Goal: Task Accomplishment & Management: Complete application form

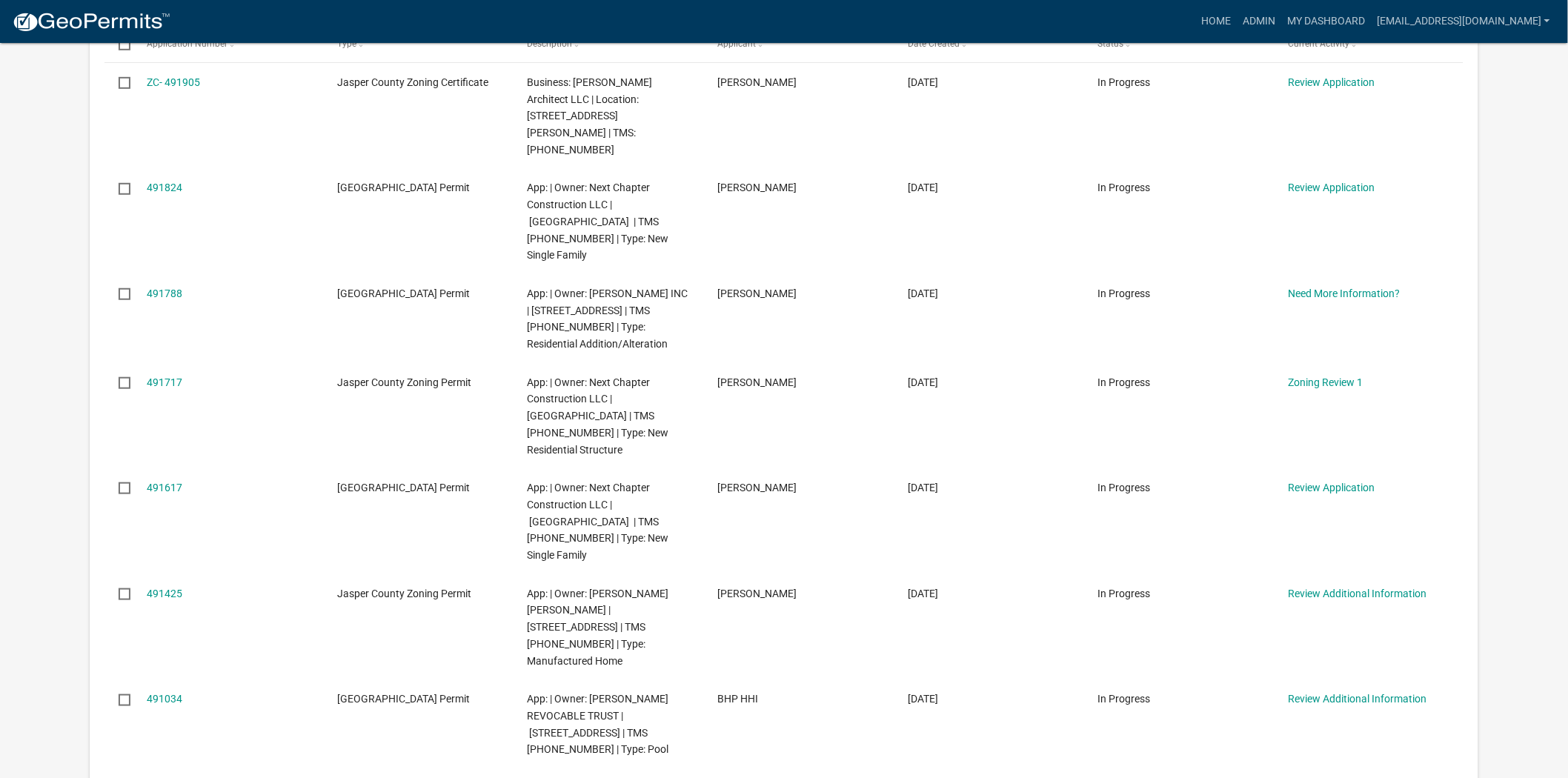
scroll to position [329, 0]
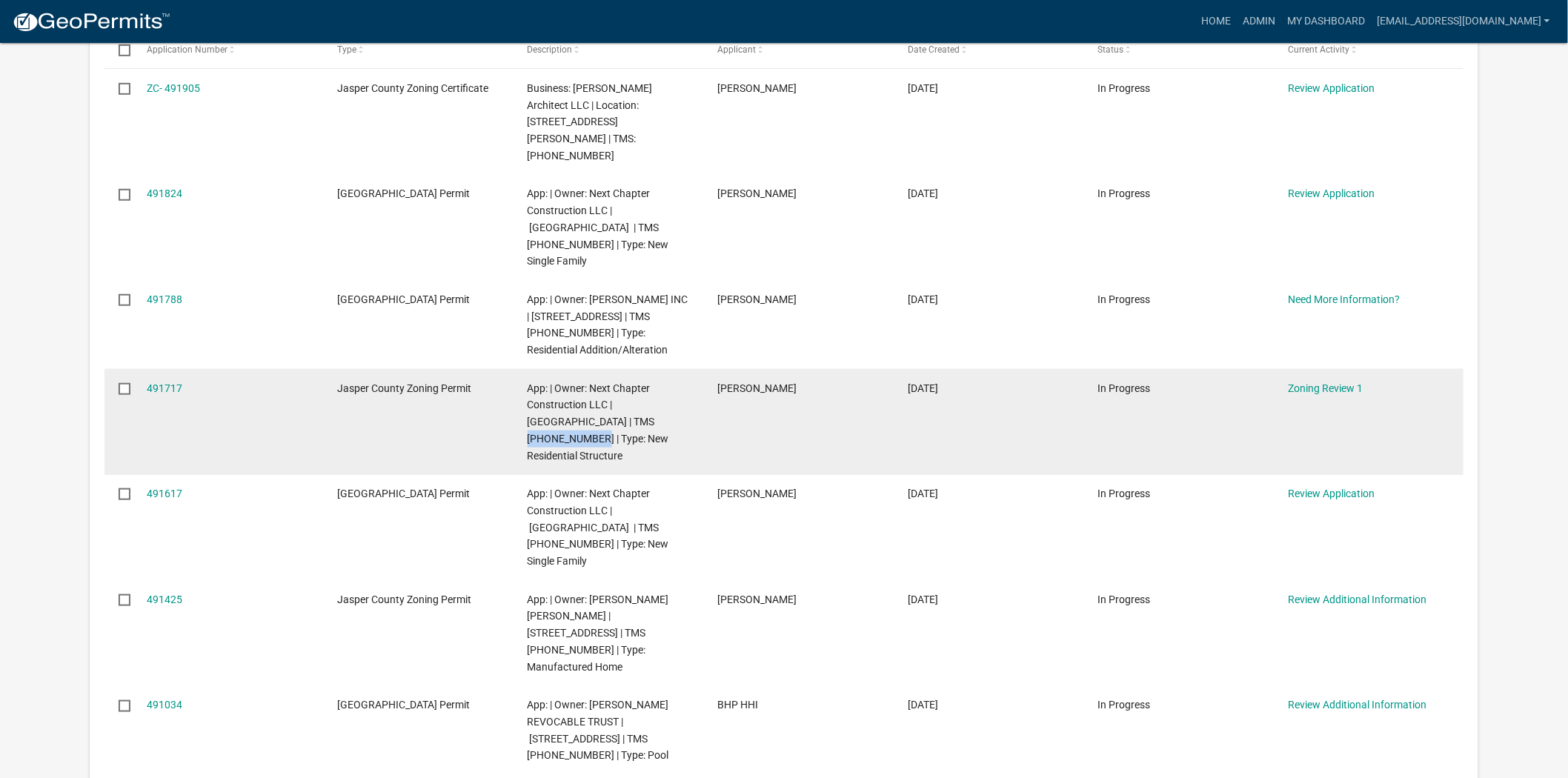
drag, startPoint x: 650, startPoint y: 374, endPoint x: 581, endPoint y: 371, distance: 69.1
click at [581, 382] on span "App: | Owner: Next Chapter Construction LLC | 15 Pickerel Loop | TMS 081-00-03-…" at bounding box center [598, 421] width 141 height 79
copy span "081-00-03-030"
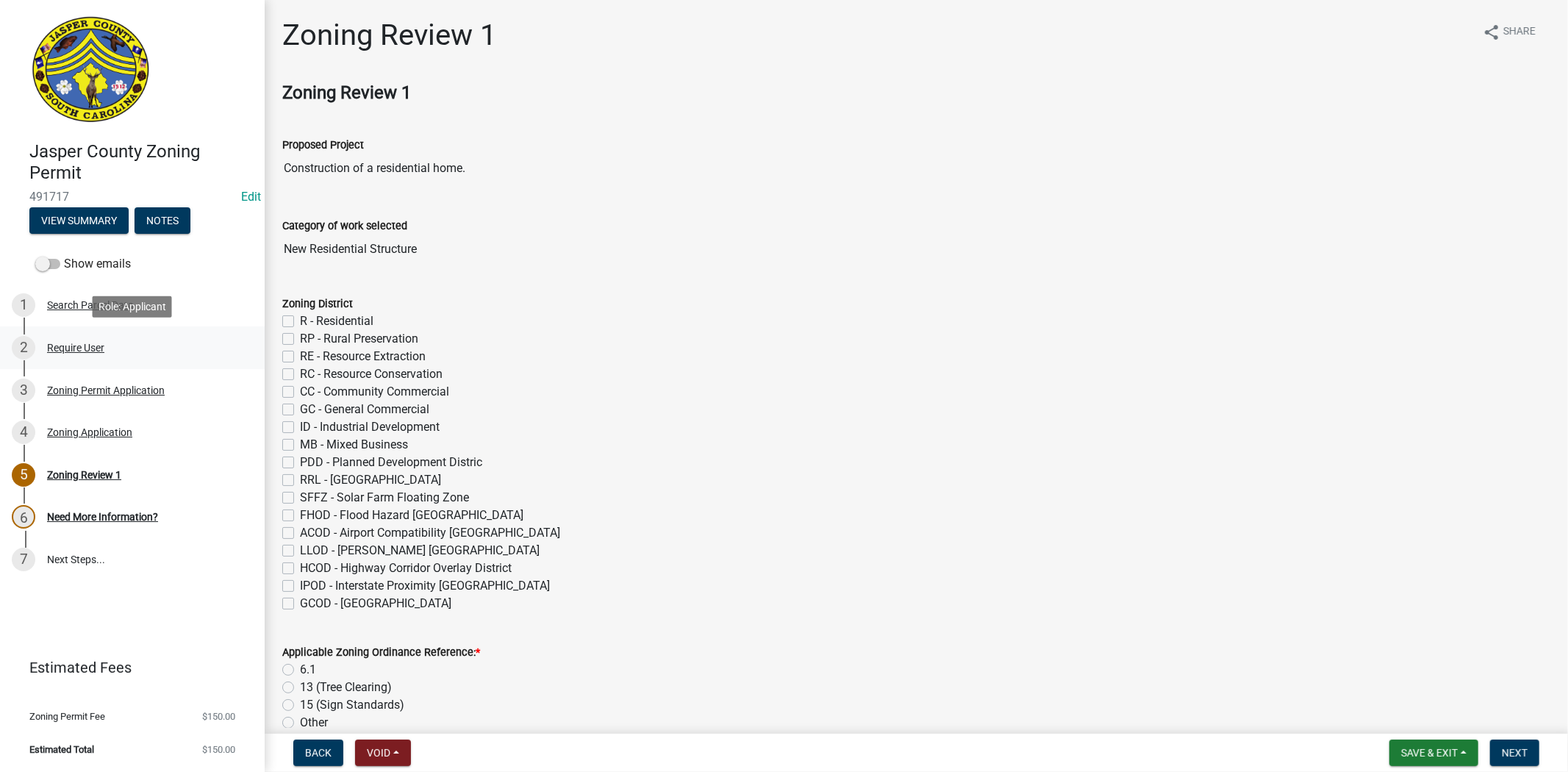
click at [83, 353] on div "2 Require User" at bounding box center [126, 348] width 229 height 24
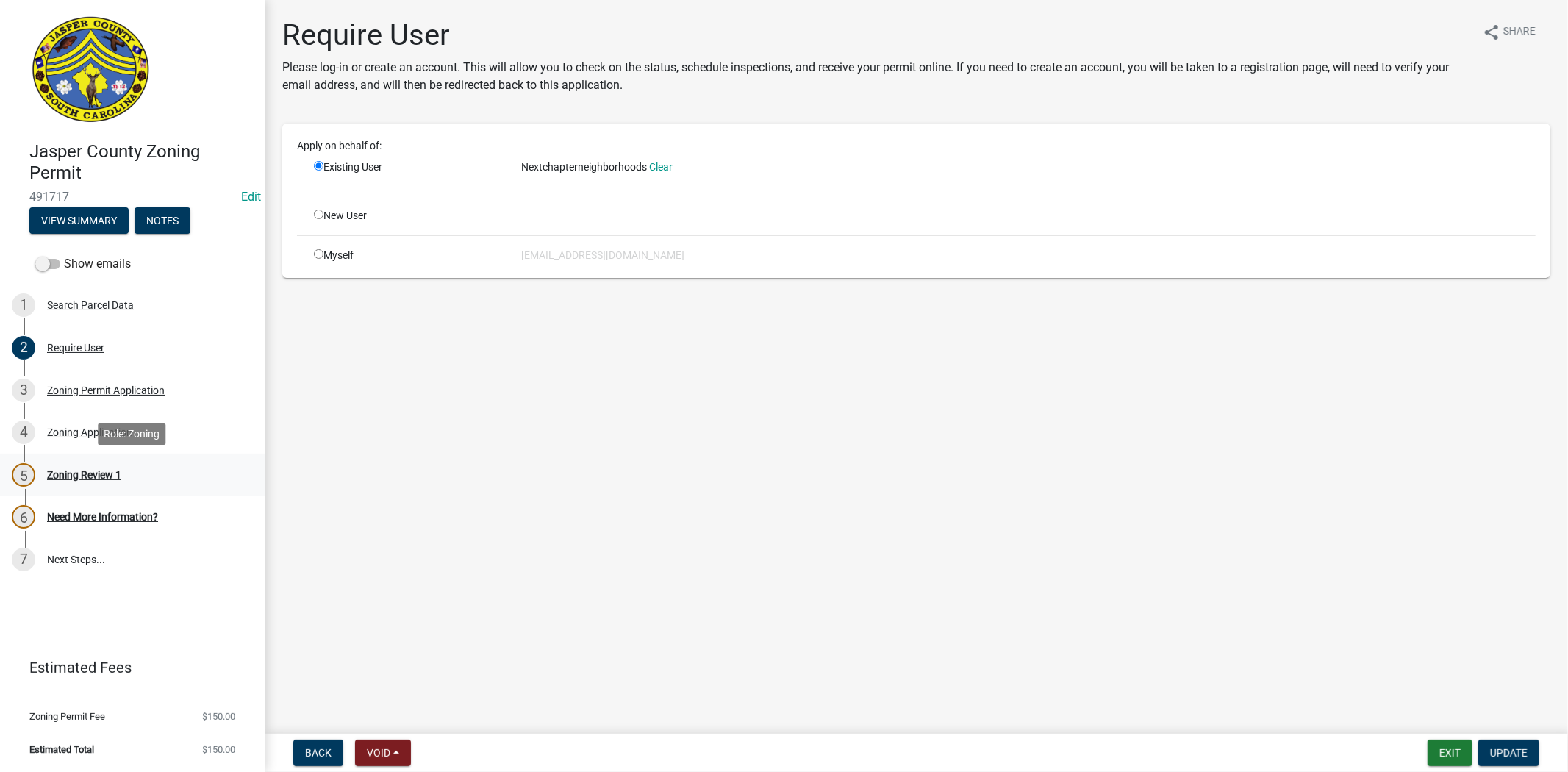
click at [85, 473] on div "Zoning Review 1" at bounding box center [84, 475] width 74 height 10
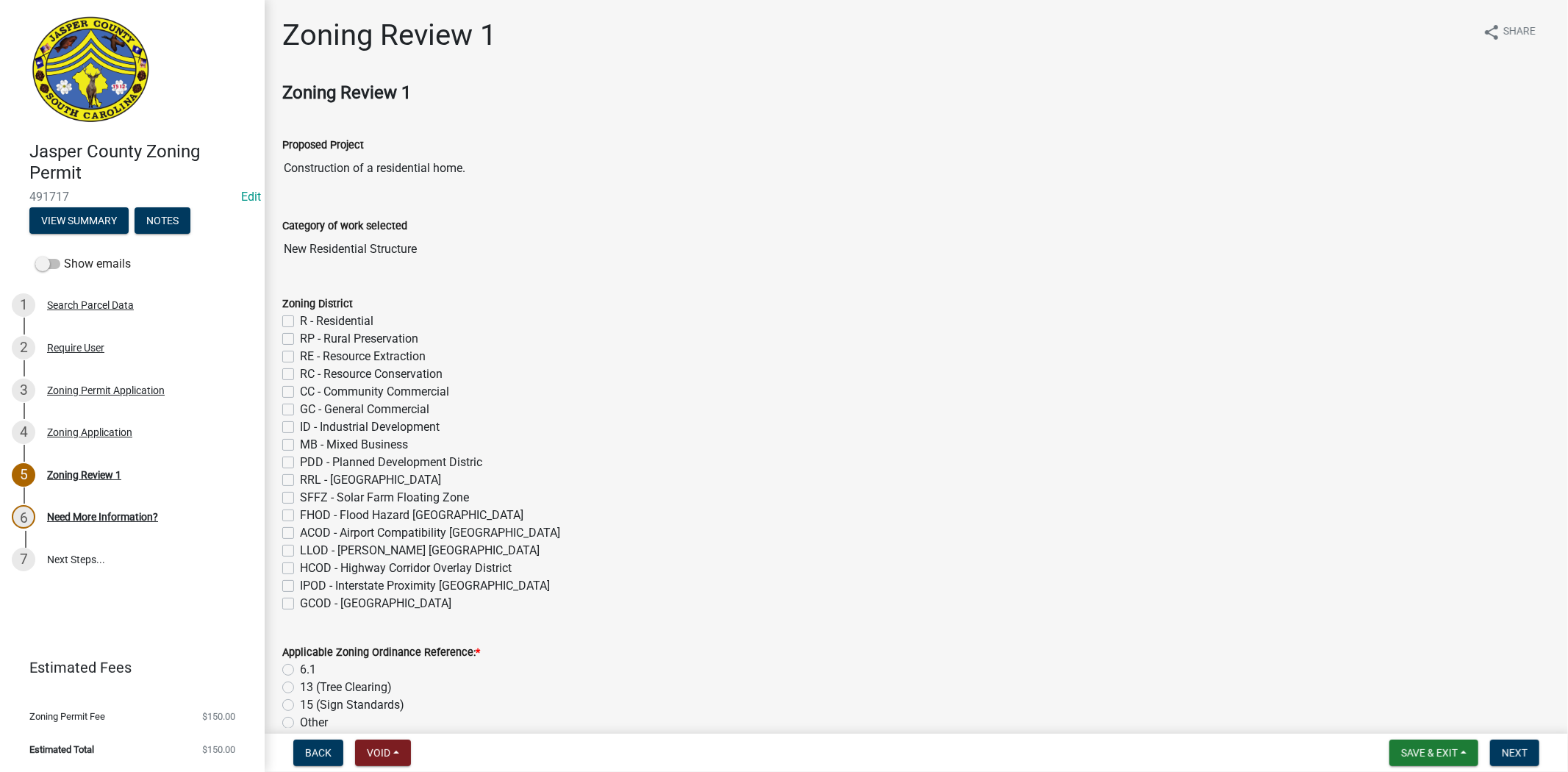
click at [300, 461] on label "PDD - Planned Development Distric" at bounding box center [390, 462] width 182 height 17
click at [300, 461] on input "PDD - Planned Development Distric" at bounding box center [304, 457] width 10 height 10
checkbox input "true"
checkbox input "false"
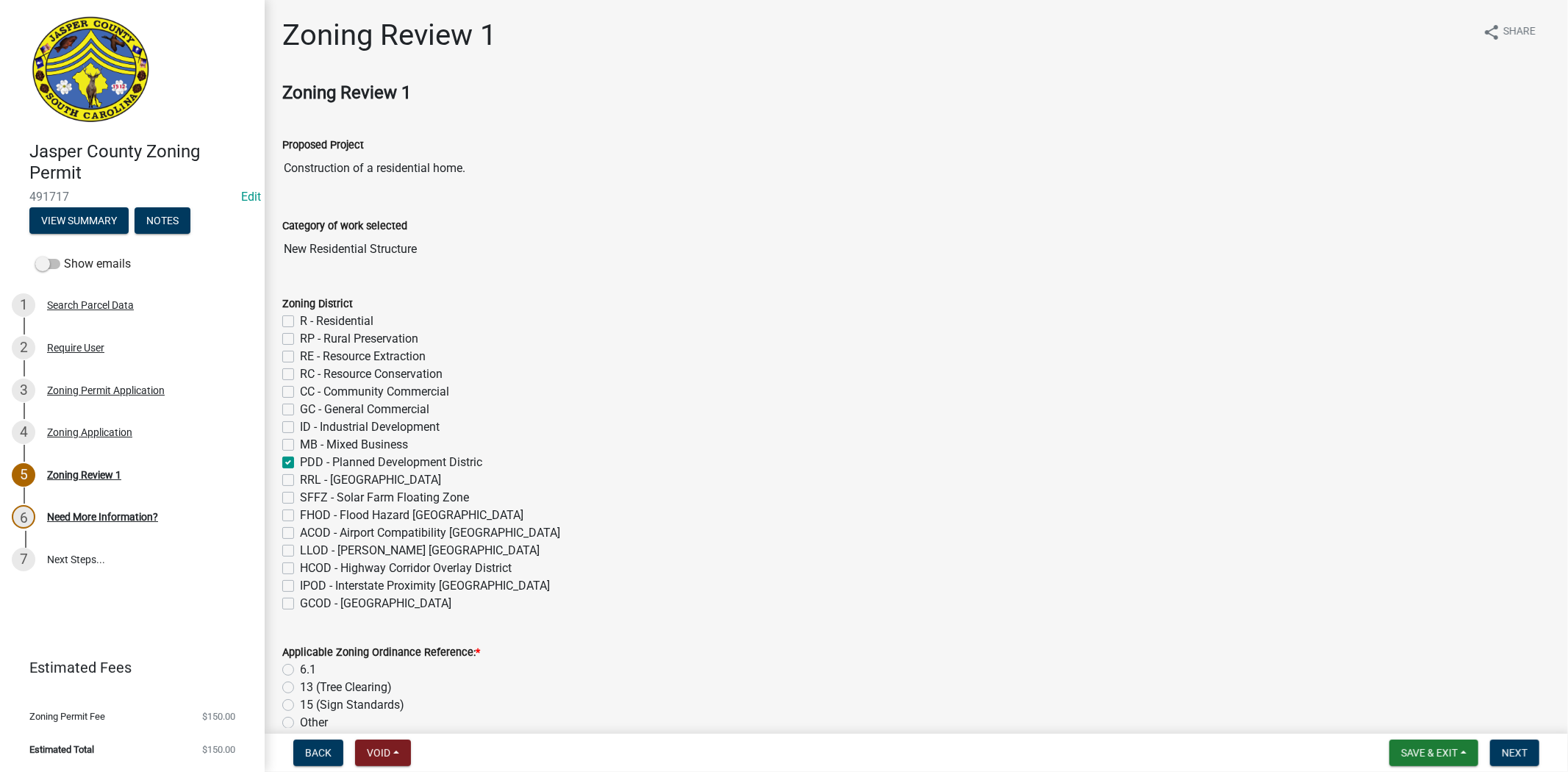
checkbox input "false"
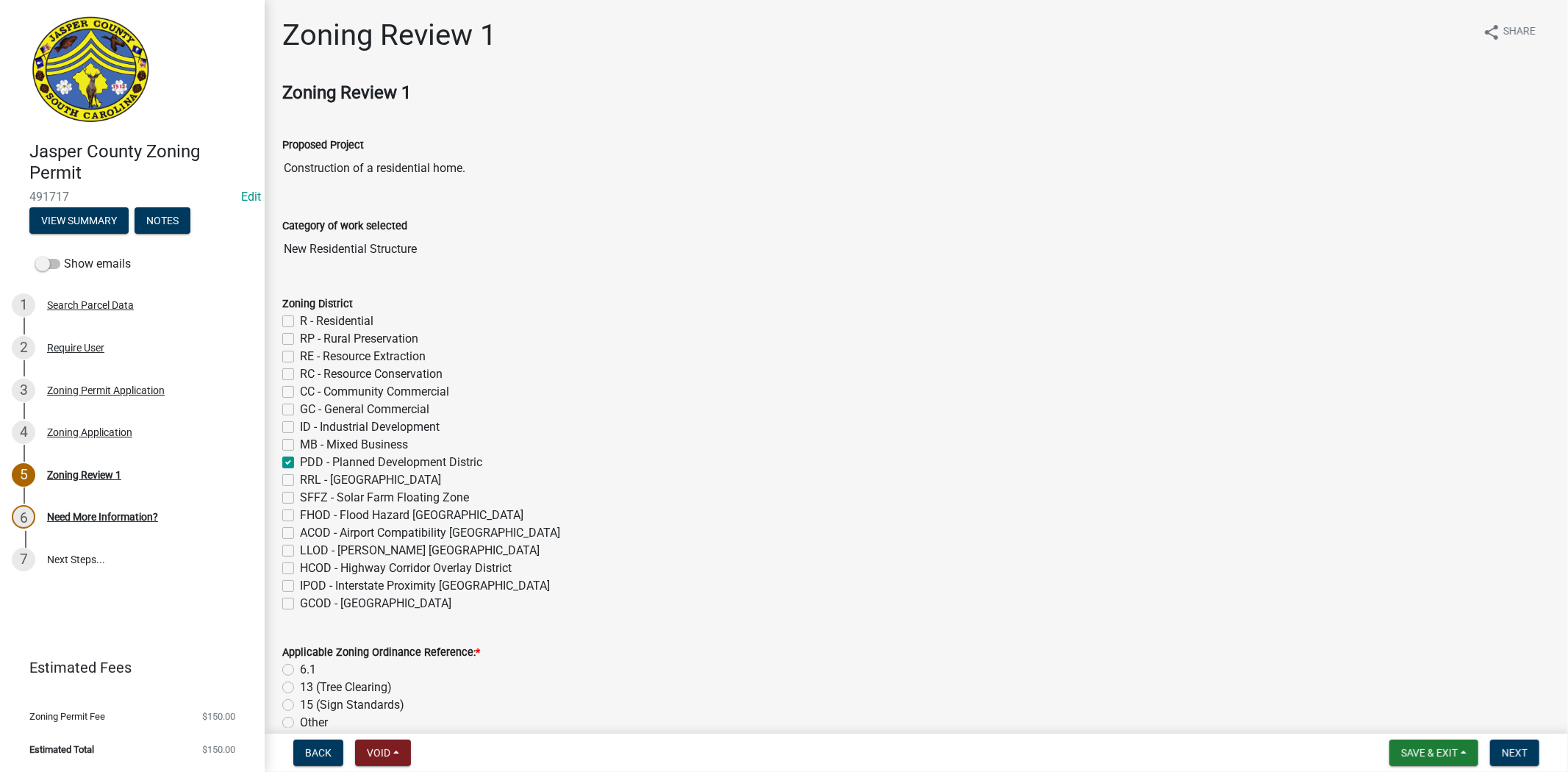
checkbox input "false"
checkbox input "true"
checkbox input "false"
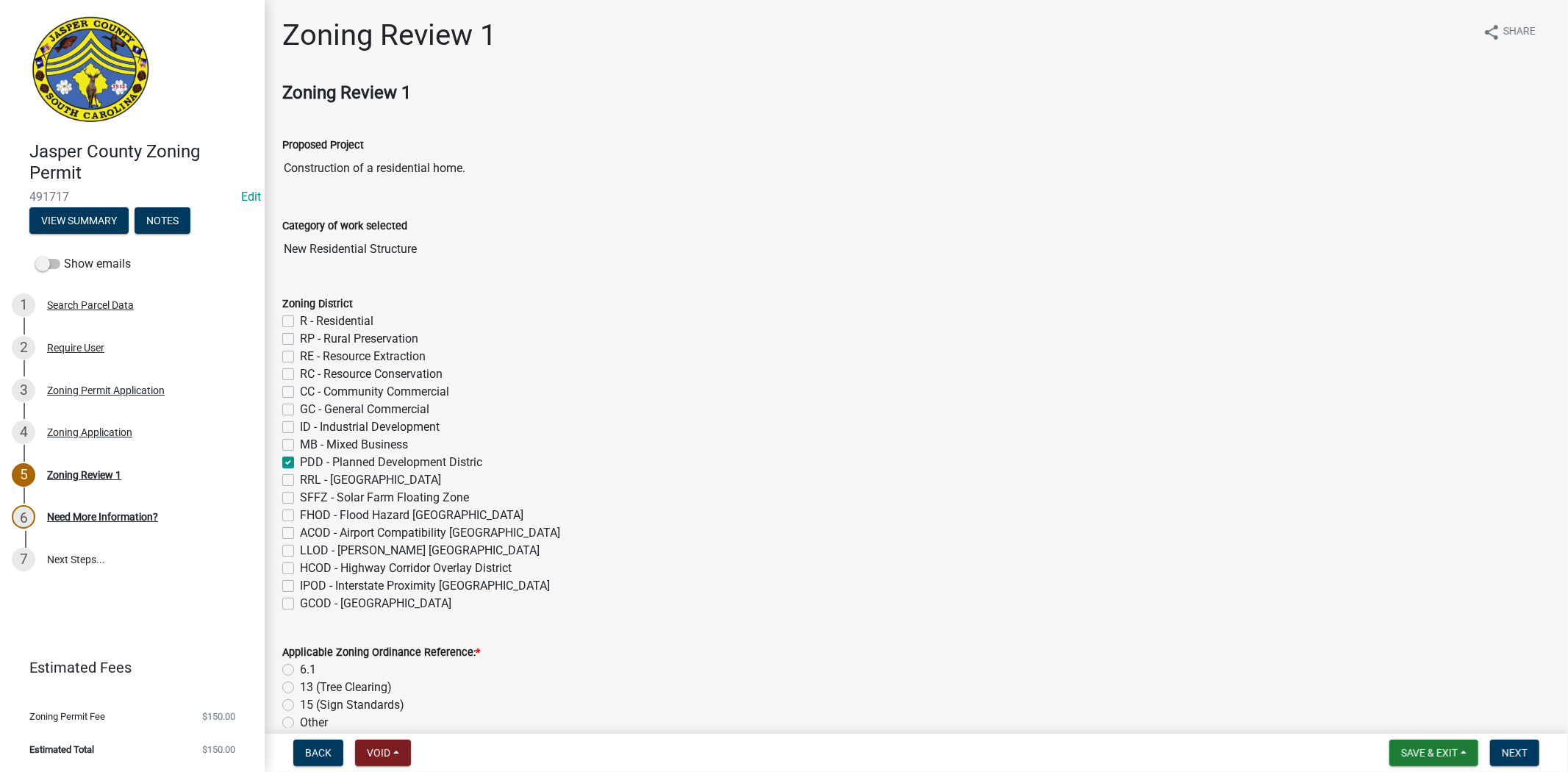
checkbox input "false"
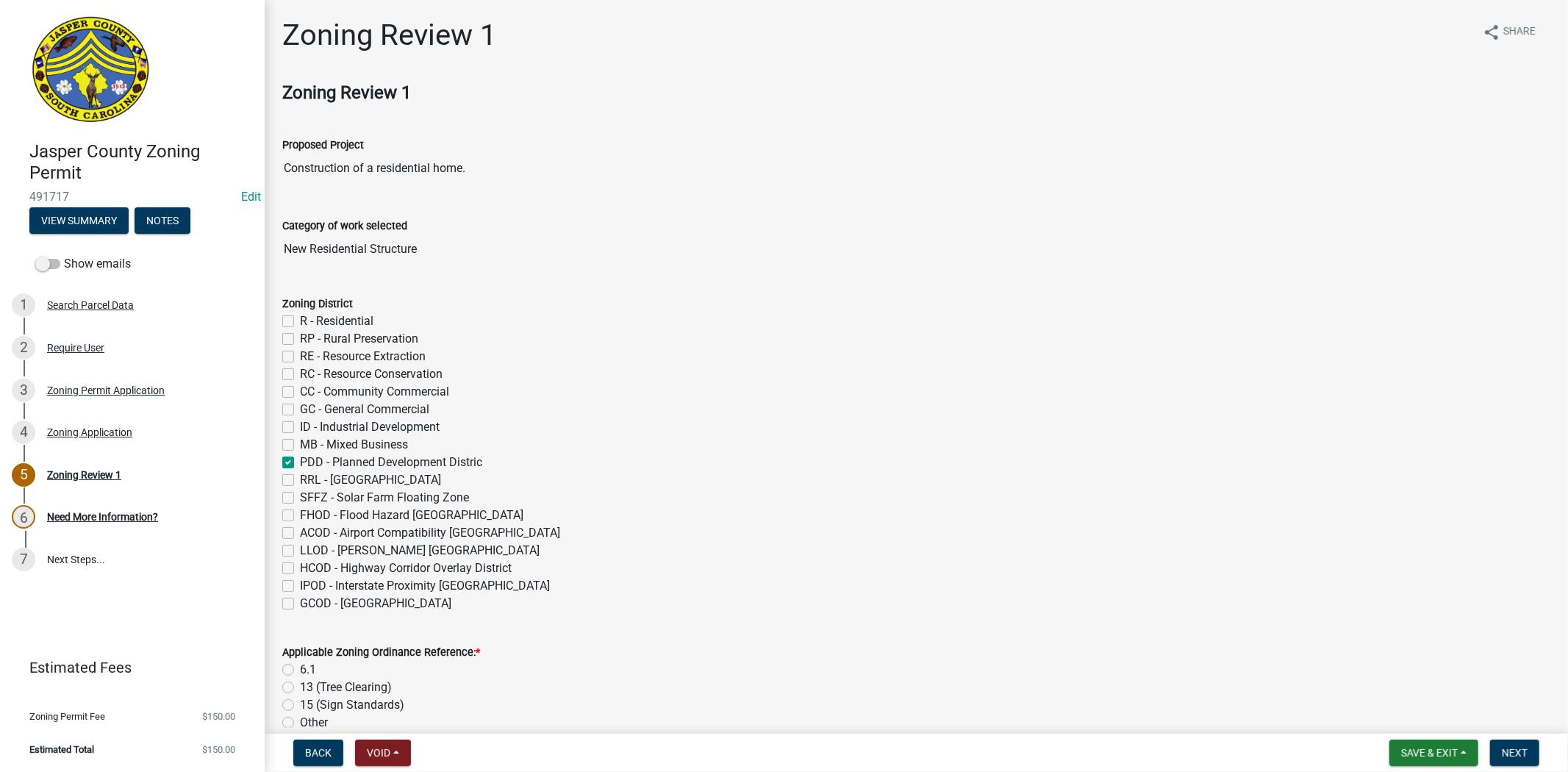
scroll to position [245, 0]
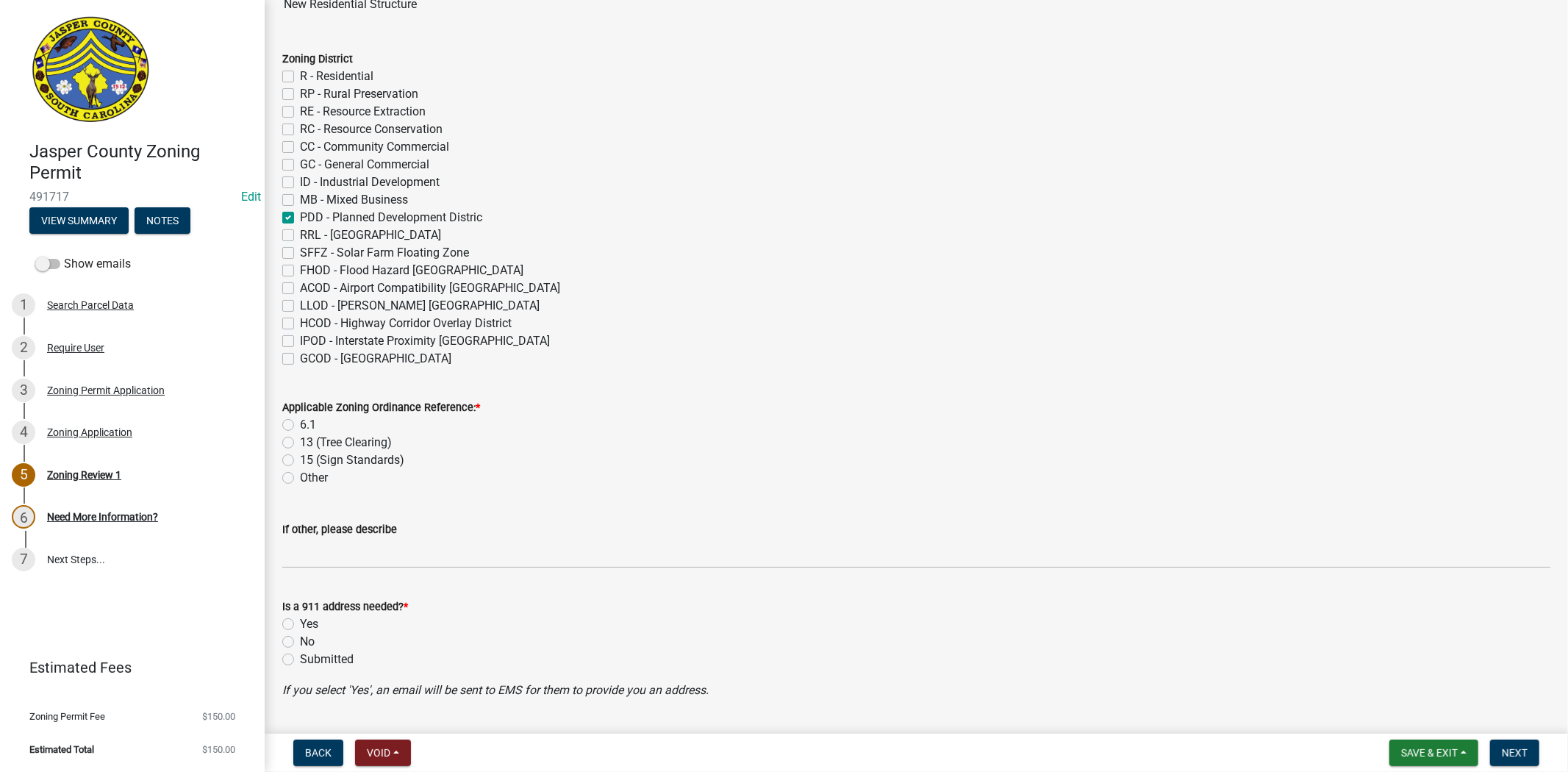
click at [300, 427] on label "6.1" at bounding box center [308, 424] width 17 height 17
click at [300, 425] on input "6.1" at bounding box center [304, 420] width 10 height 10
radio input "true"
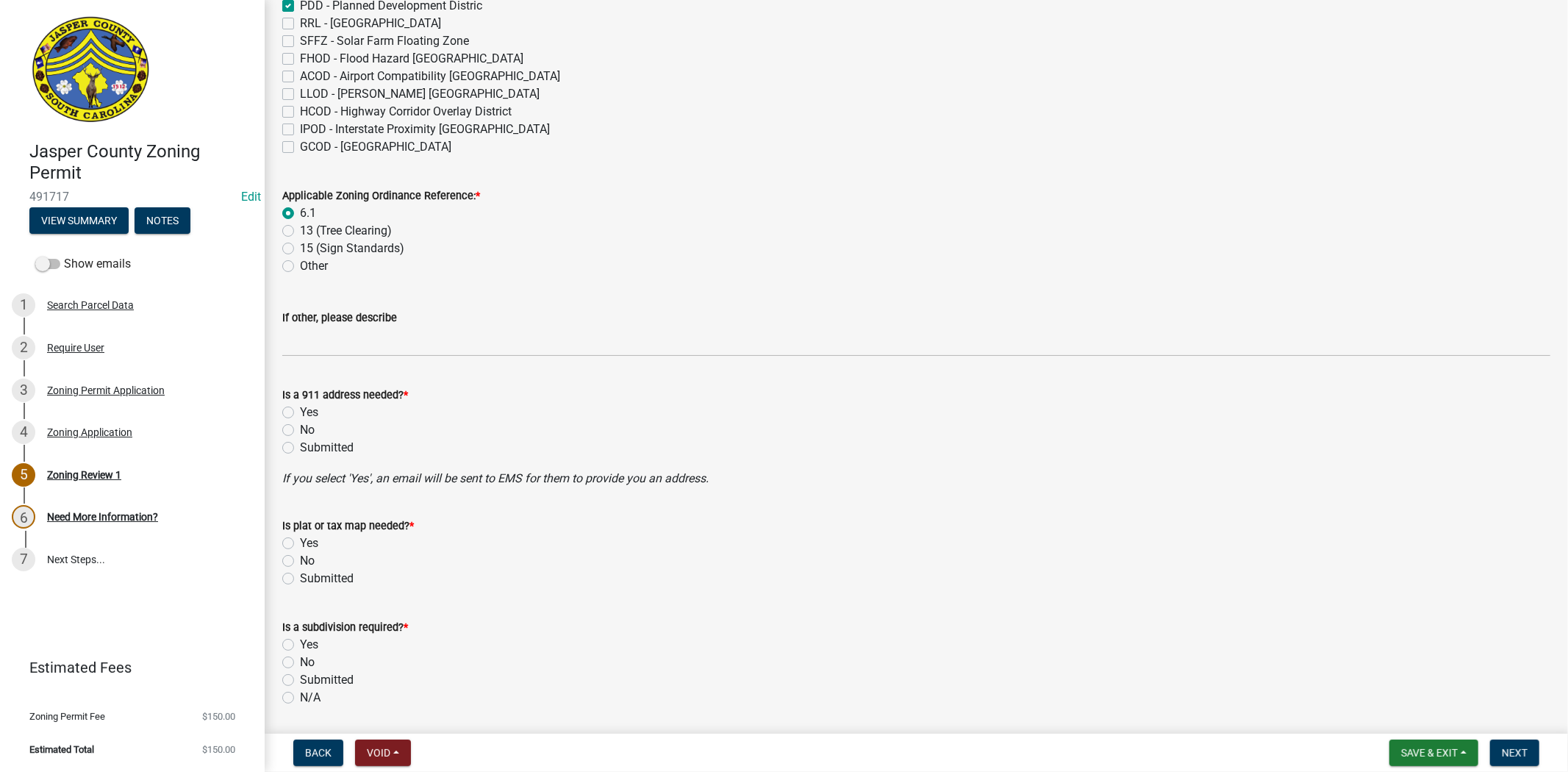
scroll to position [490, 0]
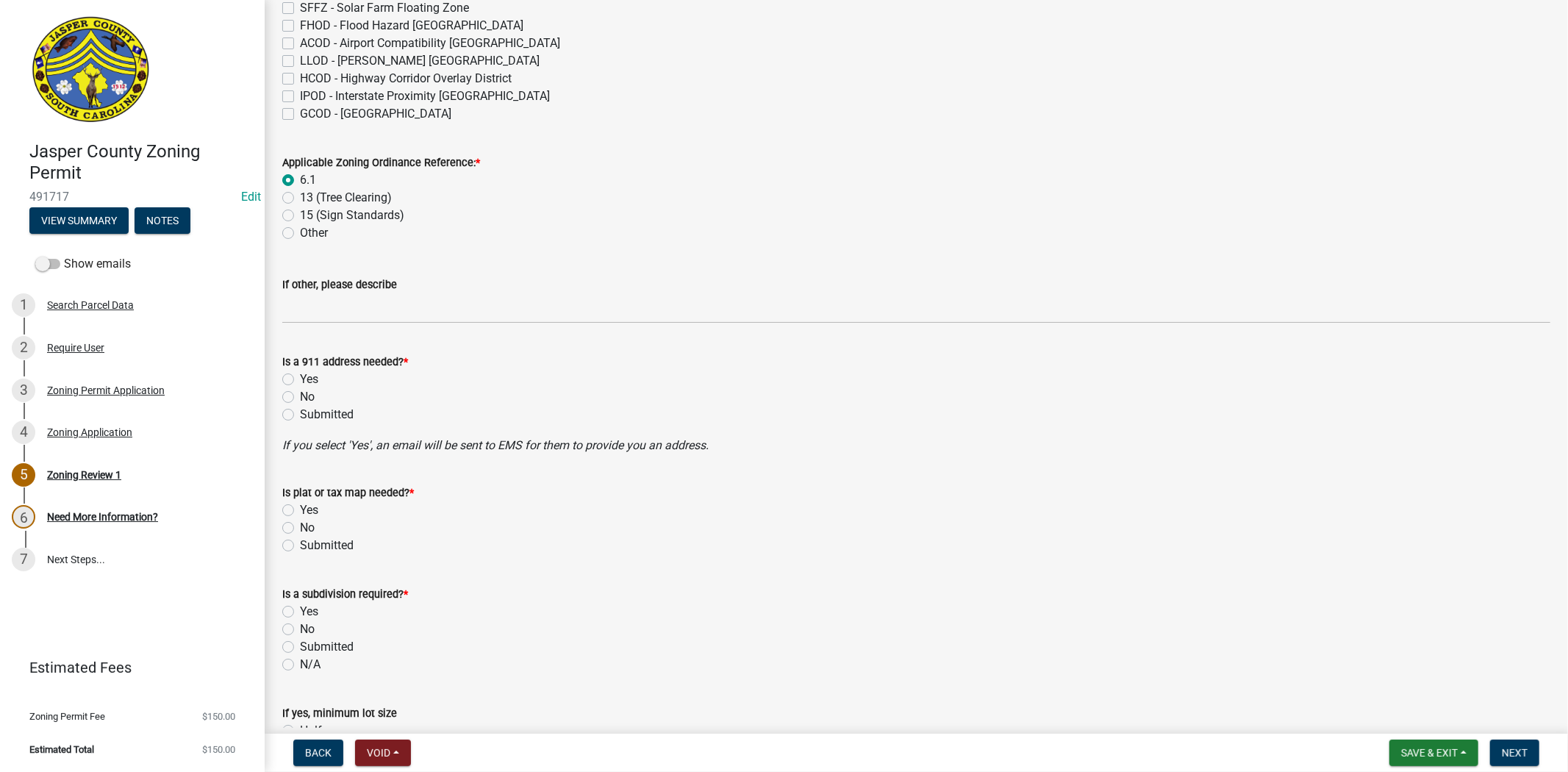
click at [300, 398] on label "No" at bounding box center [307, 396] width 15 height 17
click at [300, 397] on input "No" at bounding box center [304, 392] width 10 height 10
radio input "true"
click at [300, 528] on label "No" at bounding box center [307, 528] width 15 height 17
click at [300, 528] on input "No" at bounding box center [304, 524] width 10 height 10
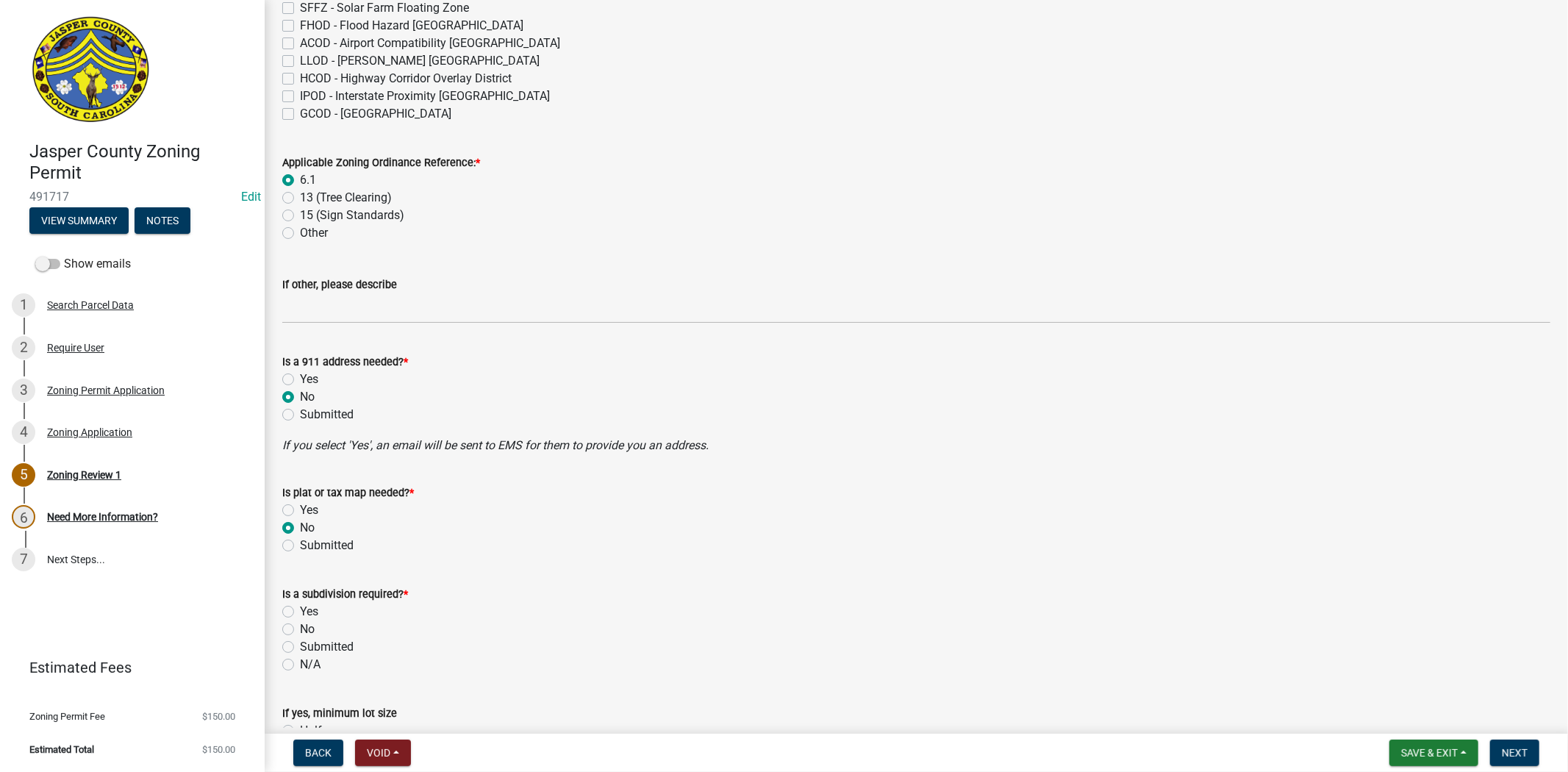
radio input "true"
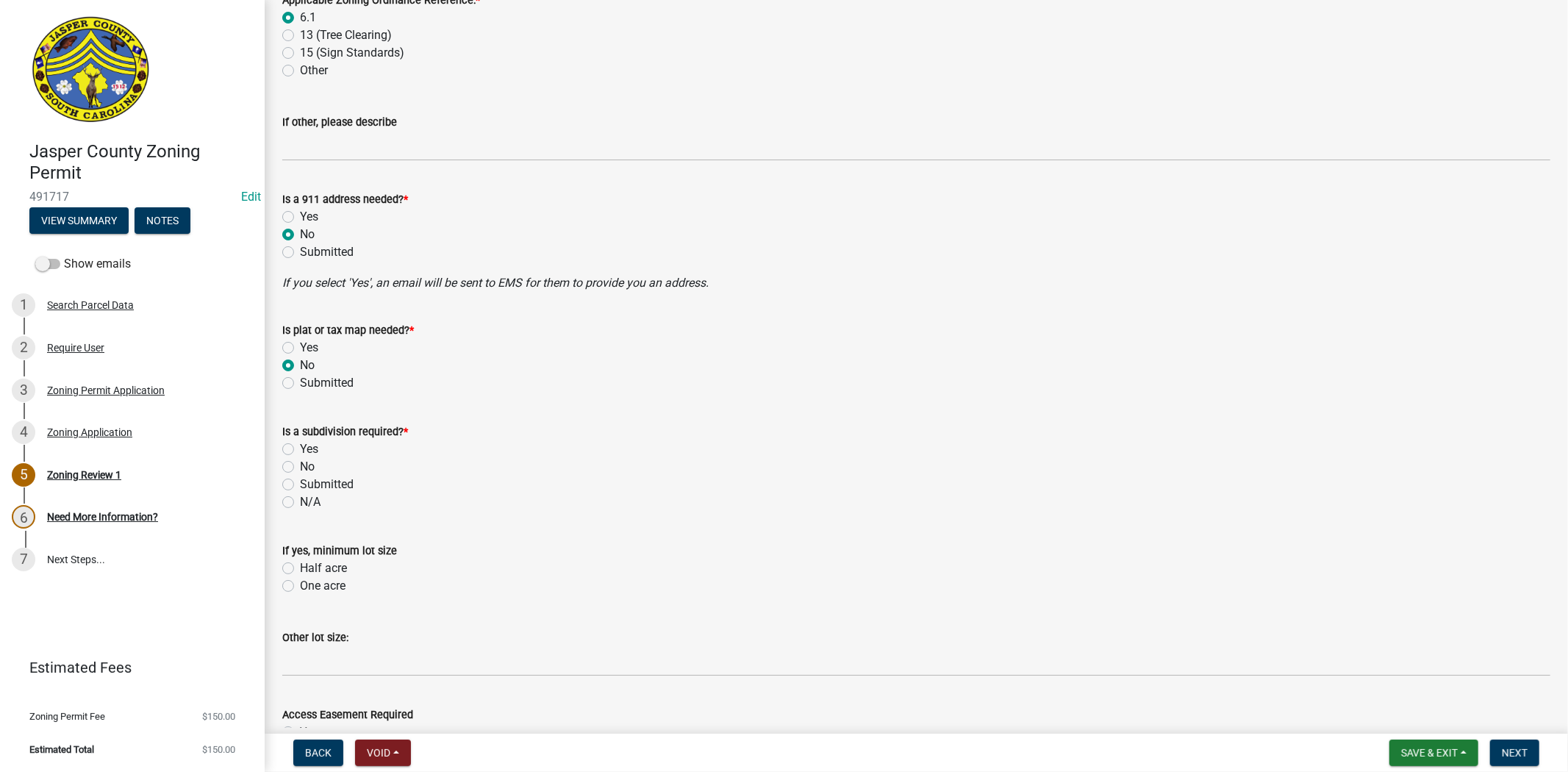
scroll to position [653, 0]
click at [300, 464] on label "No" at bounding box center [307, 466] width 15 height 17
click at [300, 464] on input "No" at bounding box center [304, 462] width 10 height 10
radio input "true"
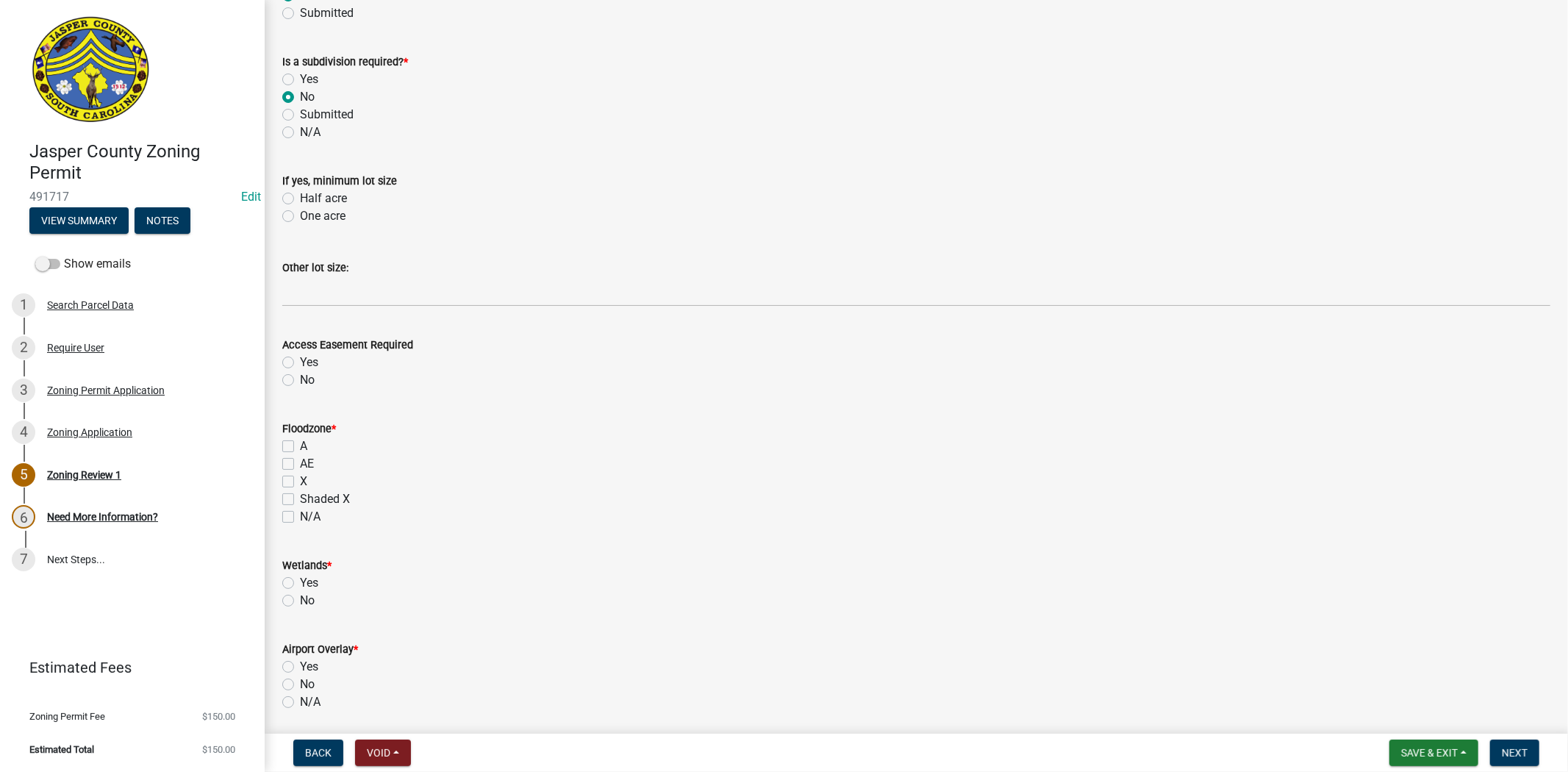
scroll to position [1143, 0]
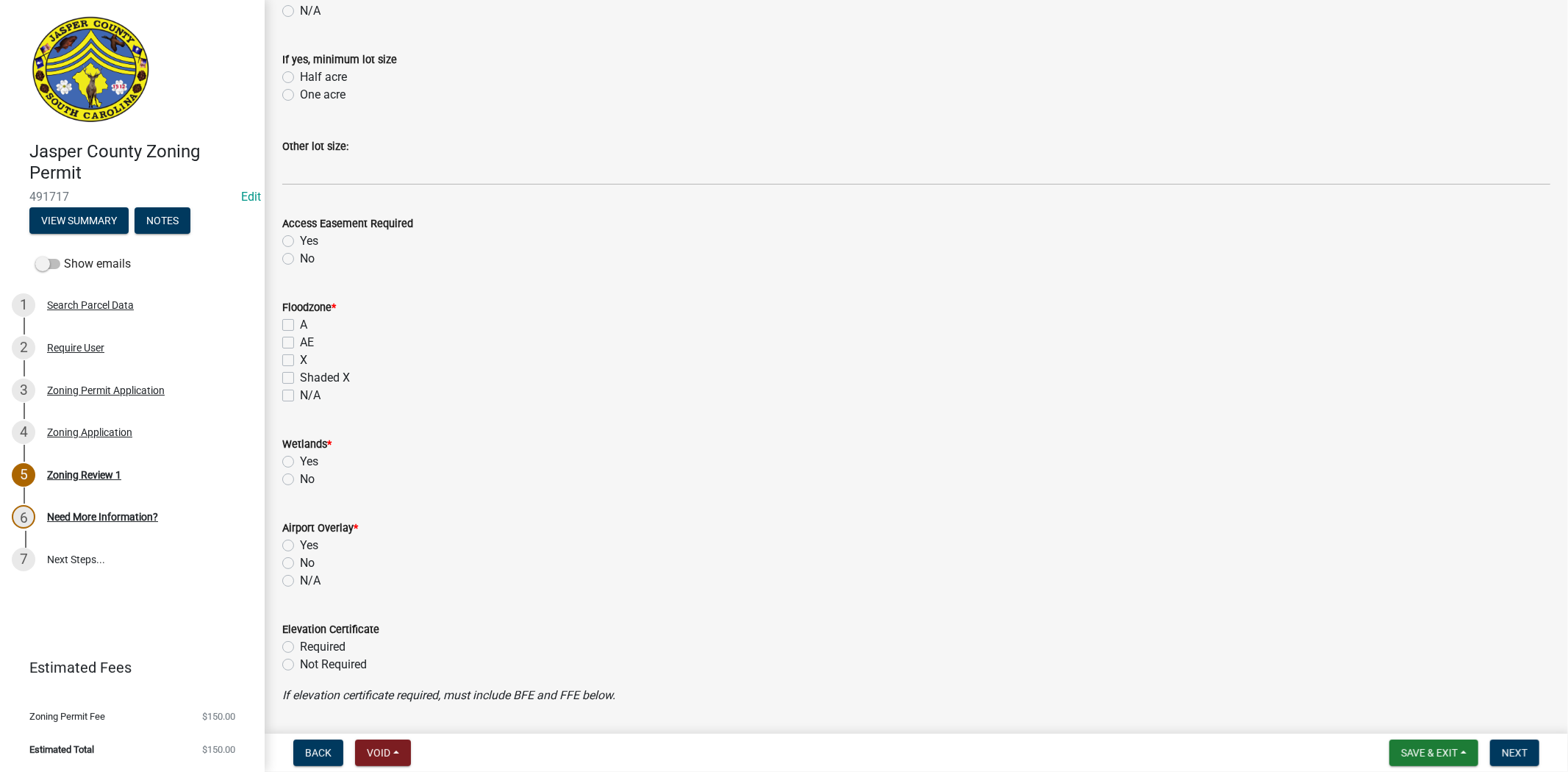
click at [300, 364] on label "X" at bounding box center [303, 360] width 7 height 17
click at [300, 361] on input "X" at bounding box center [304, 356] width 10 height 10
checkbox input "true"
checkbox input "false"
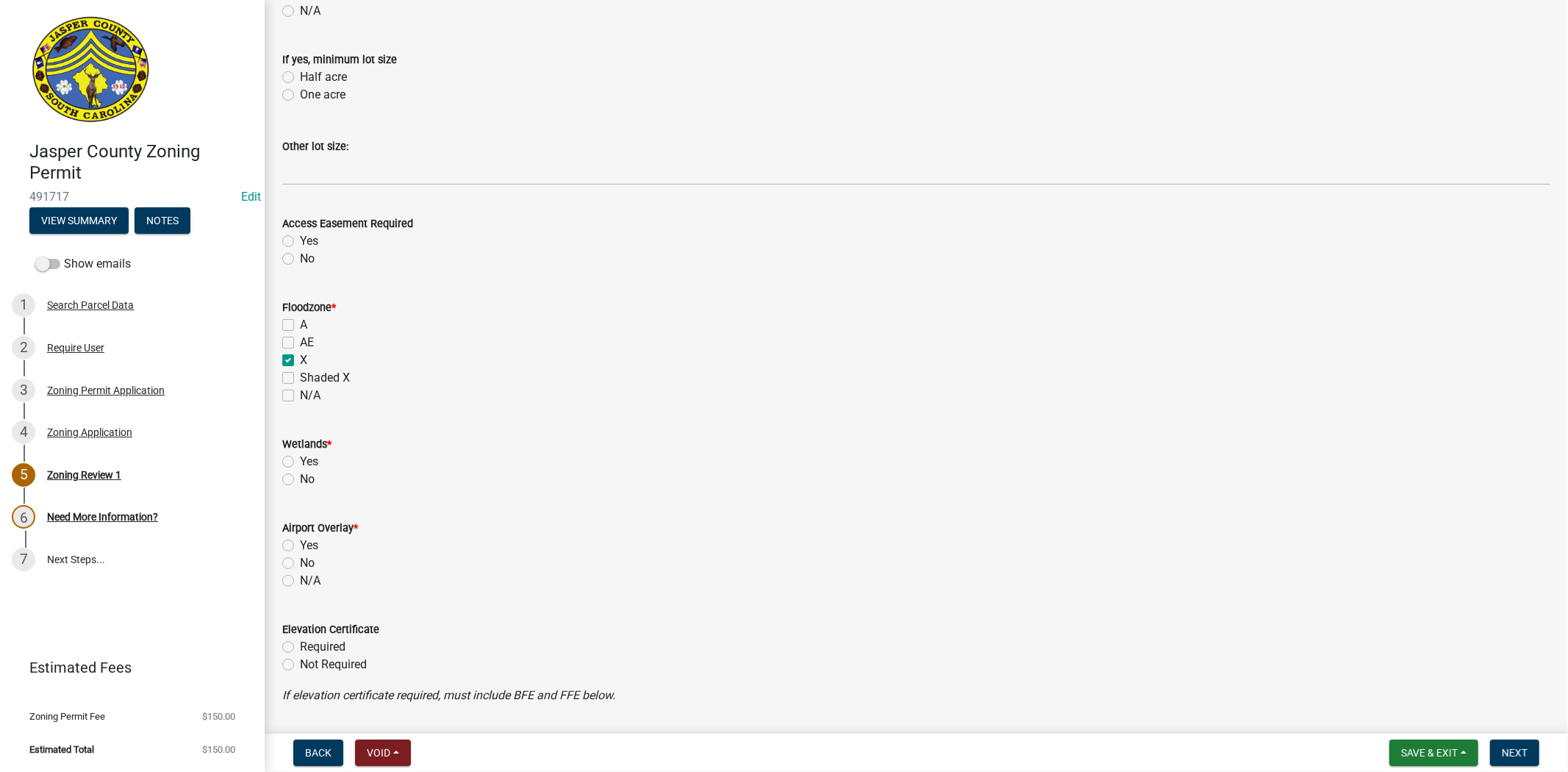
checkbox input "true"
checkbox input "false"
click at [300, 482] on label "No" at bounding box center [307, 479] width 15 height 17
click at [300, 480] on input "No" at bounding box center [304, 475] width 10 height 10
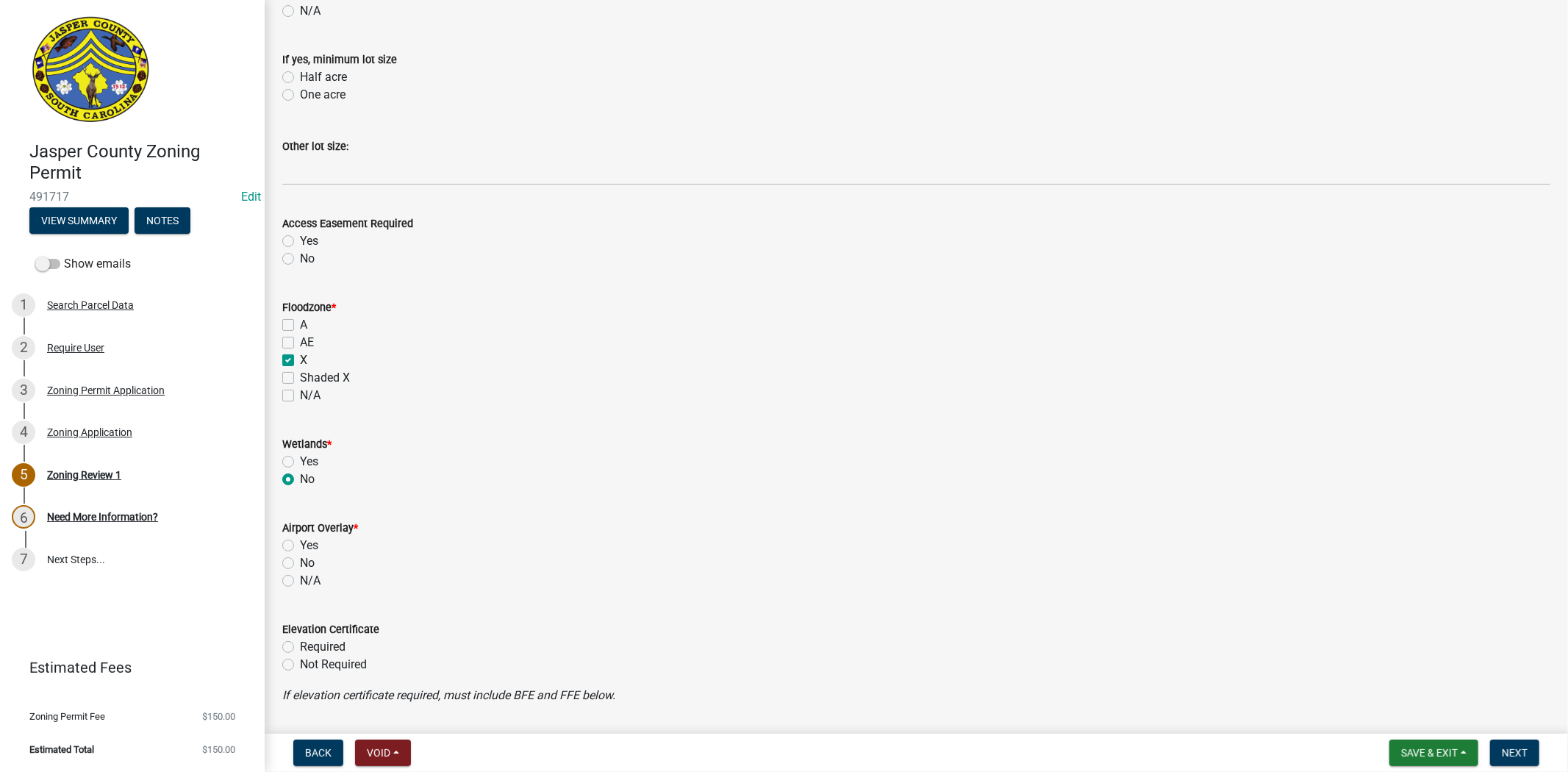
radio input "true"
click at [300, 576] on label "N/A" at bounding box center [310, 580] width 21 height 17
click at [300, 576] on input "N/A" at bounding box center [304, 576] width 10 height 10
radio input "true"
click at [300, 577] on label "N/A" at bounding box center [310, 580] width 21 height 17
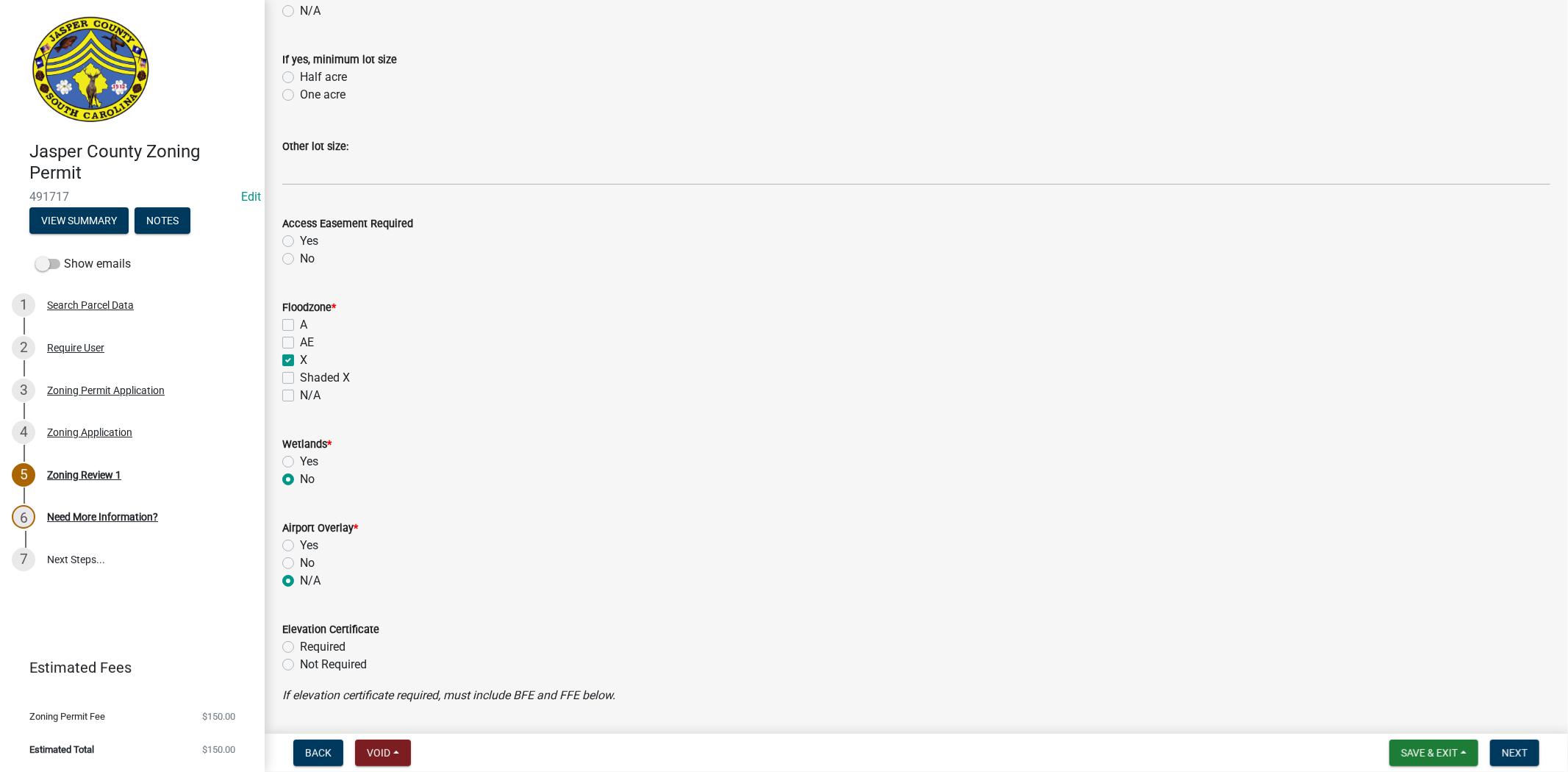
click at [300, 577] on input "N/A" at bounding box center [304, 576] width 10 height 10
click at [300, 659] on label "Not Required" at bounding box center [333, 664] width 67 height 17
click at [300, 659] on input "Not Required" at bounding box center [304, 660] width 10 height 10
radio input "true"
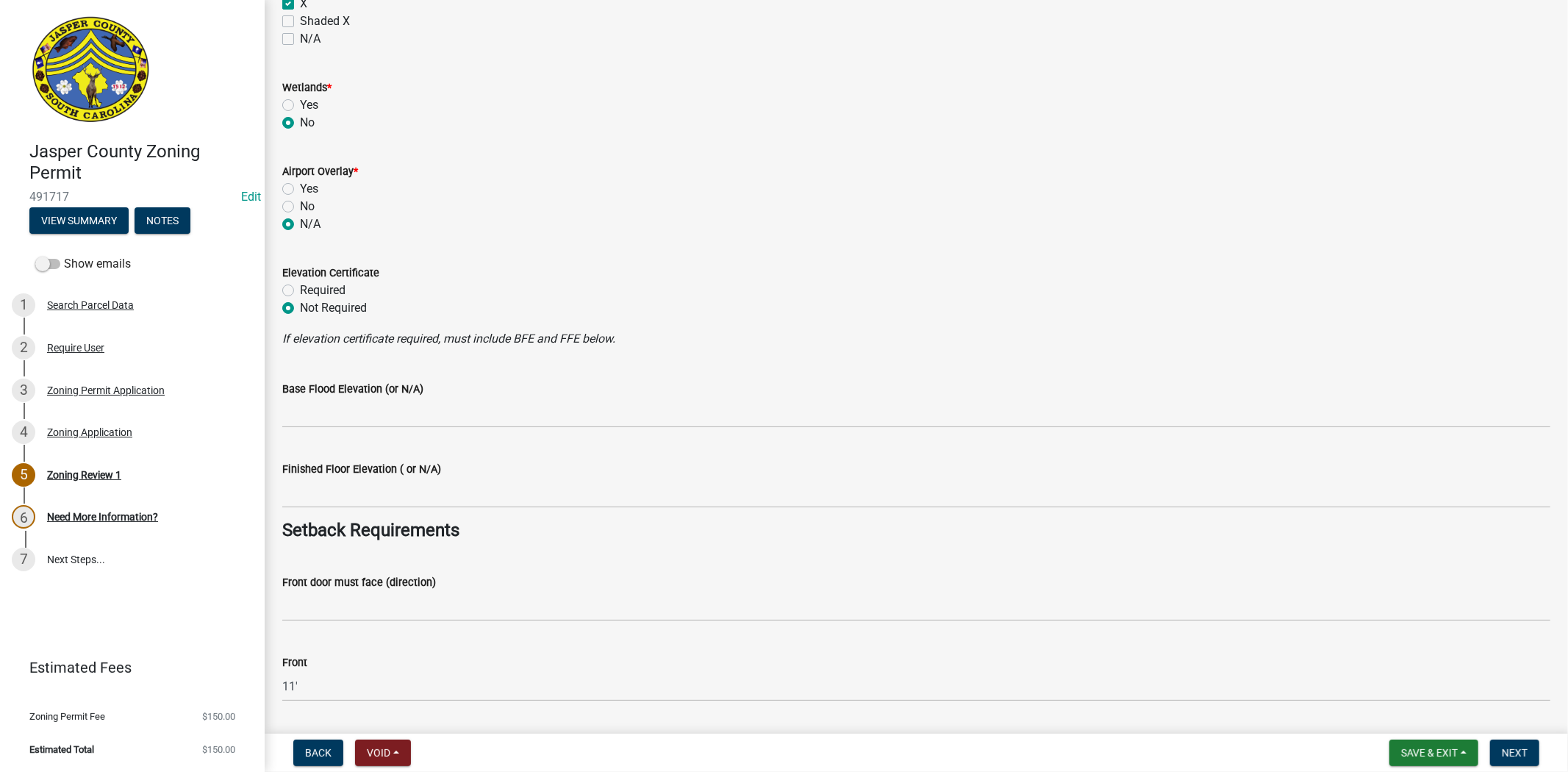
scroll to position [1633, 0]
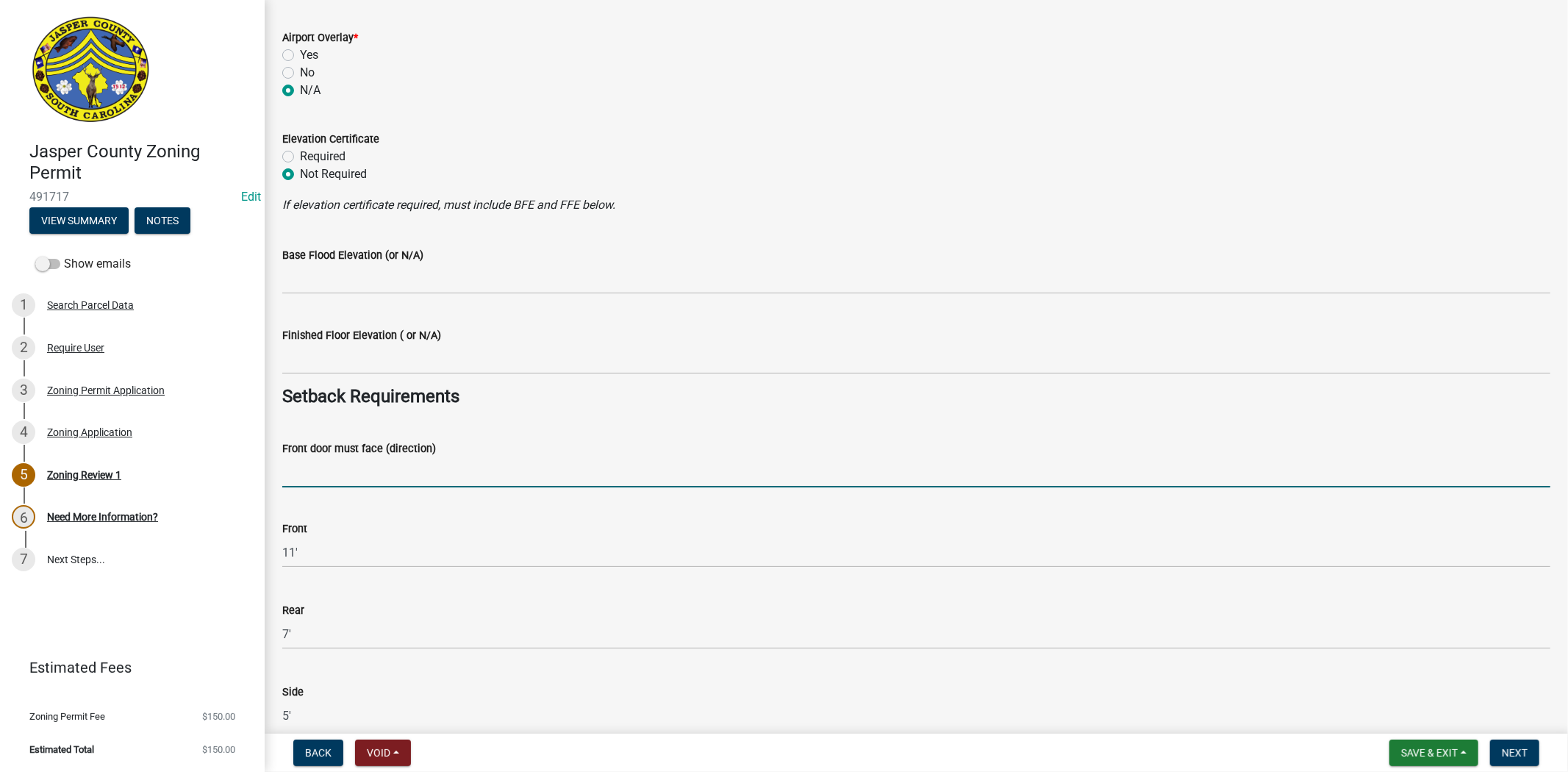
click at [347, 482] on input "Front door must face (direction)" at bounding box center [916, 472] width 1268 height 30
type input "PICKEREL LOOP"
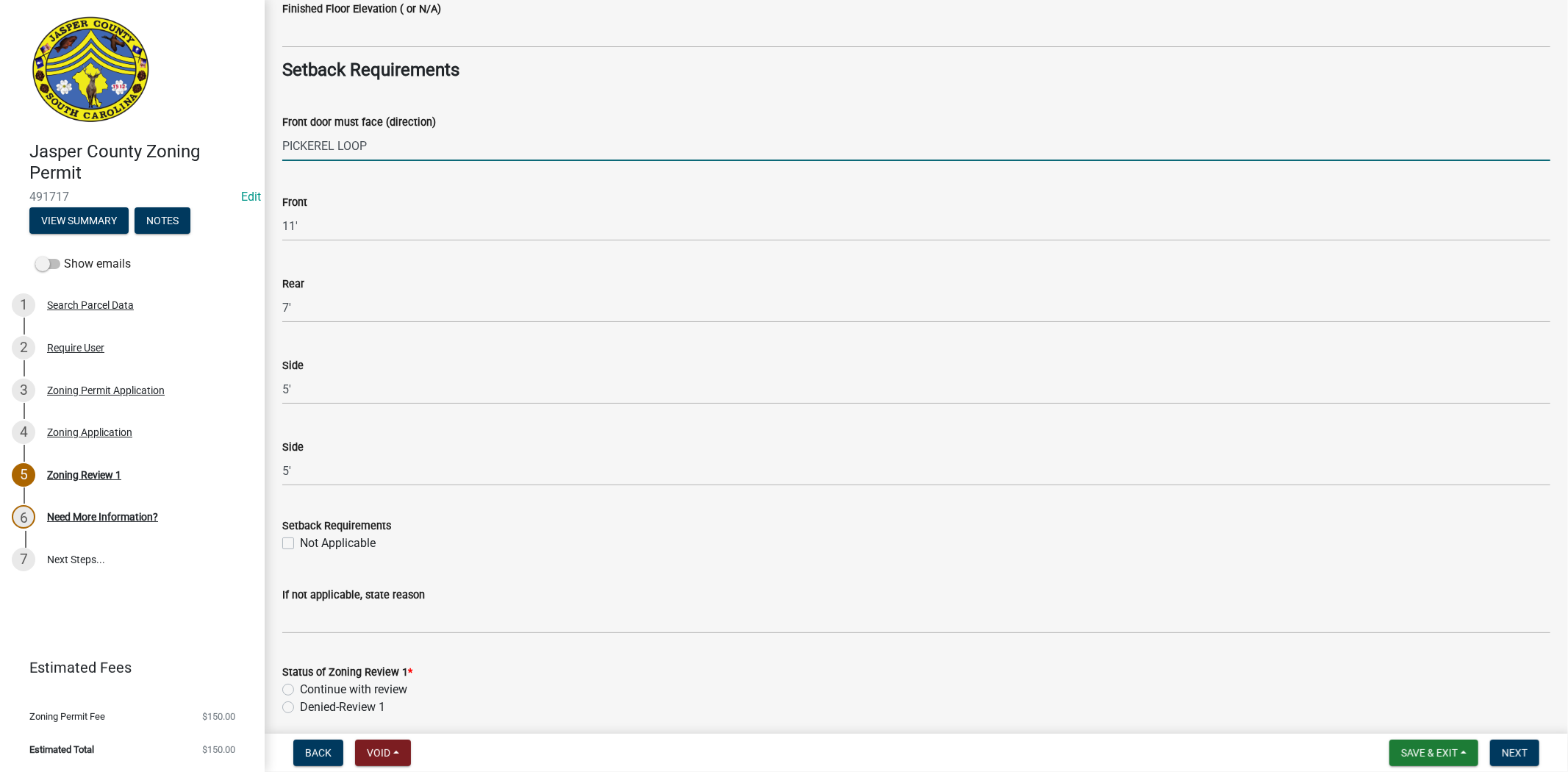
scroll to position [2042, 0]
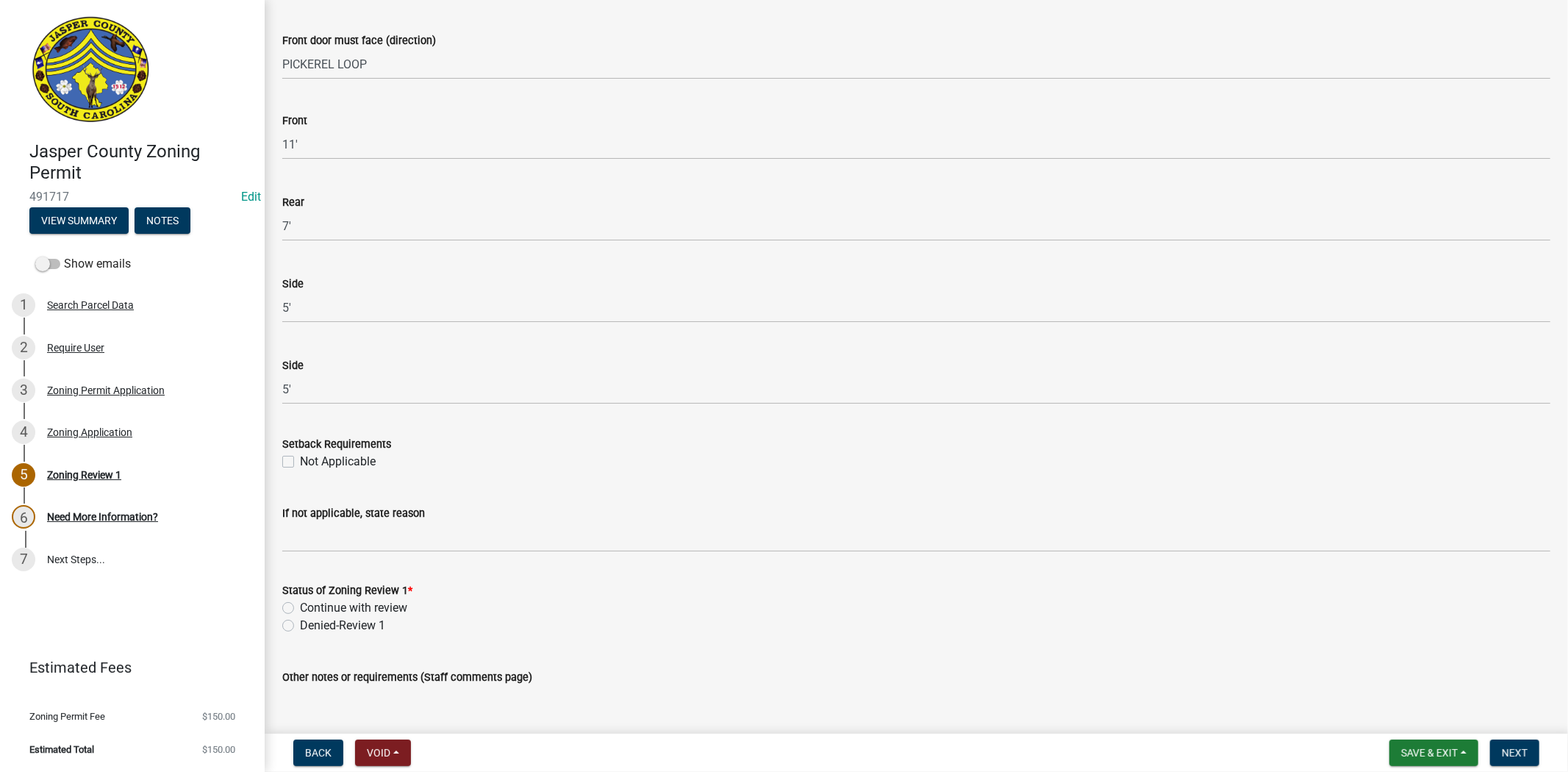
click at [300, 611] on label "Continue with review" at bounding box center [353, 608] width 107 height 17
click at [300, 608] on input "Continue with review" at bounding box center [304, 604] width 10 height 10
radio input "true"
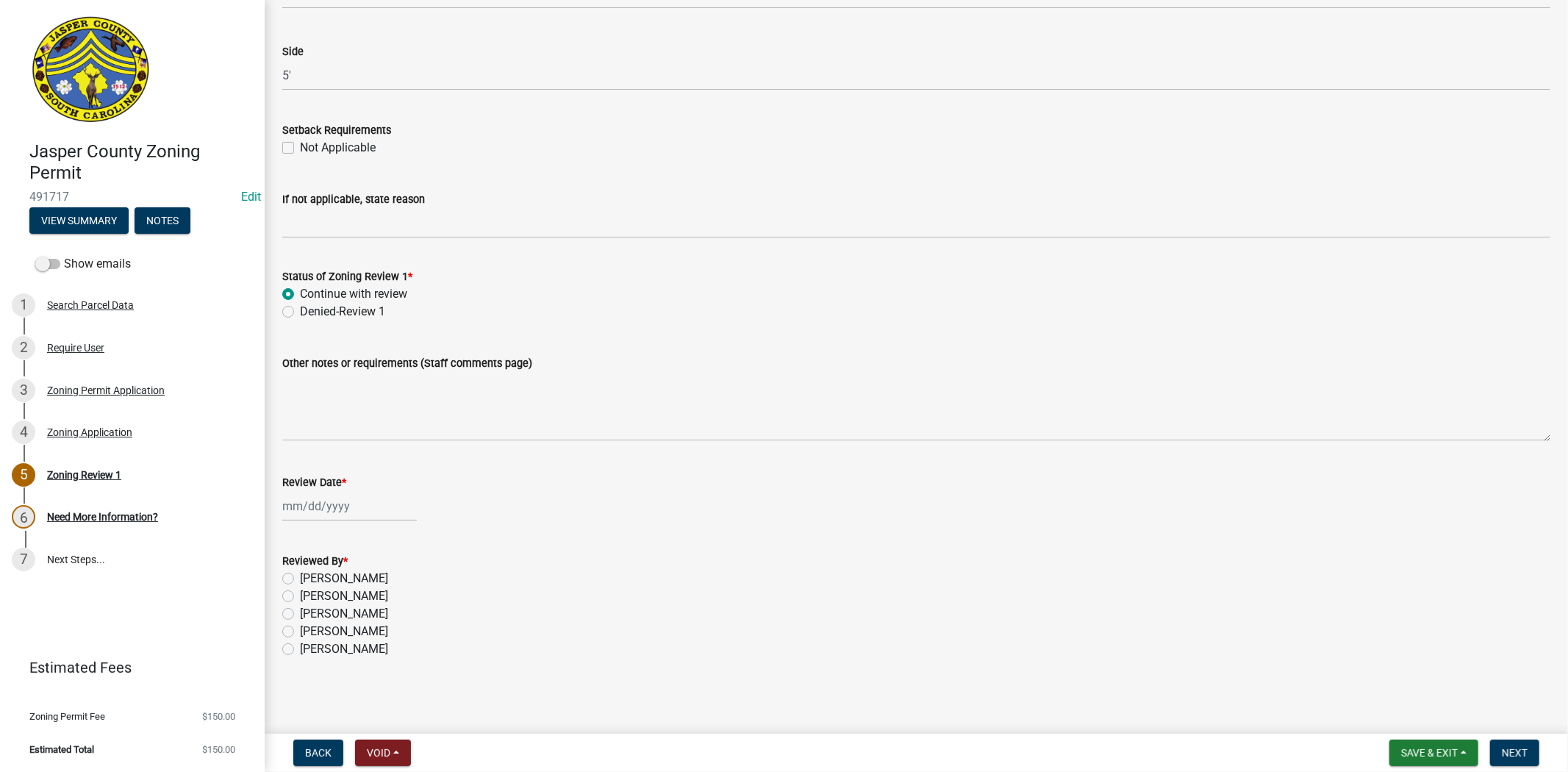
scroll to position [2356, 0]
click at [300, 631] on label "Stephanie Oviedo" at bounding box center [343, 631] width 88 height 17
click at [300, 631] on input "Stephanie Oviedo" at bounding box center [304, 626] width 10 height 10
radio input "true"
select select "10"
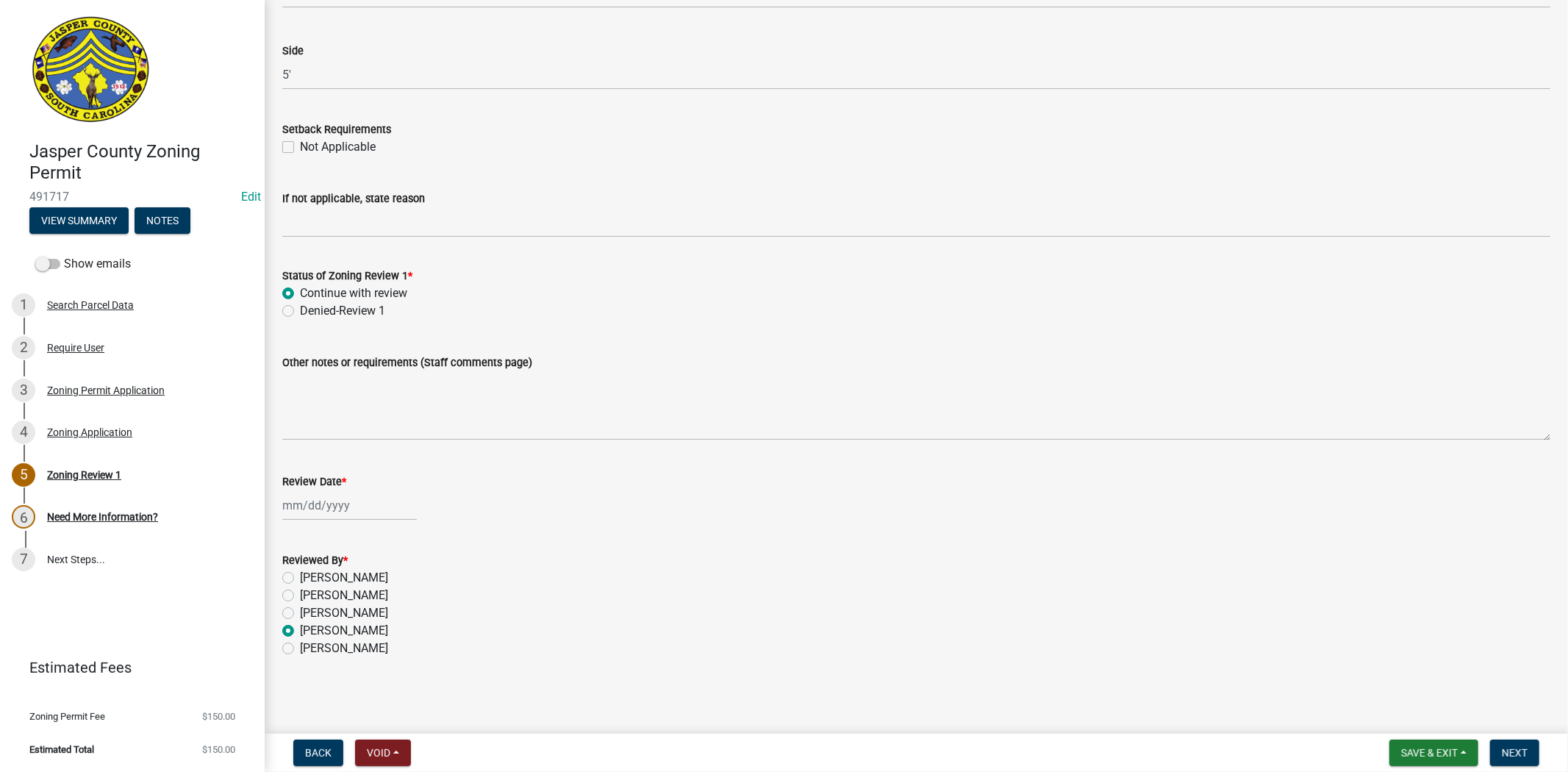
select select "2025"
click at [328, 505] on div "Jan Feb Mar Apr May Jun Jul Aug Sep Oct Nov Dec 1525 1526 1527 1528 1529 1530 1…" at bounding box center [350, 505] width 134 height 30
click at [343, 628] on div "15" at bounding box center [343, 629] width 24 height 24
type input "10/15/2025"
click at [1422, 755] on span "Save & Exit" at bounding box center [1429, 752] width 57 height 11
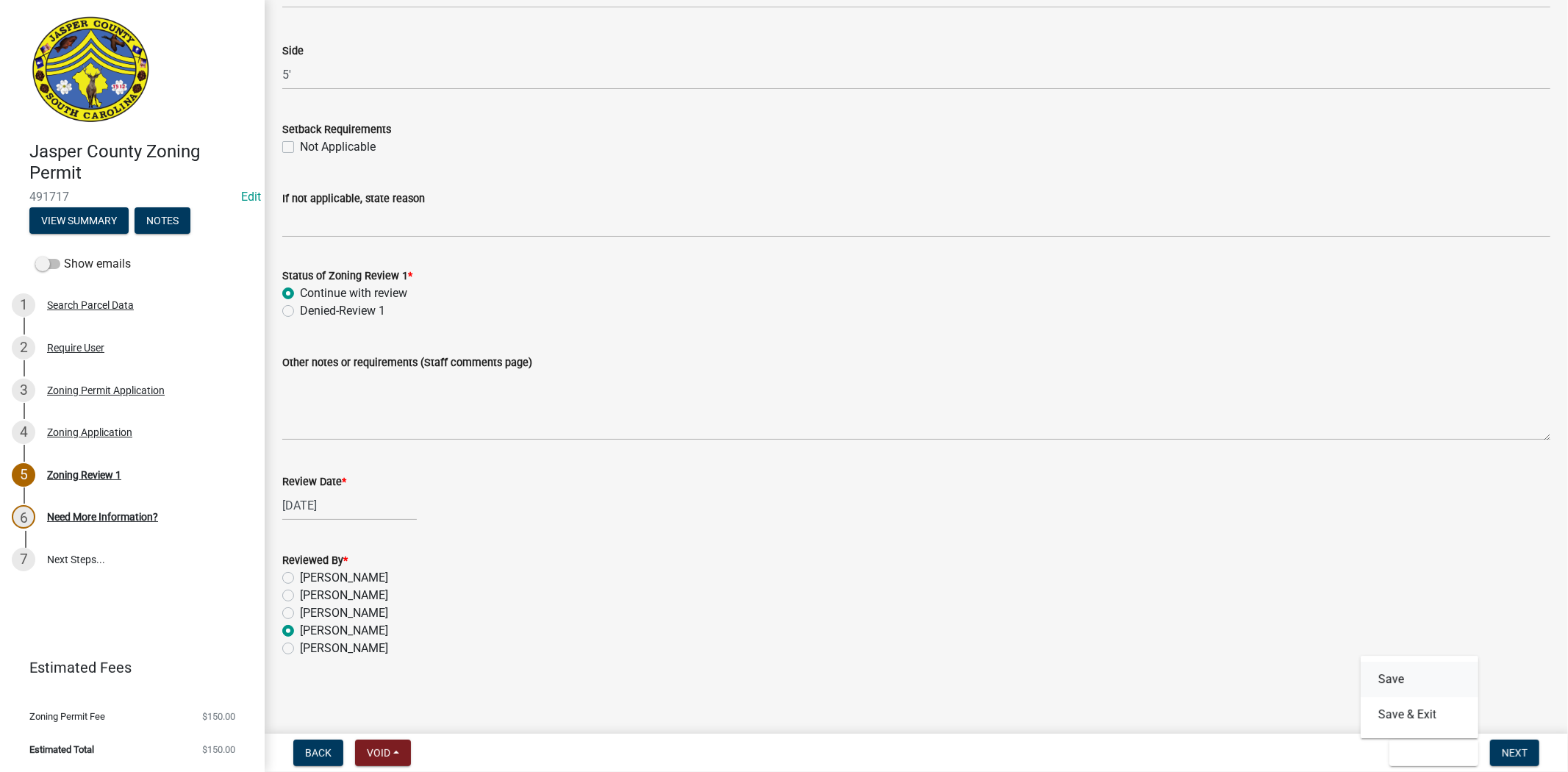
click at [1422, 687] on button "Save" at bounding box center [1419, 679] width 118 height 35
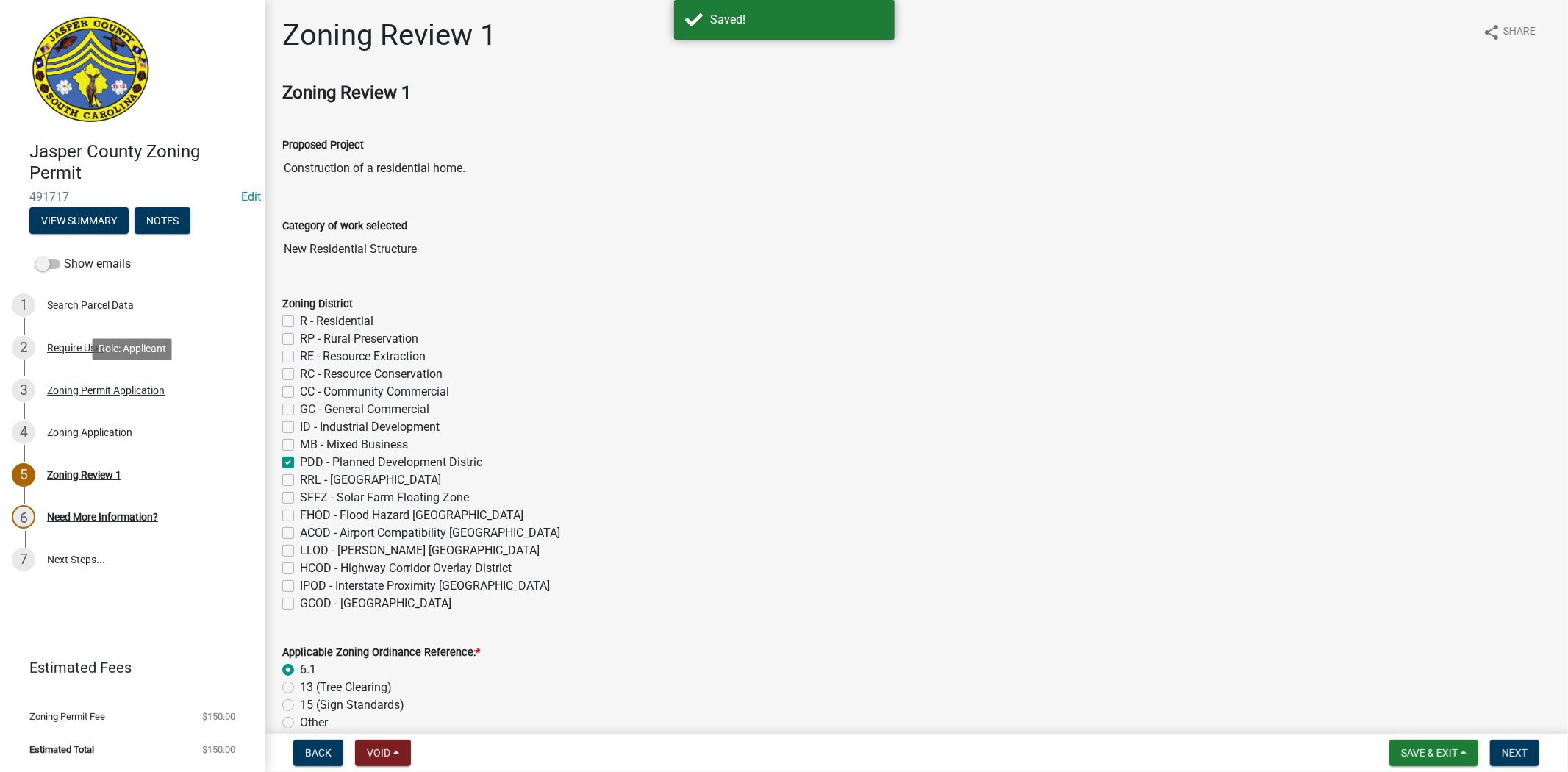
click at [148, 388] on div "Zoning Permit Application" at bounding box center [105, 390] width 118 height 10
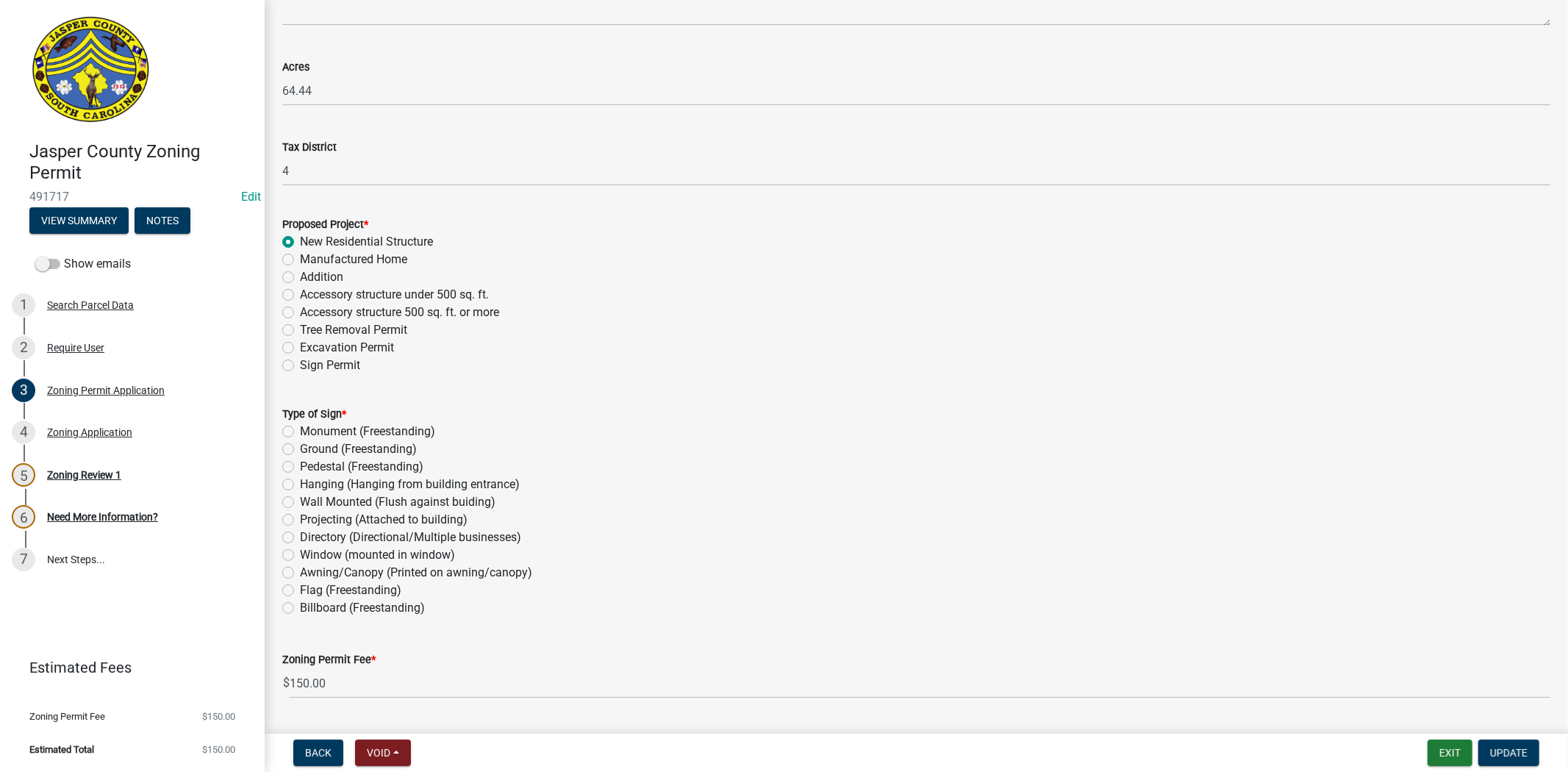
scroll to position [1143, 0]
click at [300, 605] on label "Billboard (Freestanding)" at bounding box center [362, 603] width 125 height 17
click at [300, 604] on input "Billboard (Freestanding)" at bounding box center [304, 599] width 10 height 10
radio input "true"
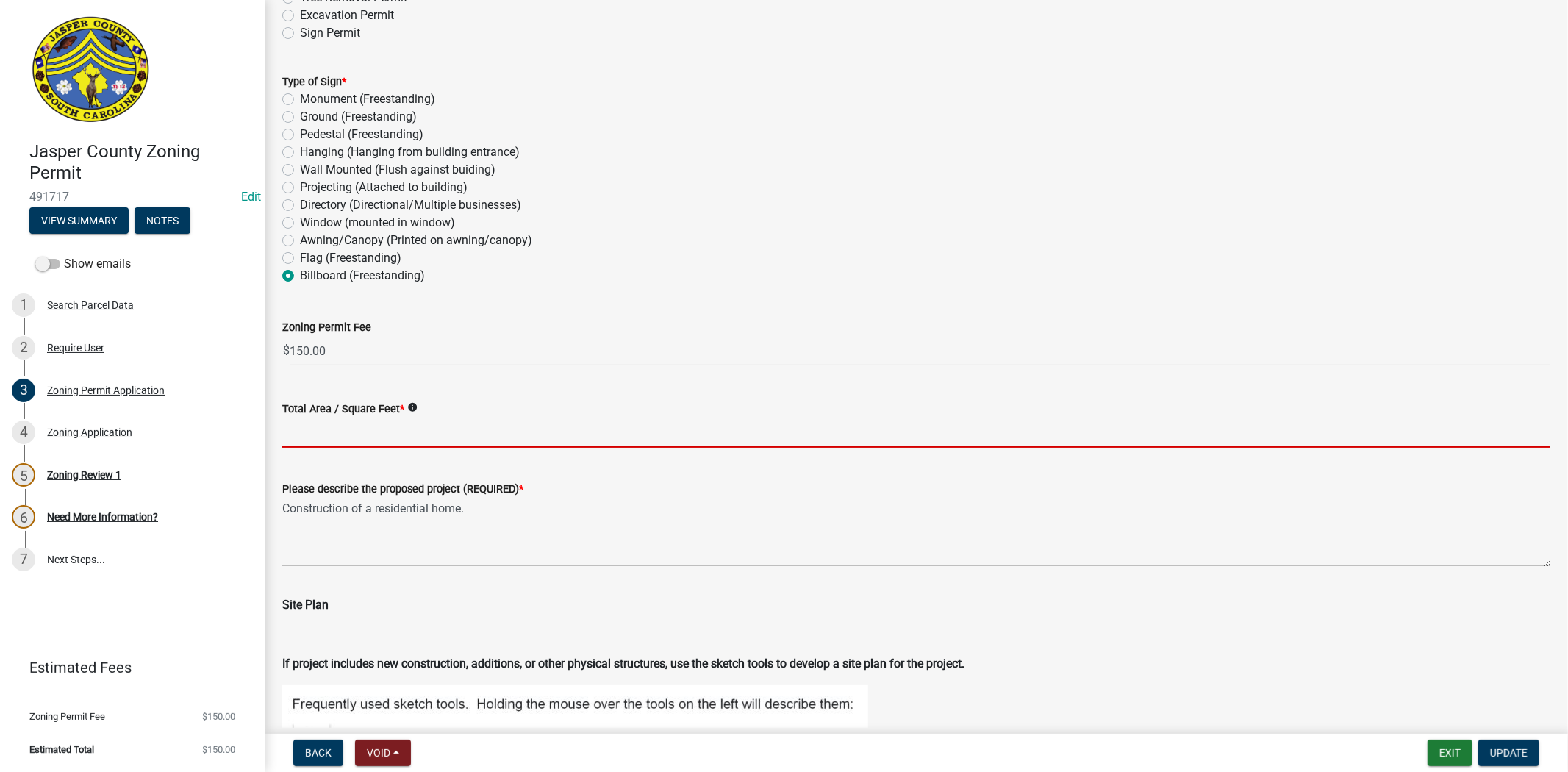
click at [329, 439] on input "Total Area / Square Feet *" at bounding box center [916, 432] width 1268 height 30
type input "-"
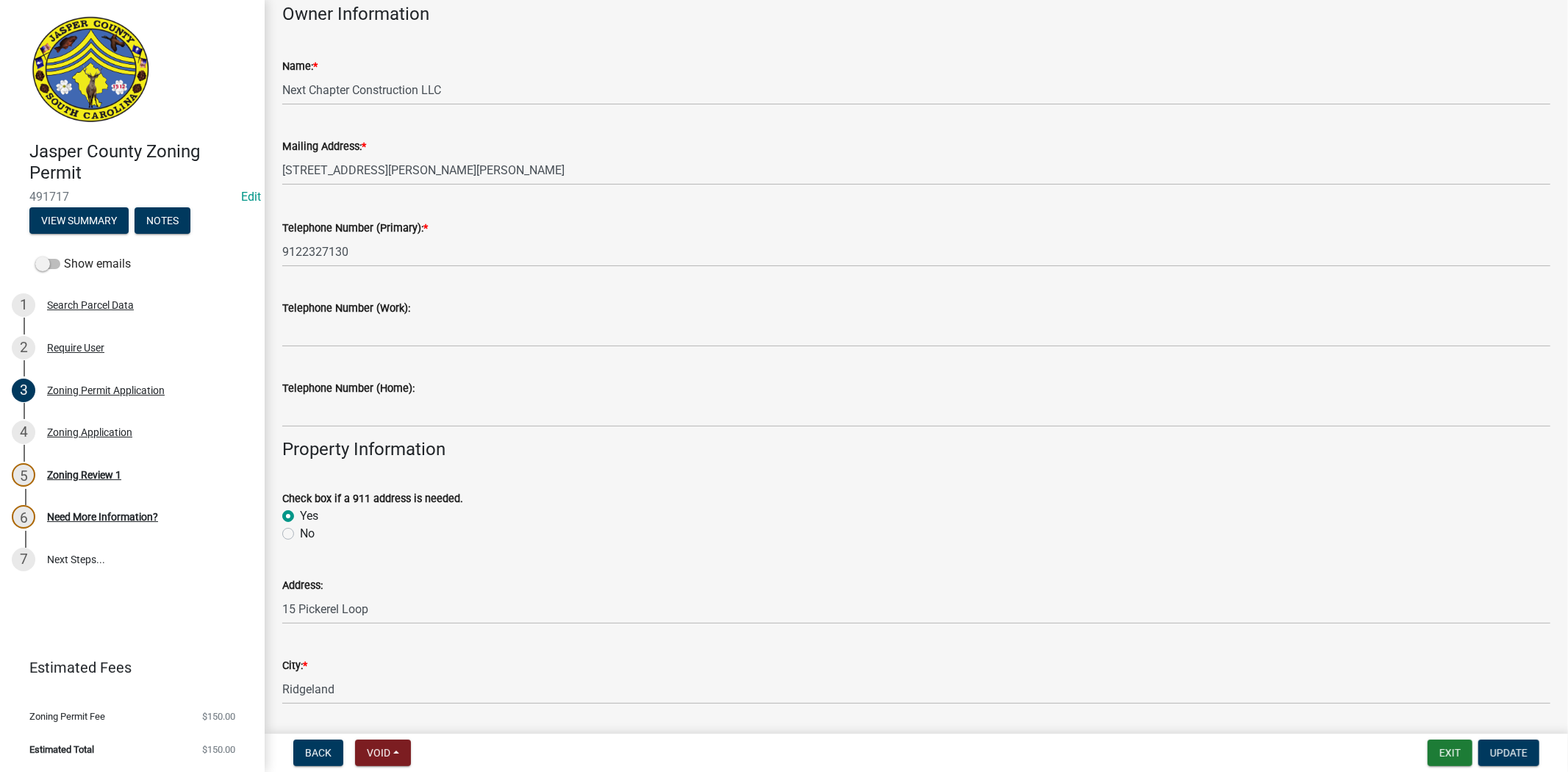
scroll to position [163, 0]
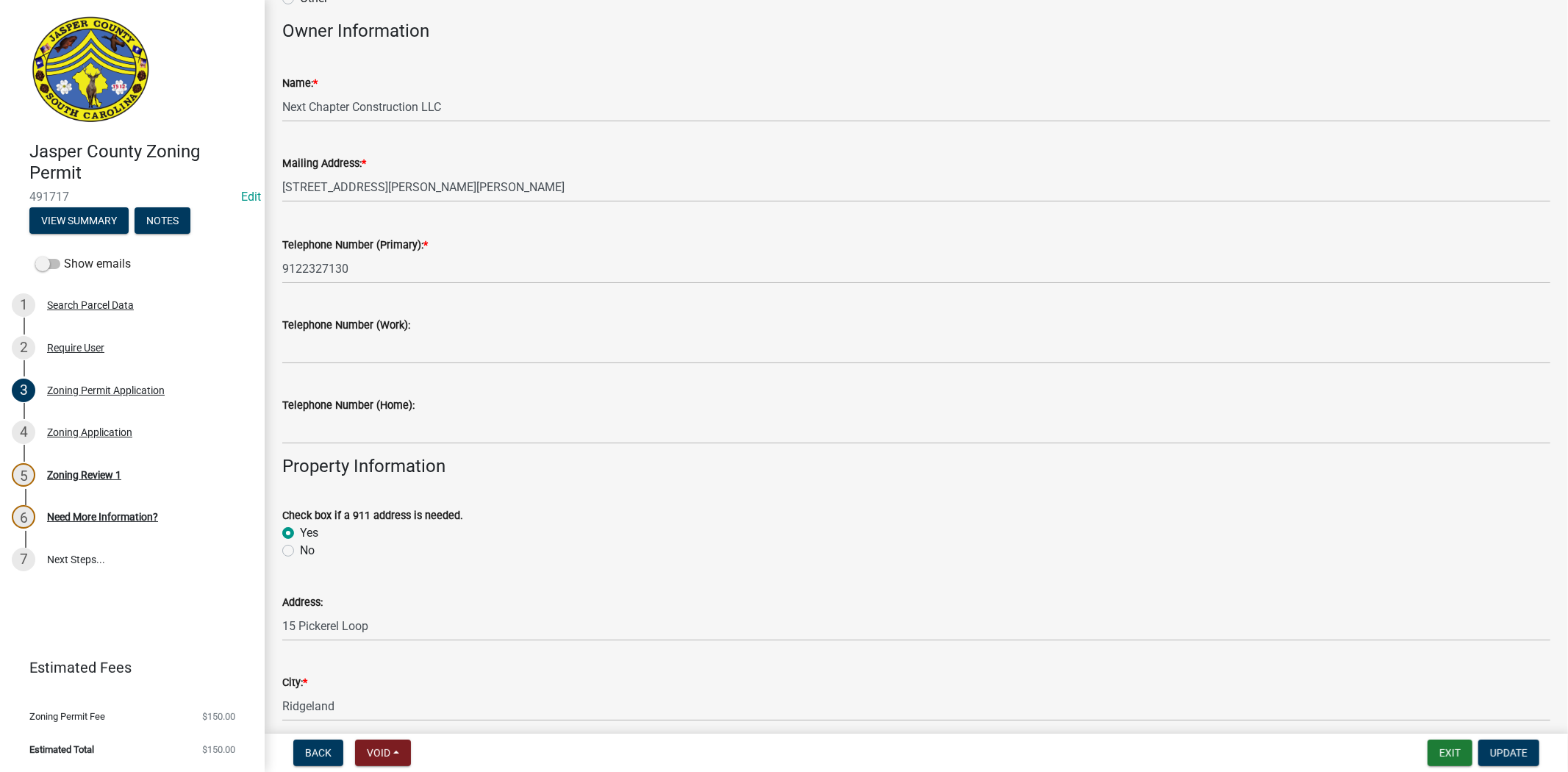
click at [300, 552] on label "No" at bounding box center [307, 551] width 15 height 17
click at [300, 552] on input "No" at bounding box center [304, 546] width 10 height 10
radio input "true"
click at [1504, 747] on span "Update" at bounding box center [1509, 752] width 37 height 11
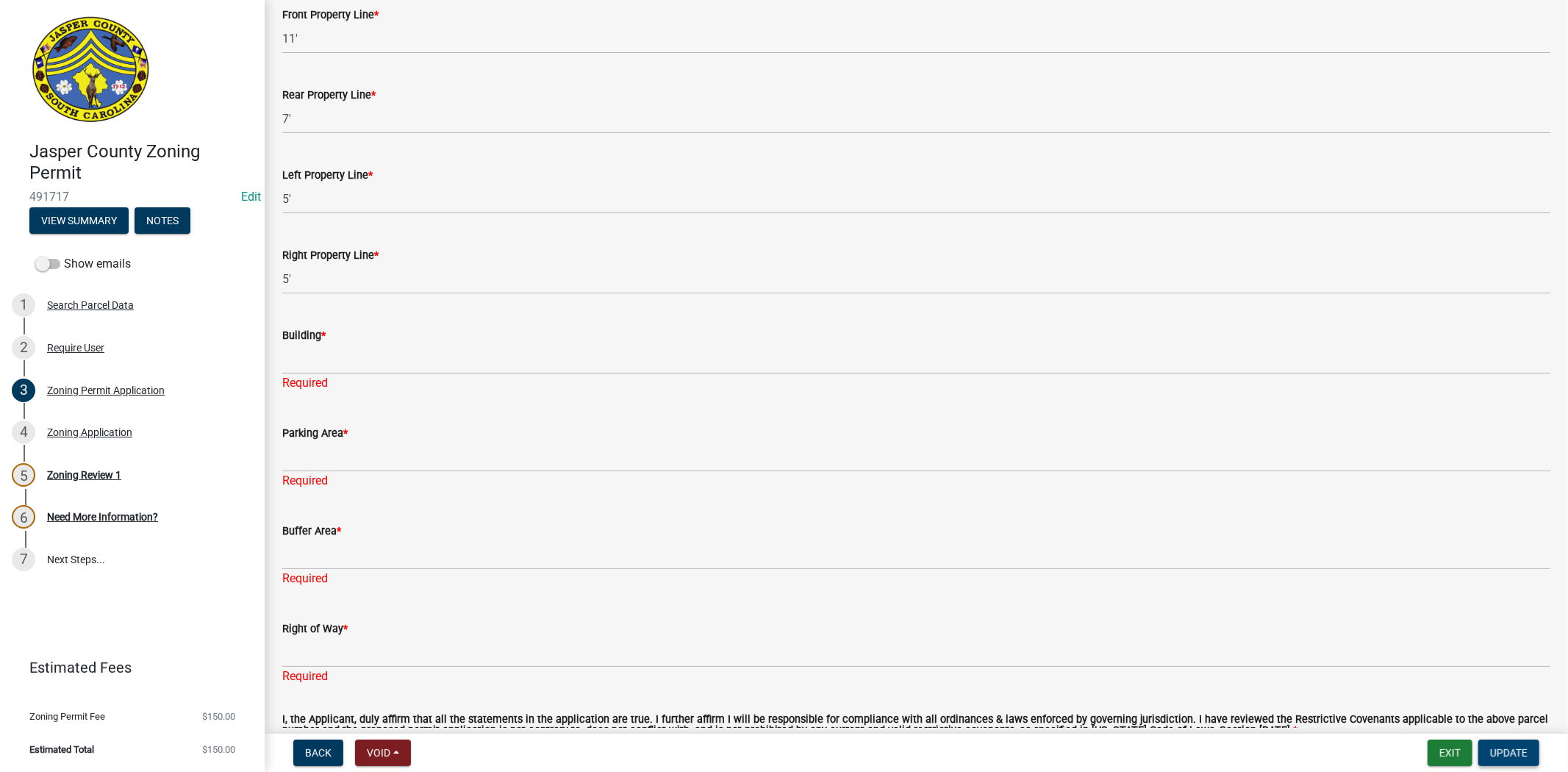
scroll to position [3022, 0]
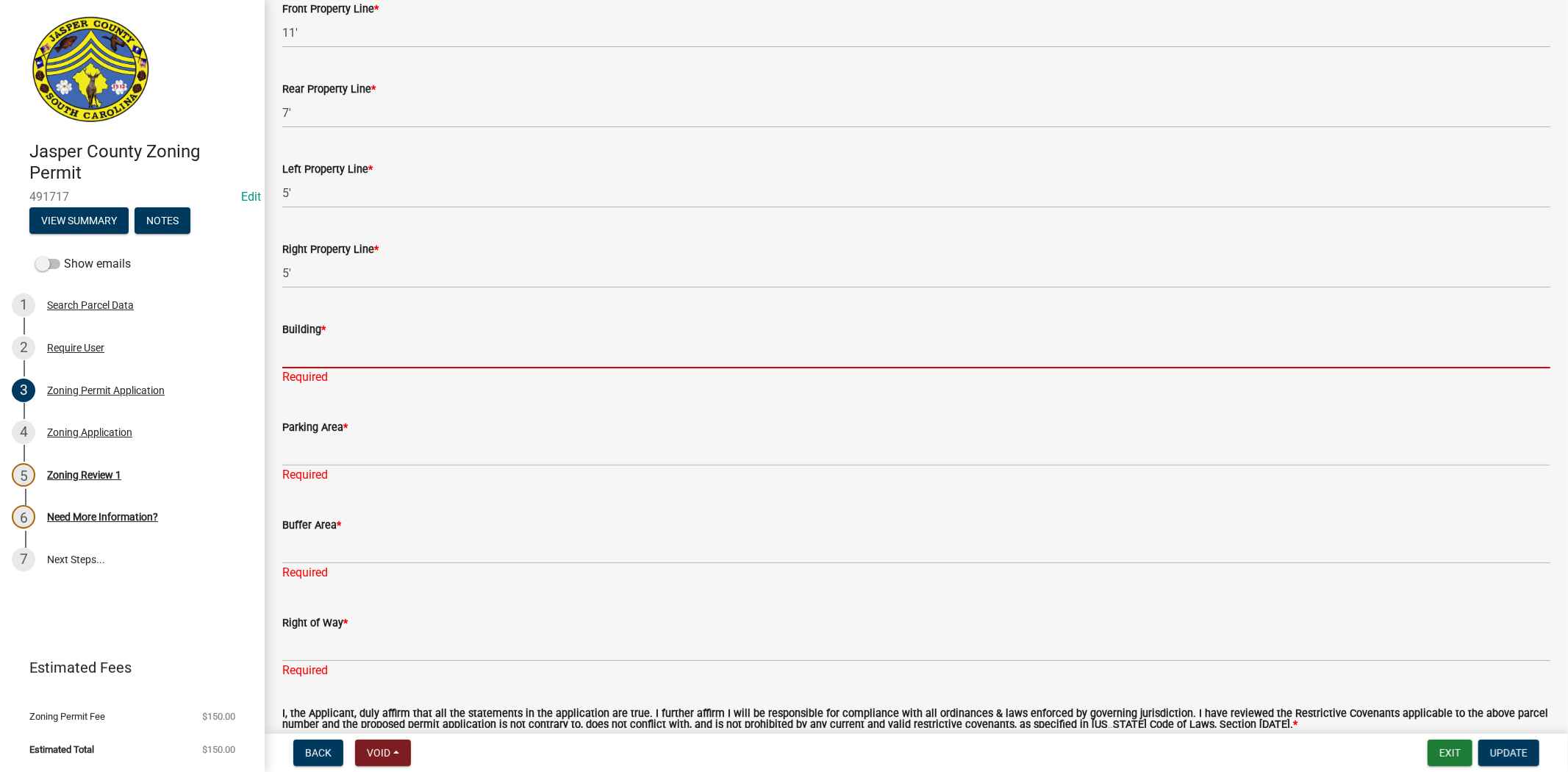
click at [349, 348] on input "Building *" at bounding box center [916, 353] width 1268 height 30
type input "n/a"
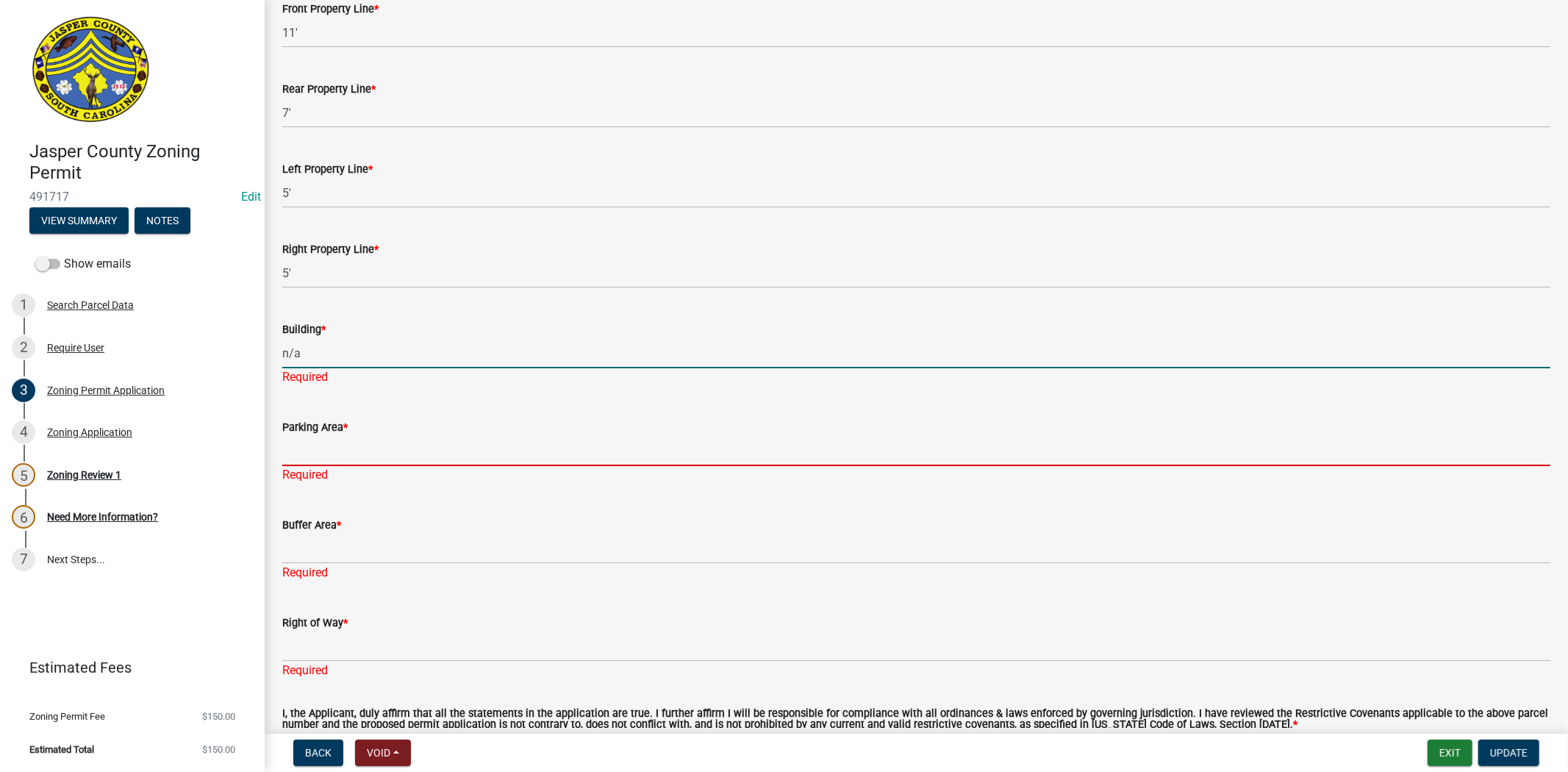
click at [363, 461] on div "Parking Area * Required" at bounding box center [916, 440] width 1268 height 86
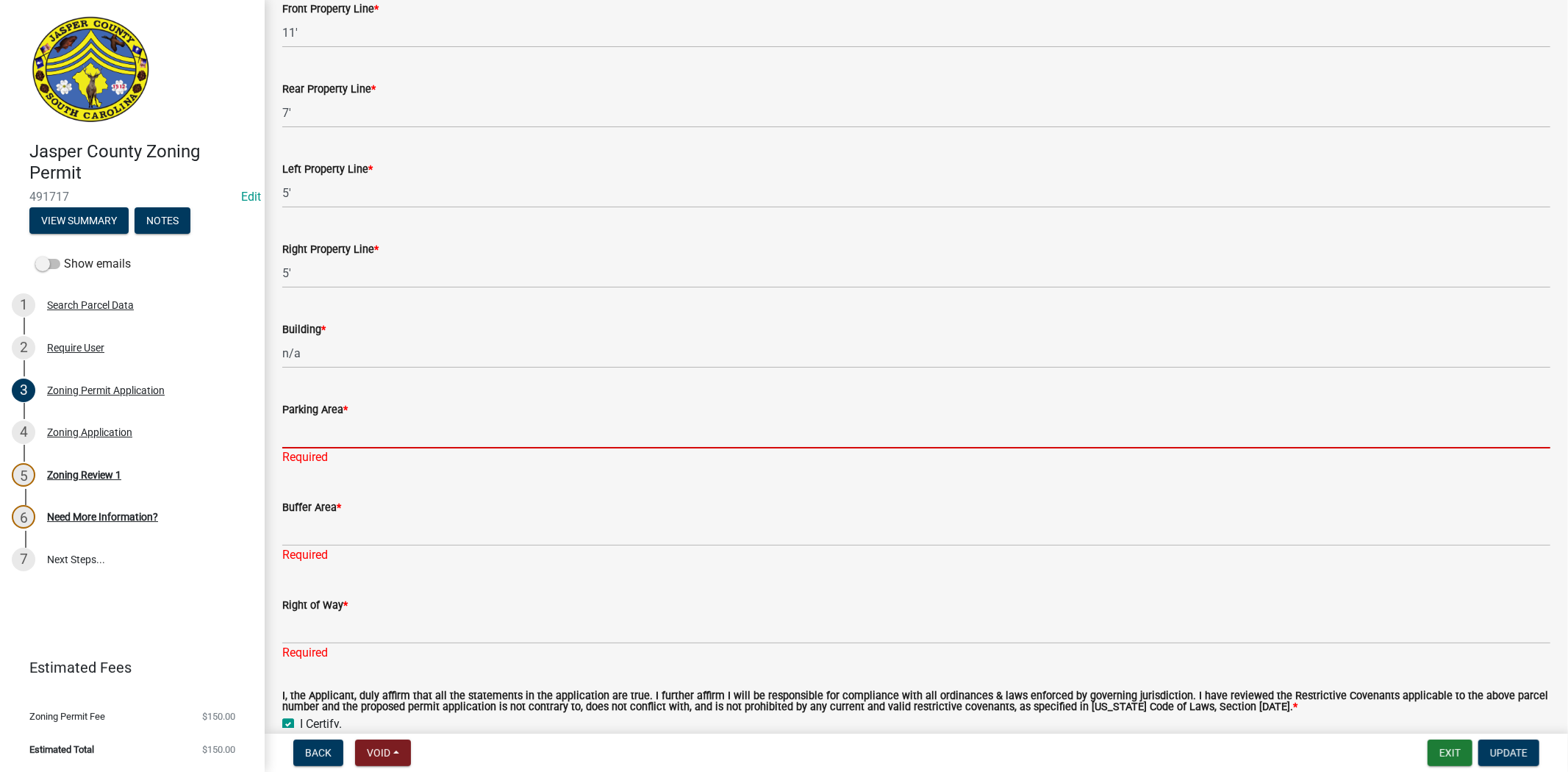
type input "n/a"
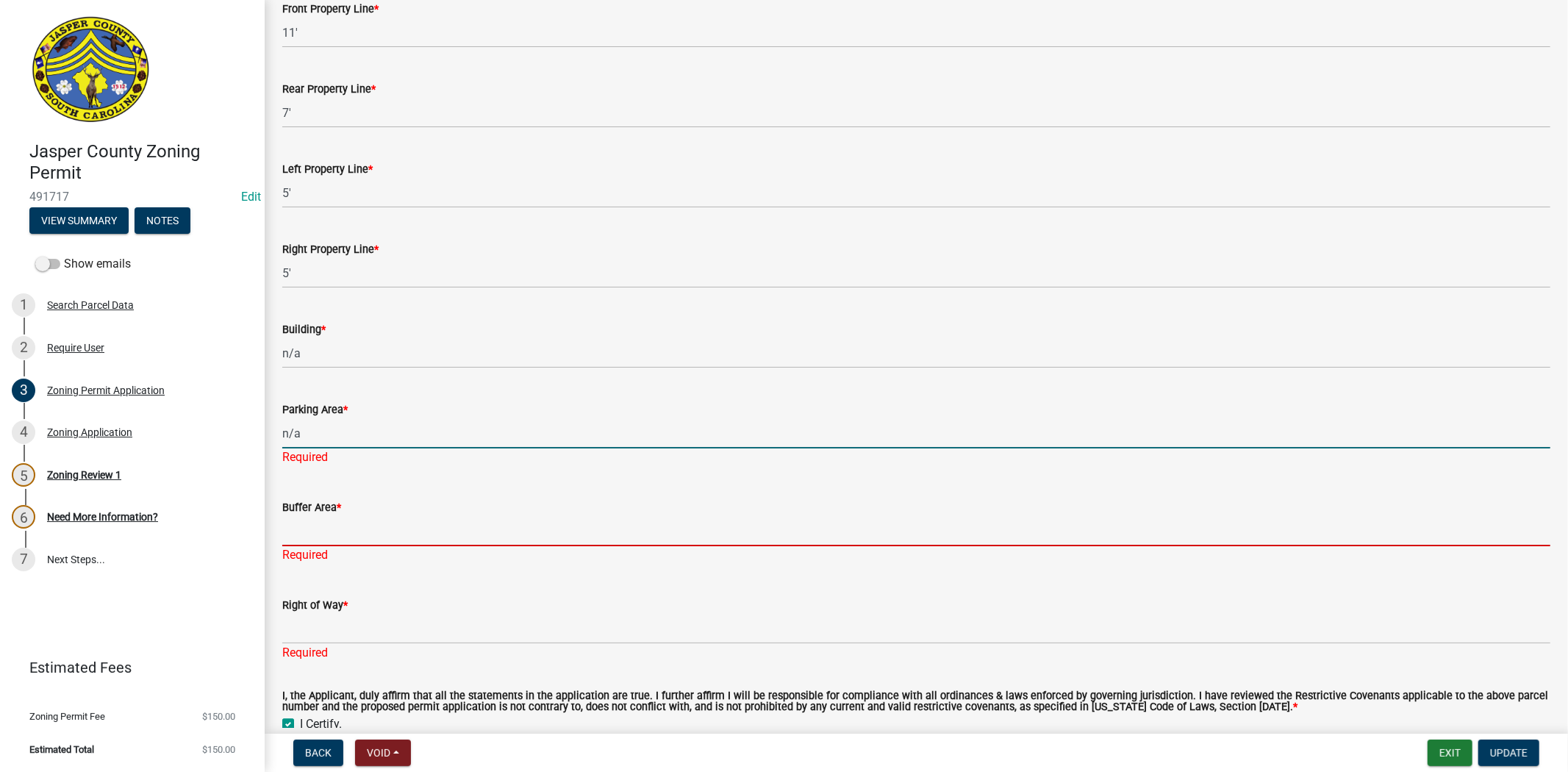
click at [362, 531] on div "Buffer Area * Required" at bounding box center [916, 520] width 1268 height 86
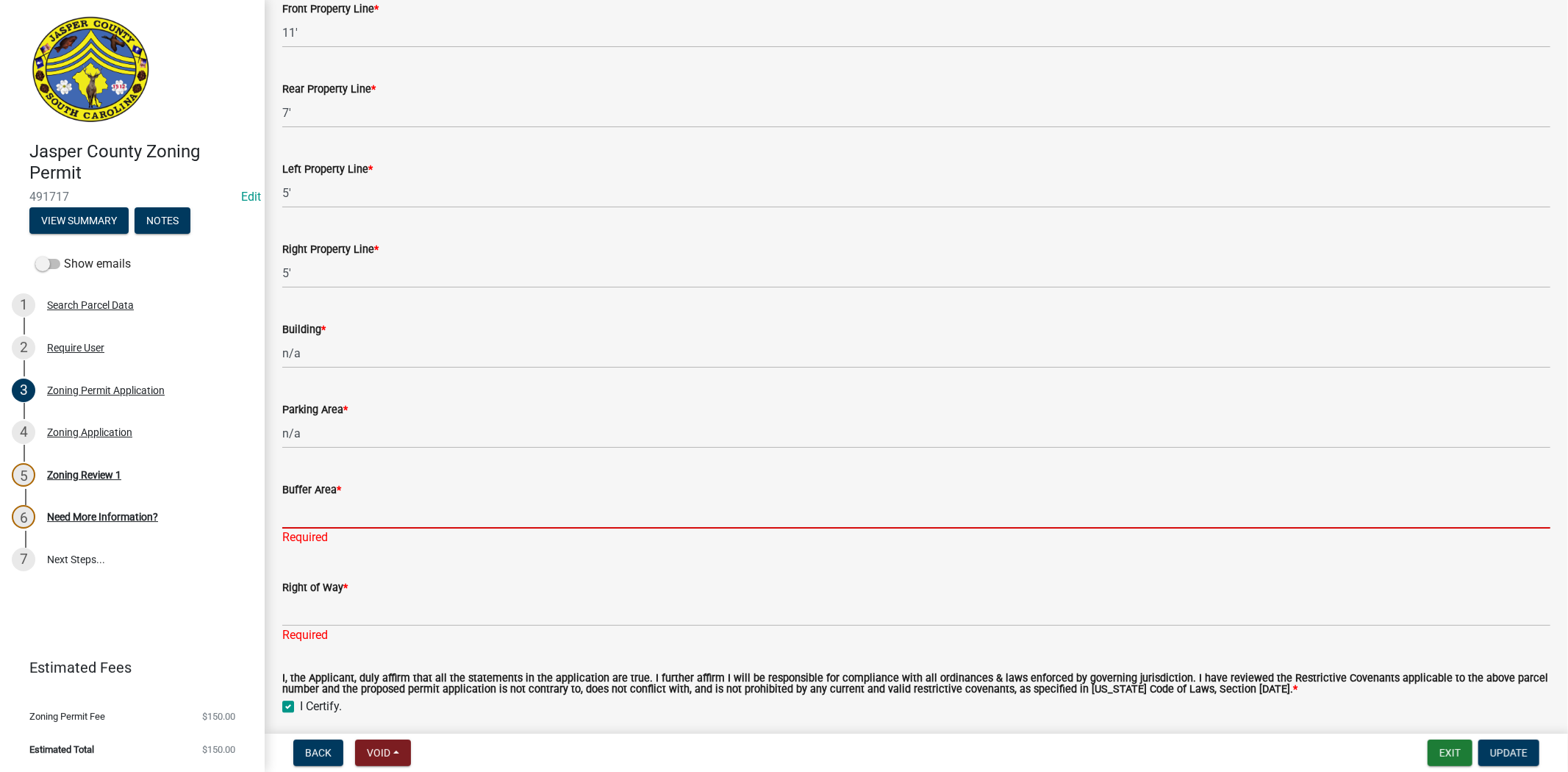
type input "n/a"
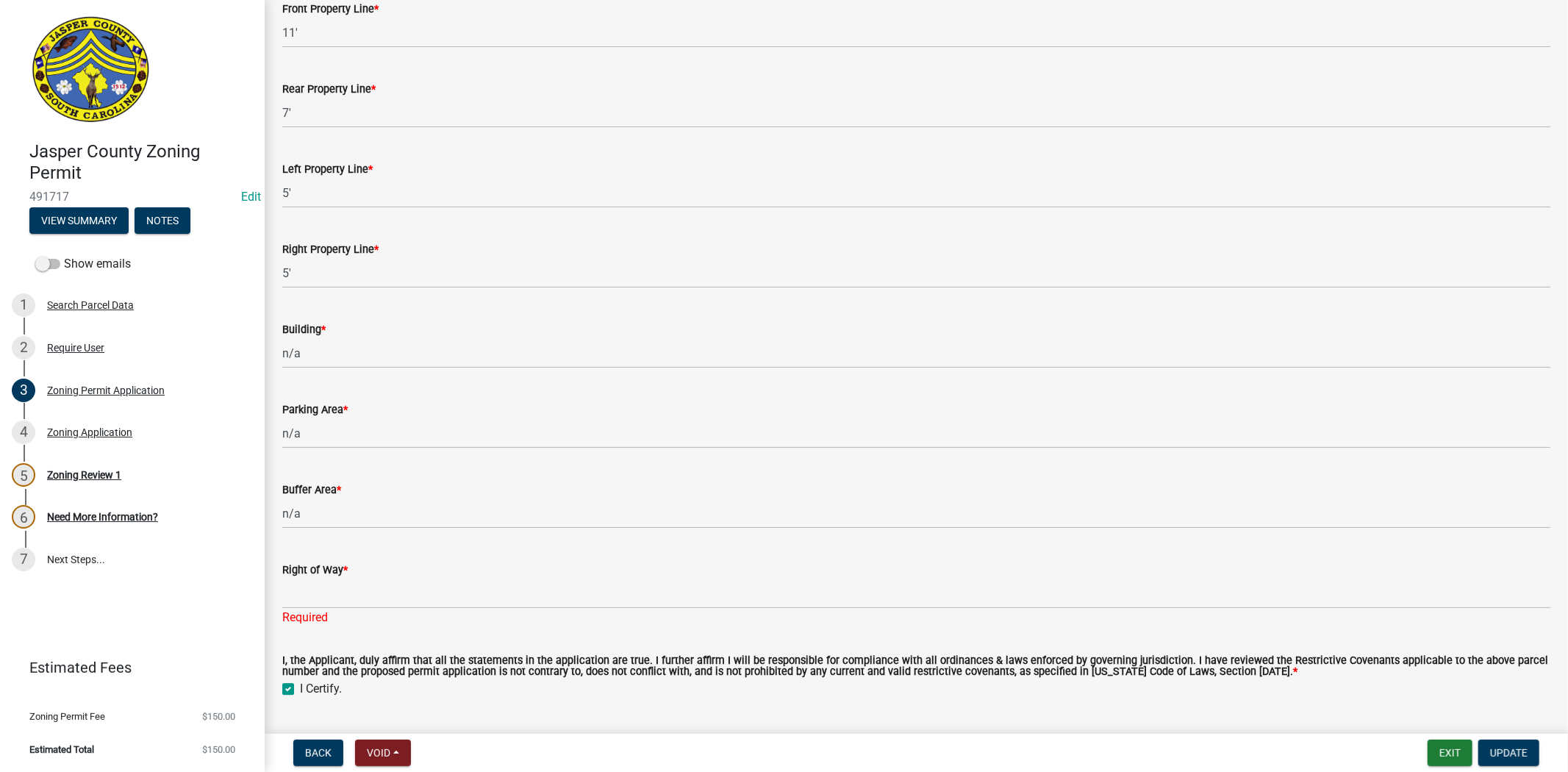
click at [386, 632] on wm-data-entity-input "Right of Way * Required" at bounding box center [916, 589] width 1268 height 98
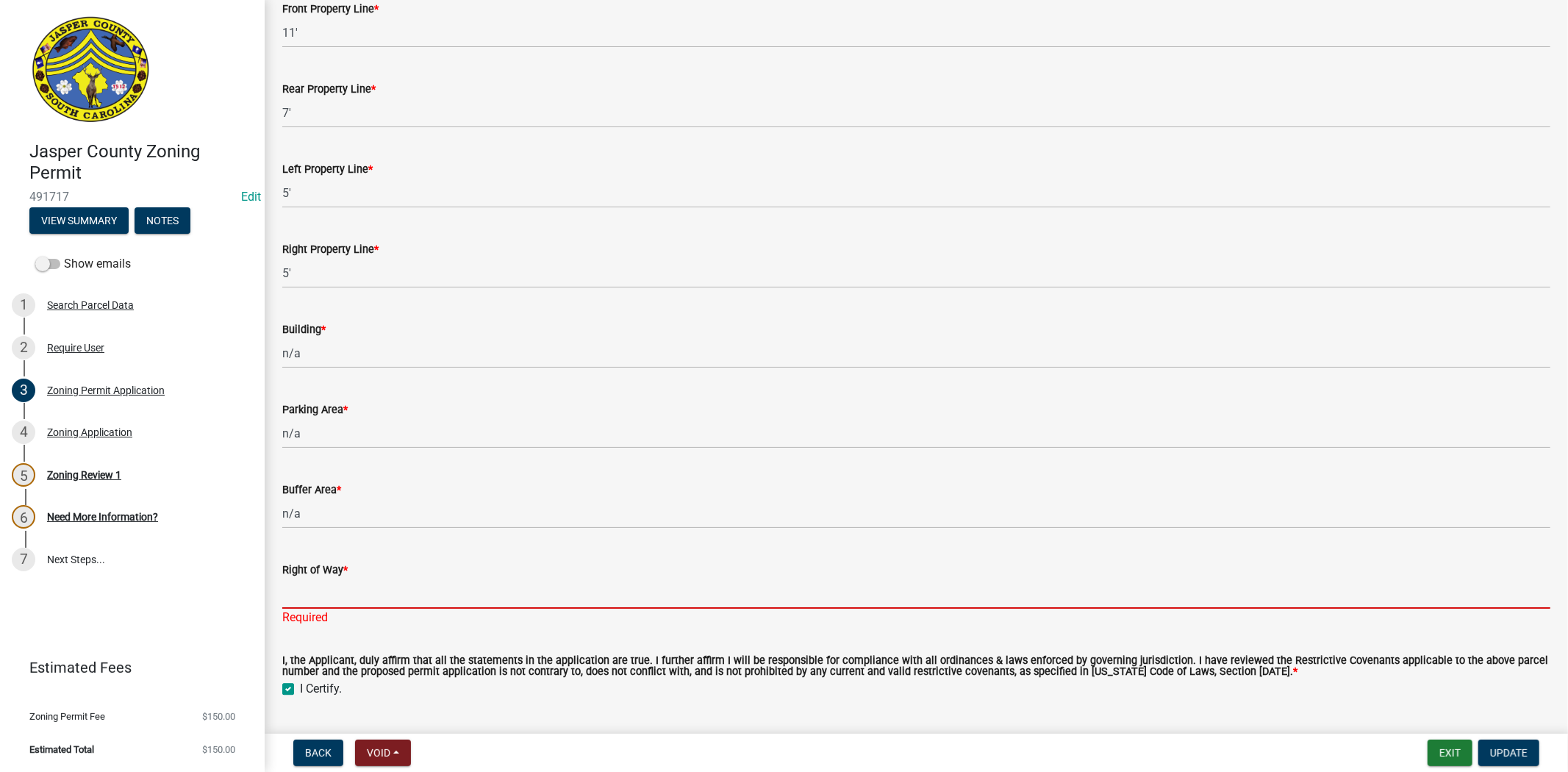
click at [386, 599] on input "Right of Way *" at bounding box center [916, 593] width 1268 height 30
type input "n/a"
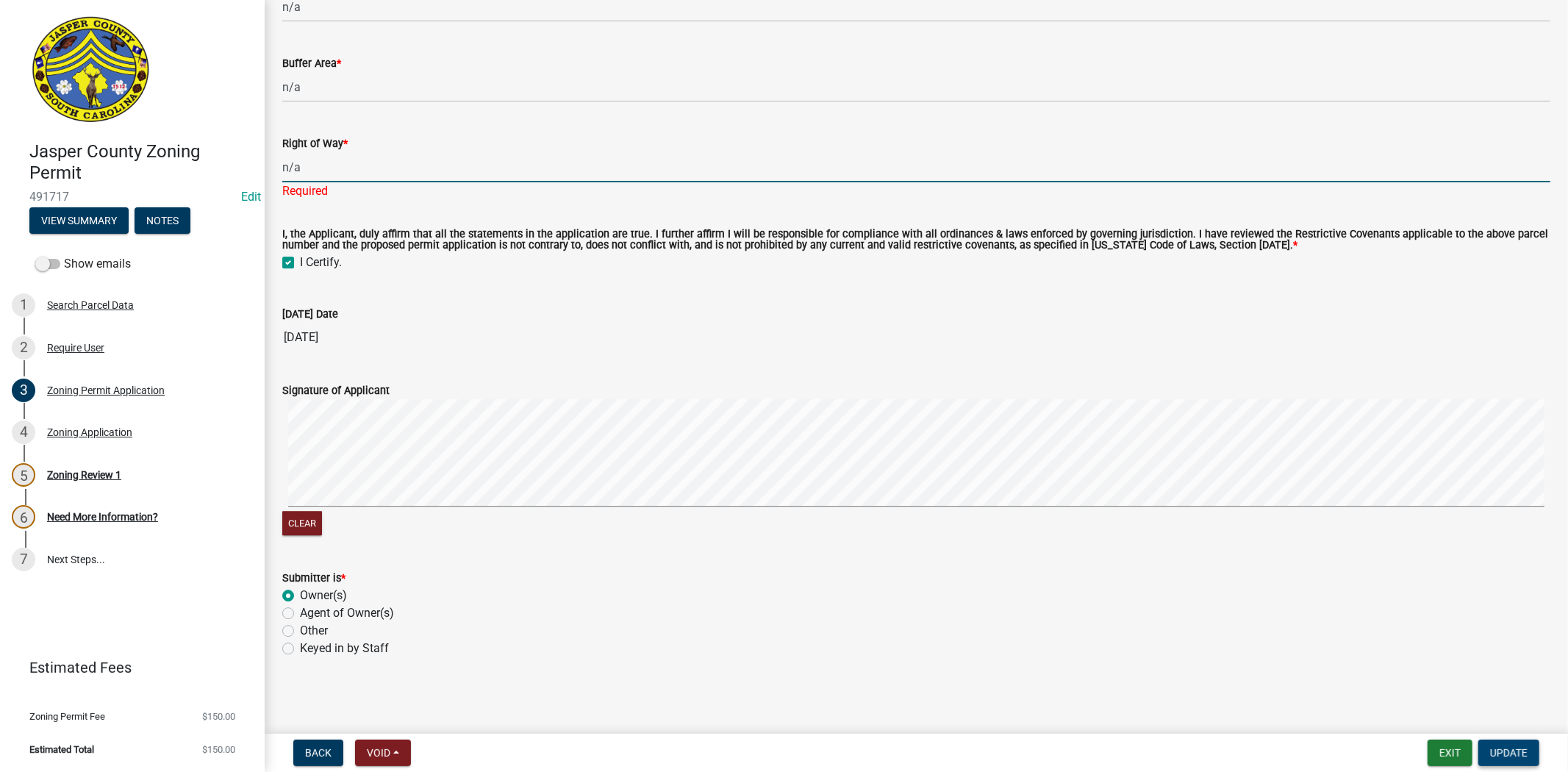
scroll to position [3430, 0]
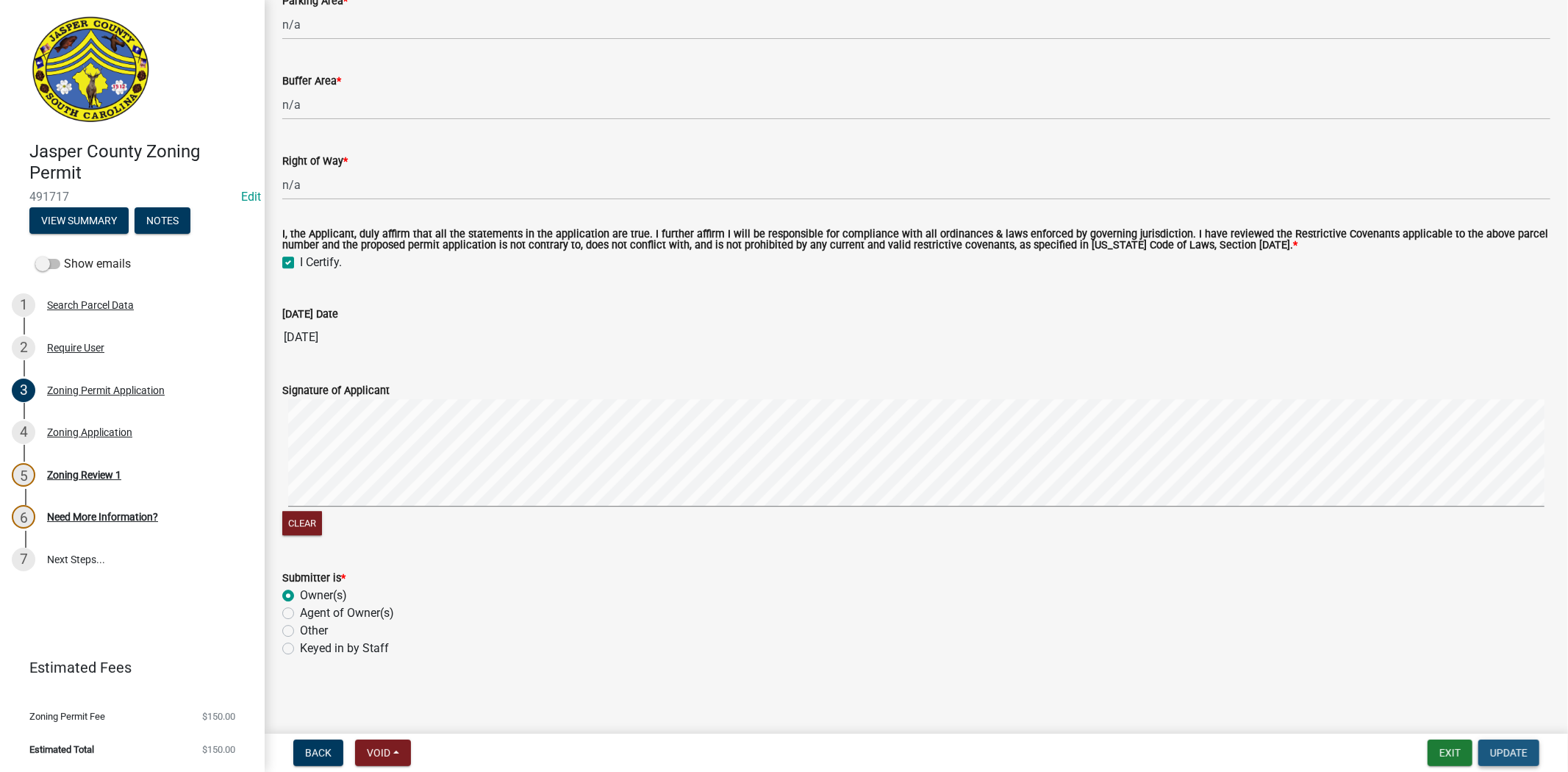
click at [1516, 747] on span "Update" at bounding box center [1509, 752] width 37 height 11
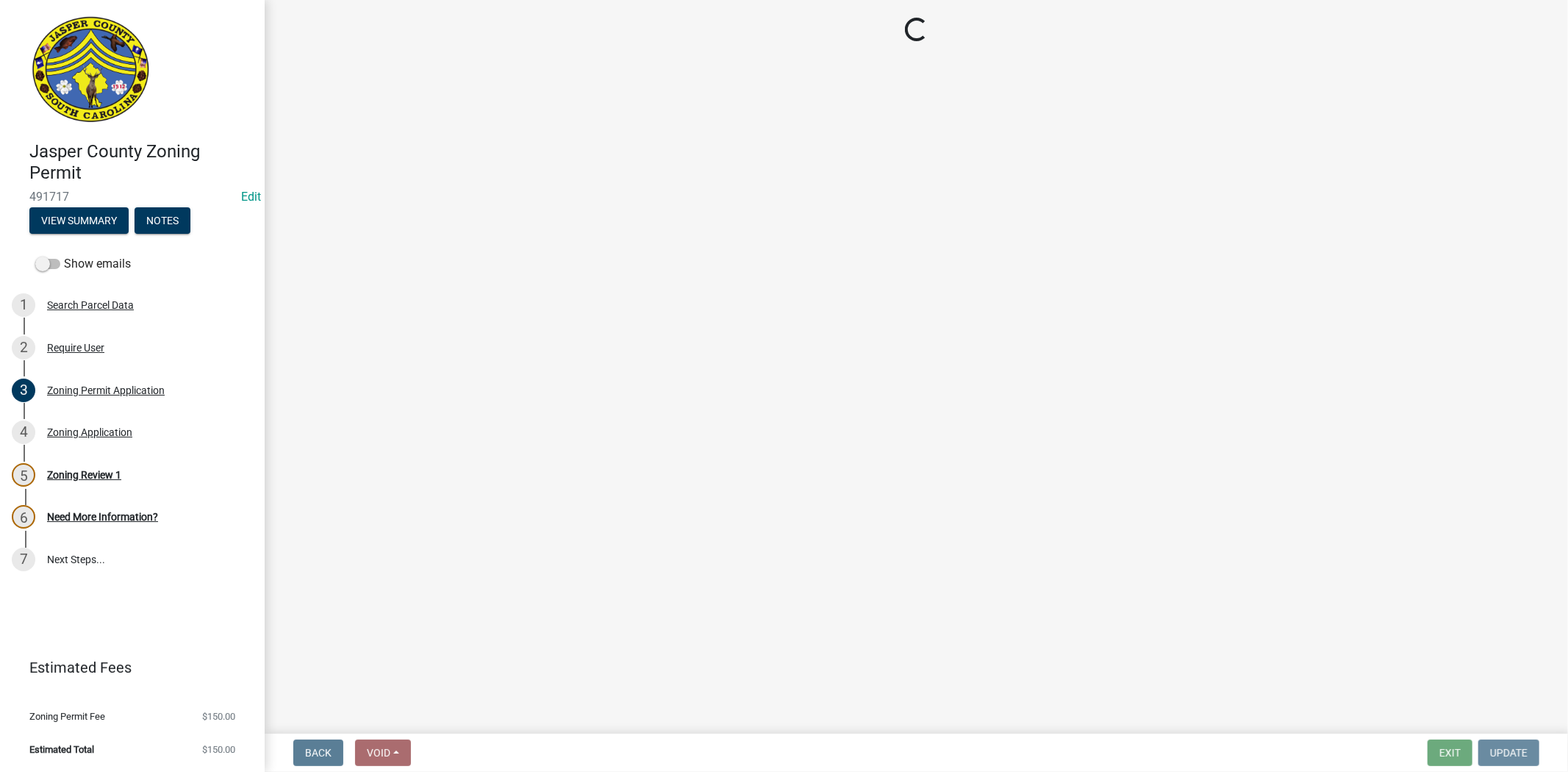
scroll to position [0, 0]
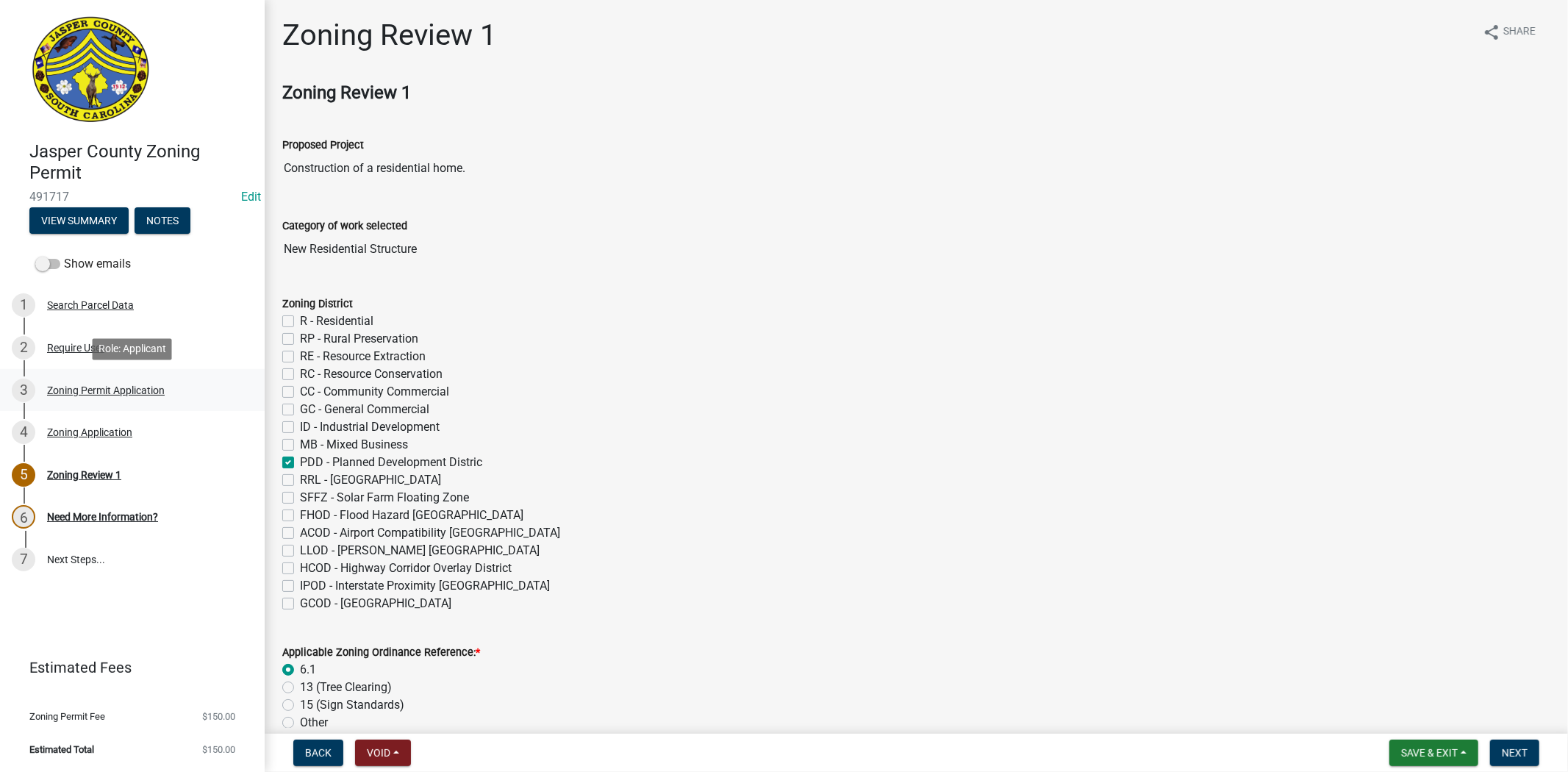
click at [129, 386] on div "Zoning Permit Application" at bounding box center [105, 390] width 118 height 10
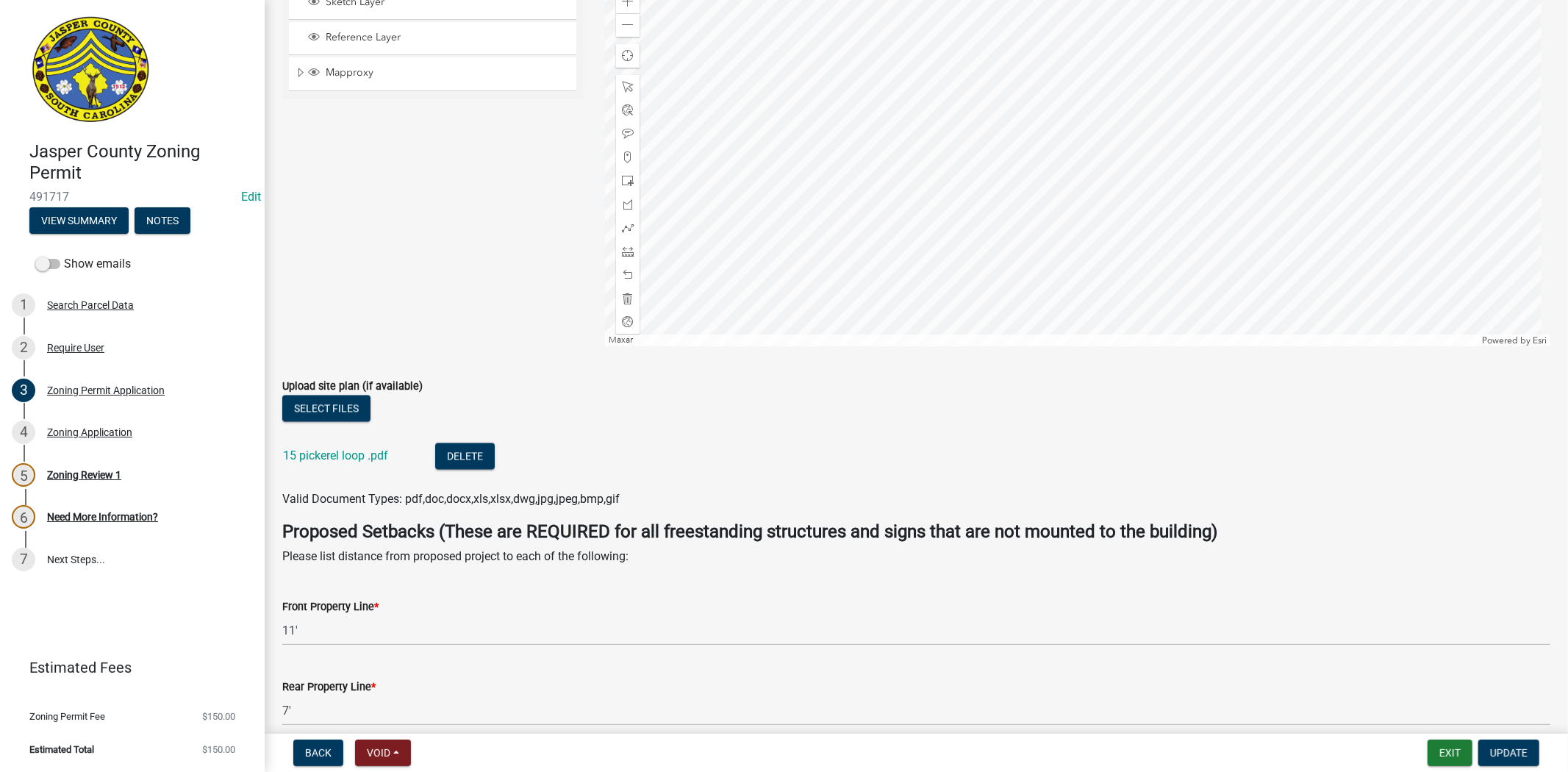
scroll to position [2776, 0]
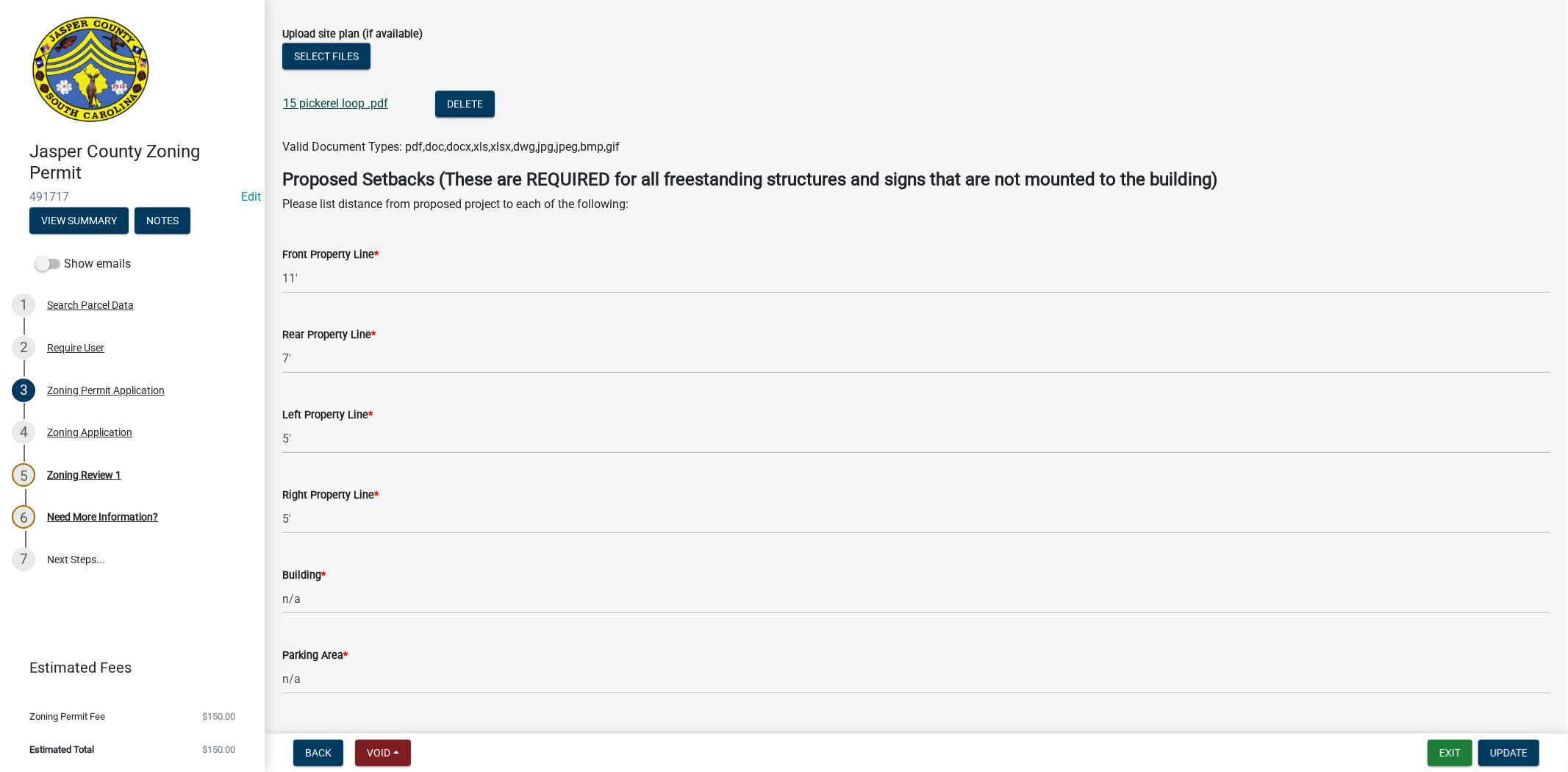
click at [362, 108] on link "15 pickerel loop .pdf" at bounding box center [336, 104] width 105 height 14
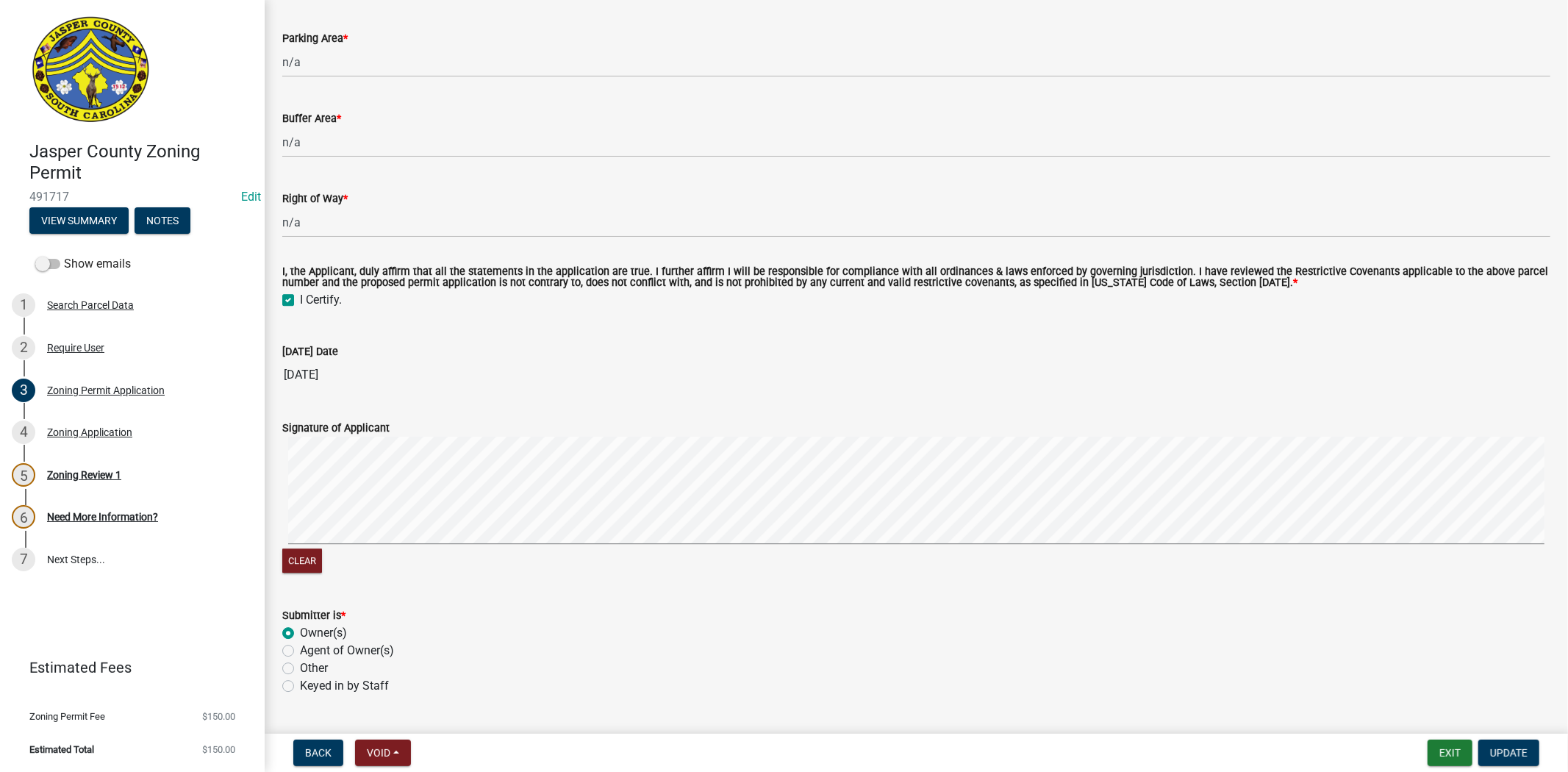
scroll to position [3430, 0]
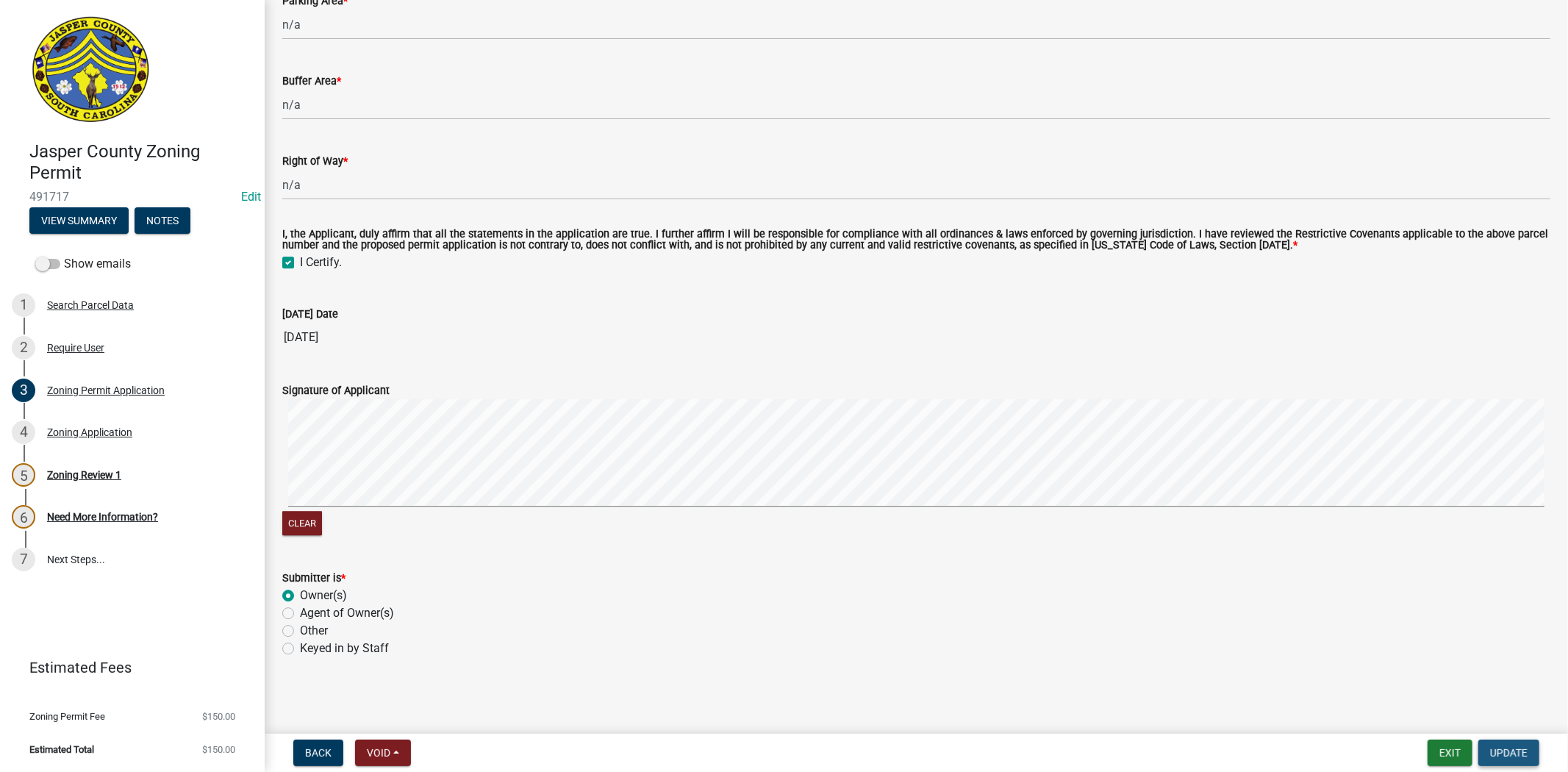
click at [1506, 759] on button "Update" at bounding box center [1509, 753] width 61 height 26
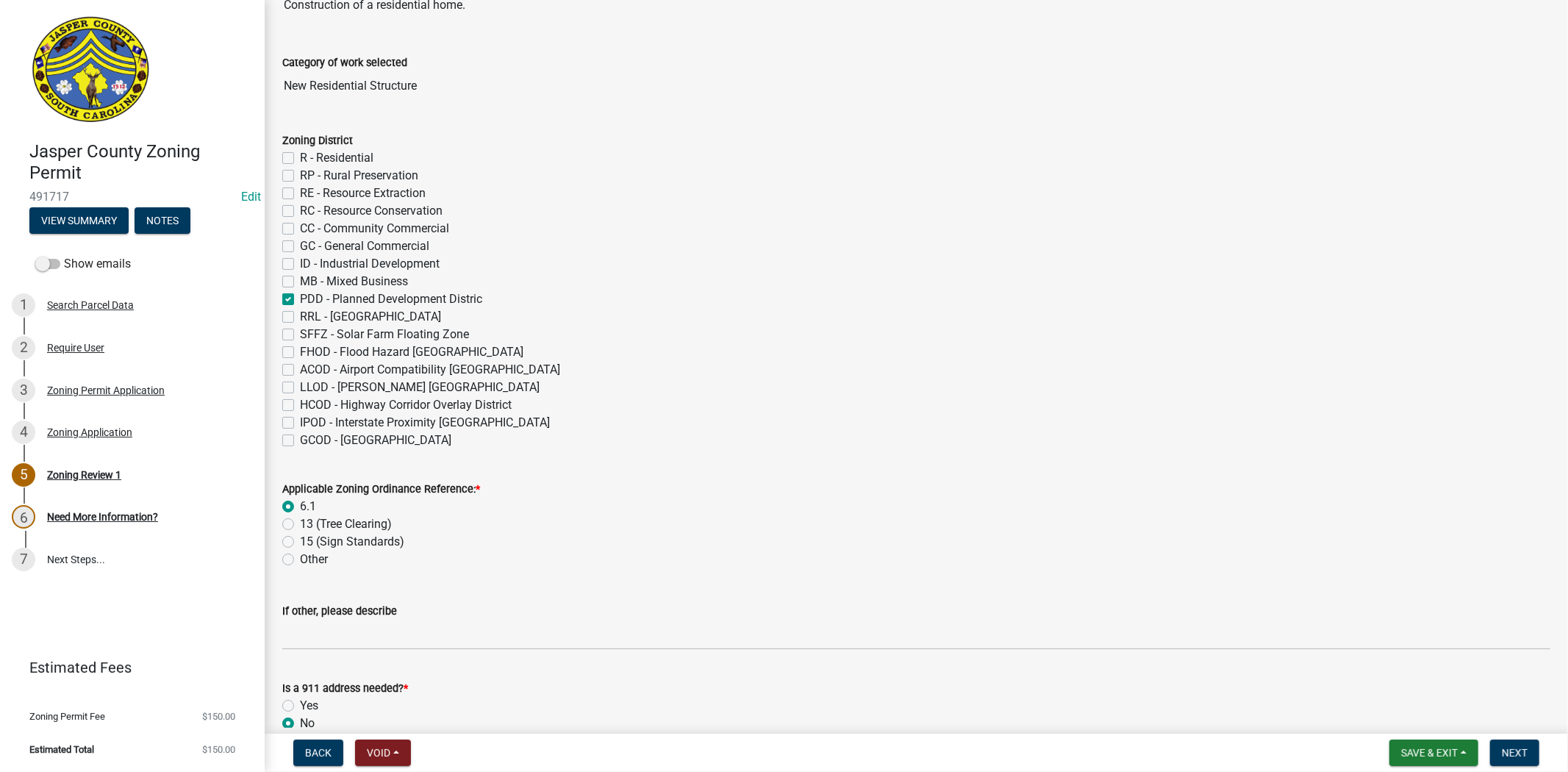
scroll to position [0, 0]
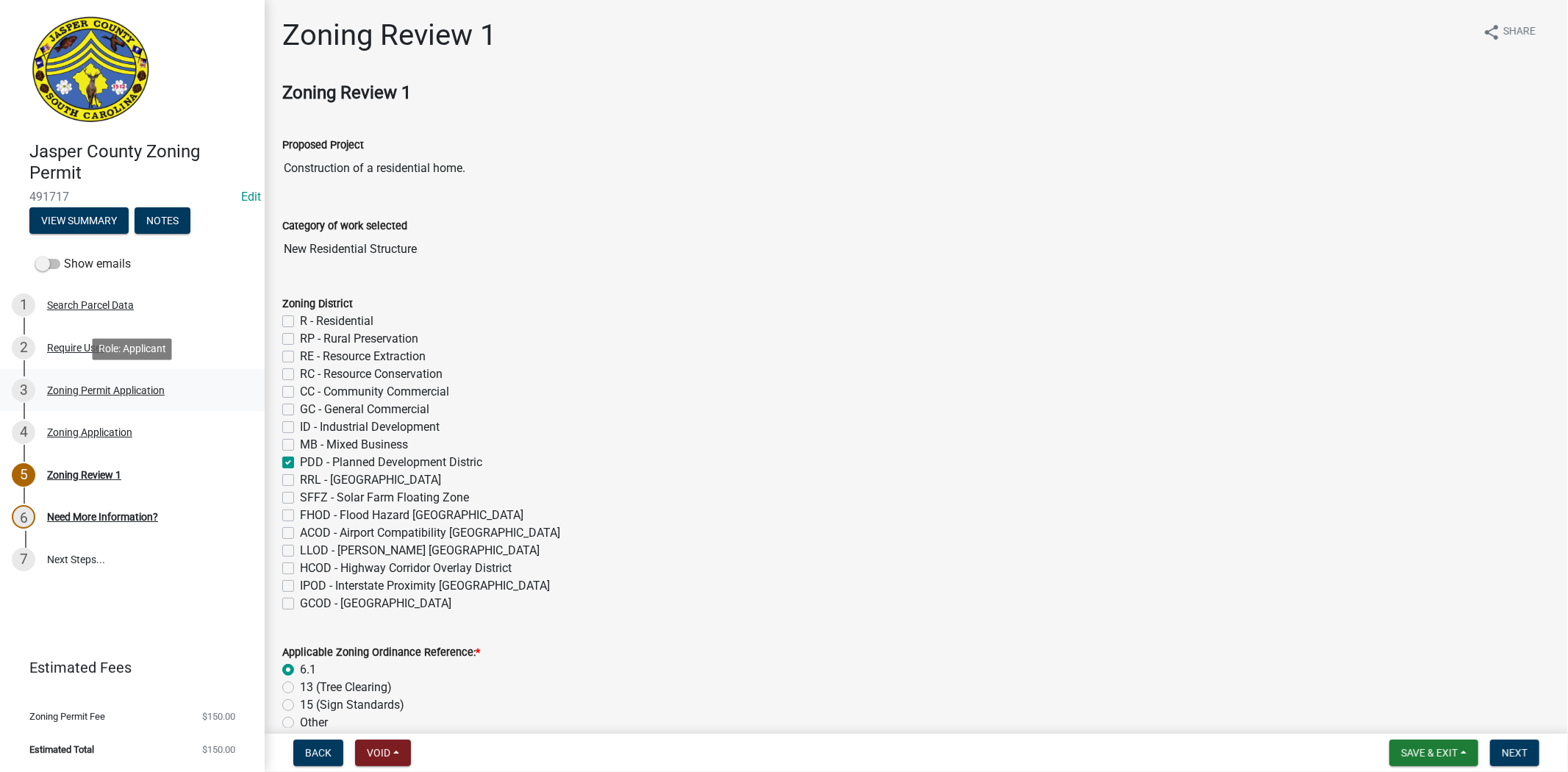
click at [108, 383] on div "3 Zoning Permit Application" at bounding box center [126, 389] width 229 height 24
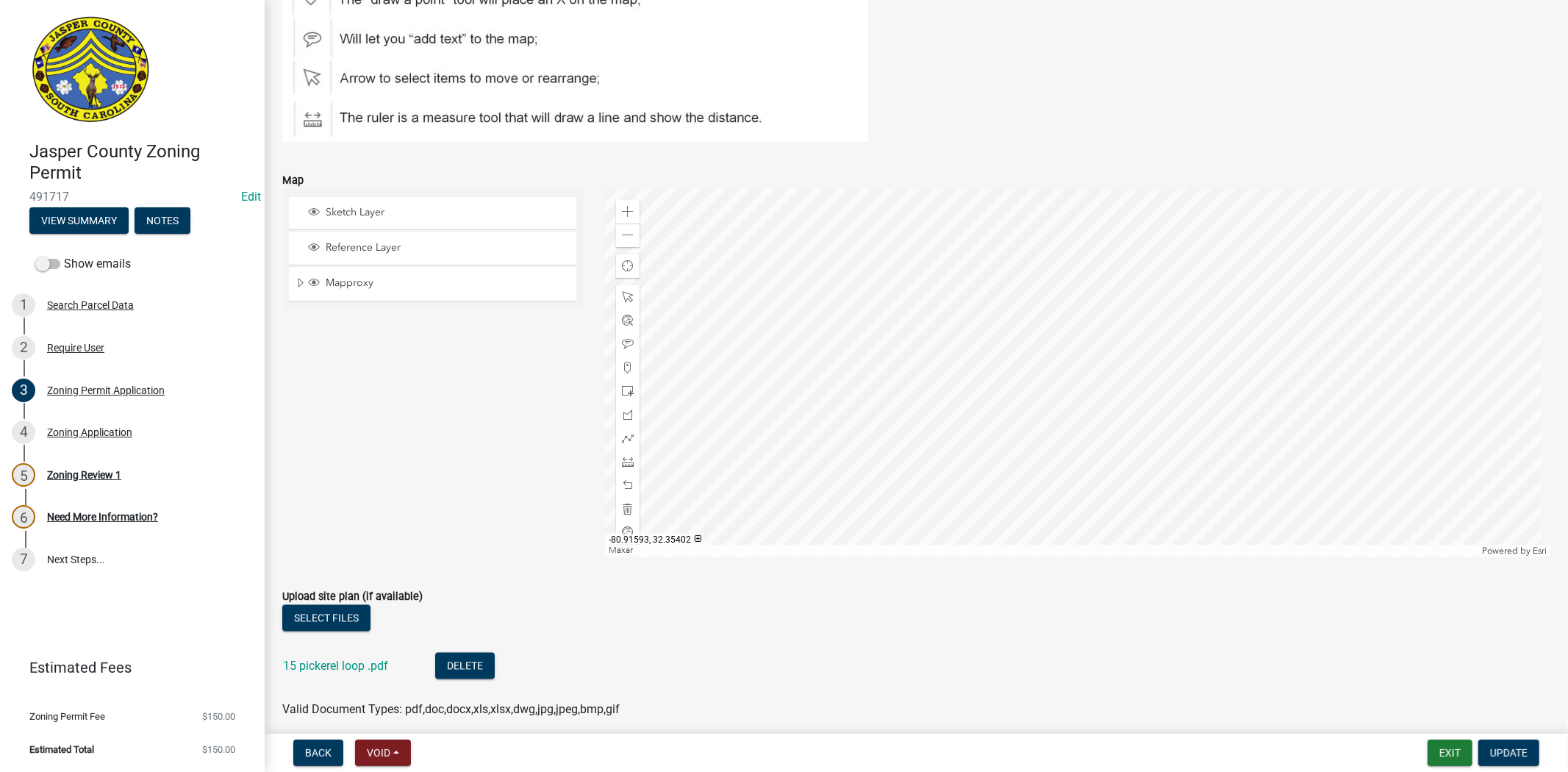
scroll to position [2368, 0]
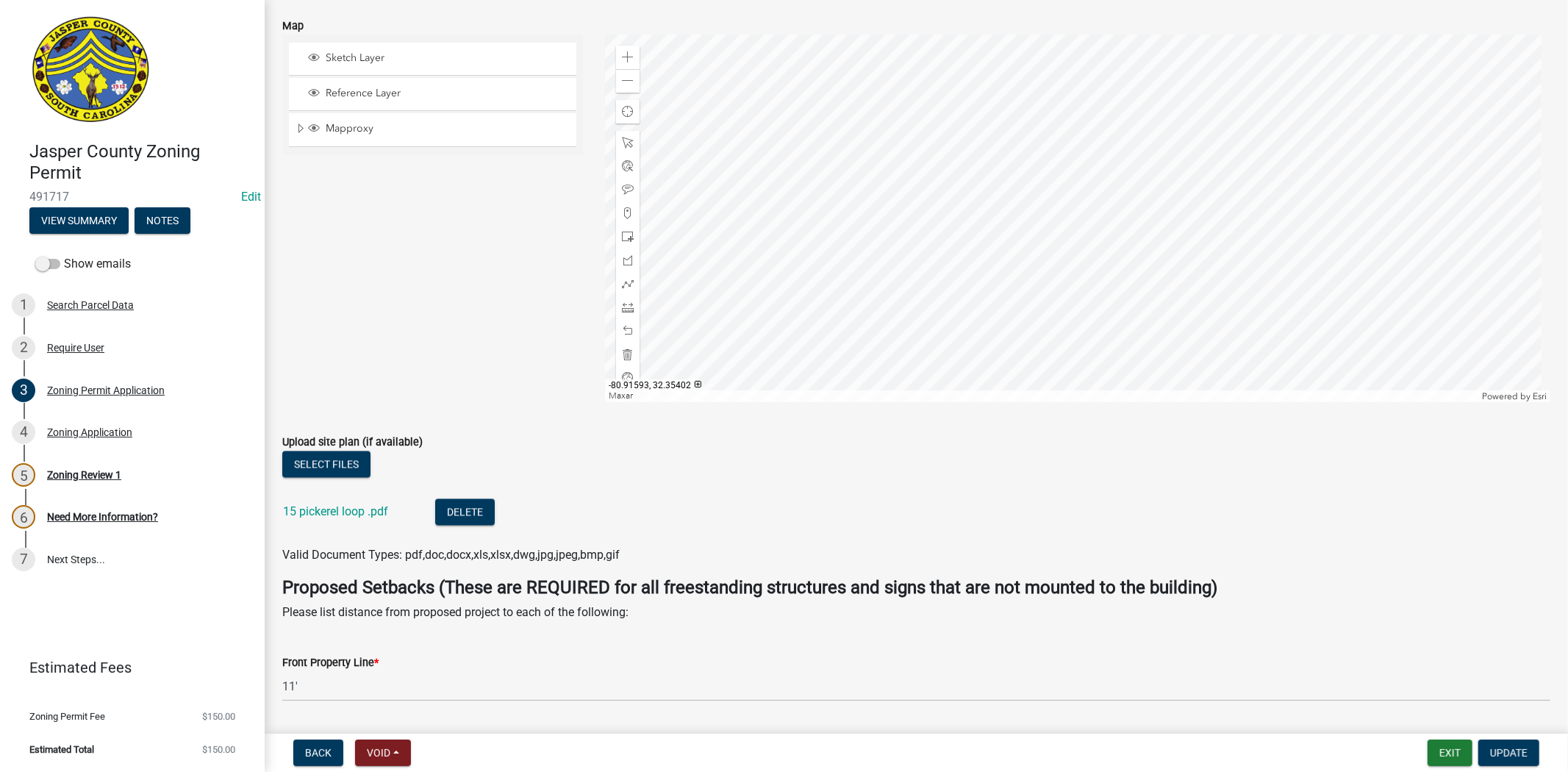
click at [334, 518] on div "15 pickerel loop .pdf" at bounding box center [348, 513] width 129 height 30
click at [338, 509] on link "15 pickerel loop .pdf" at bounding box center [336, 511] width 105 height 14
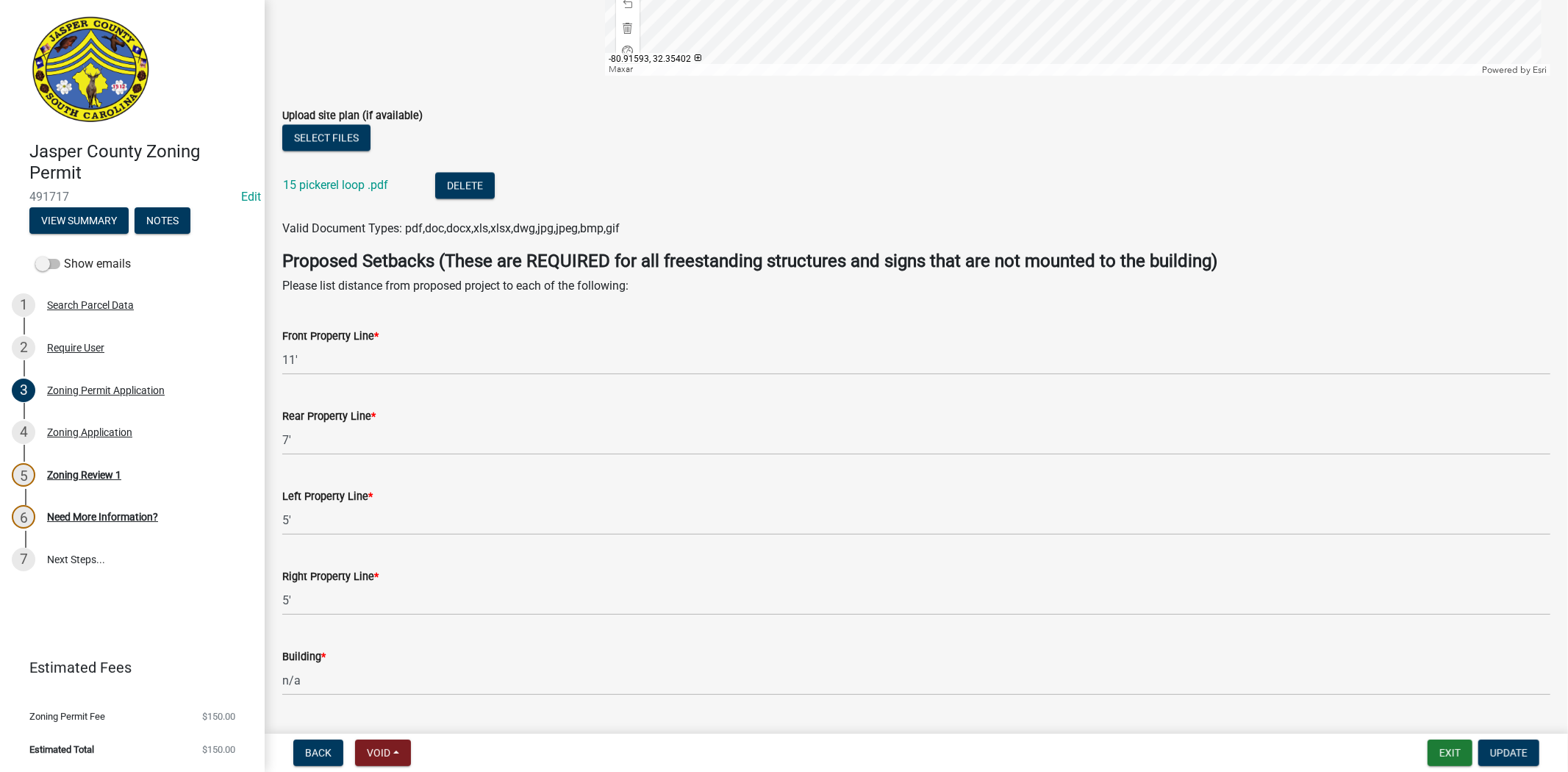
scroll to position [2776, 0]
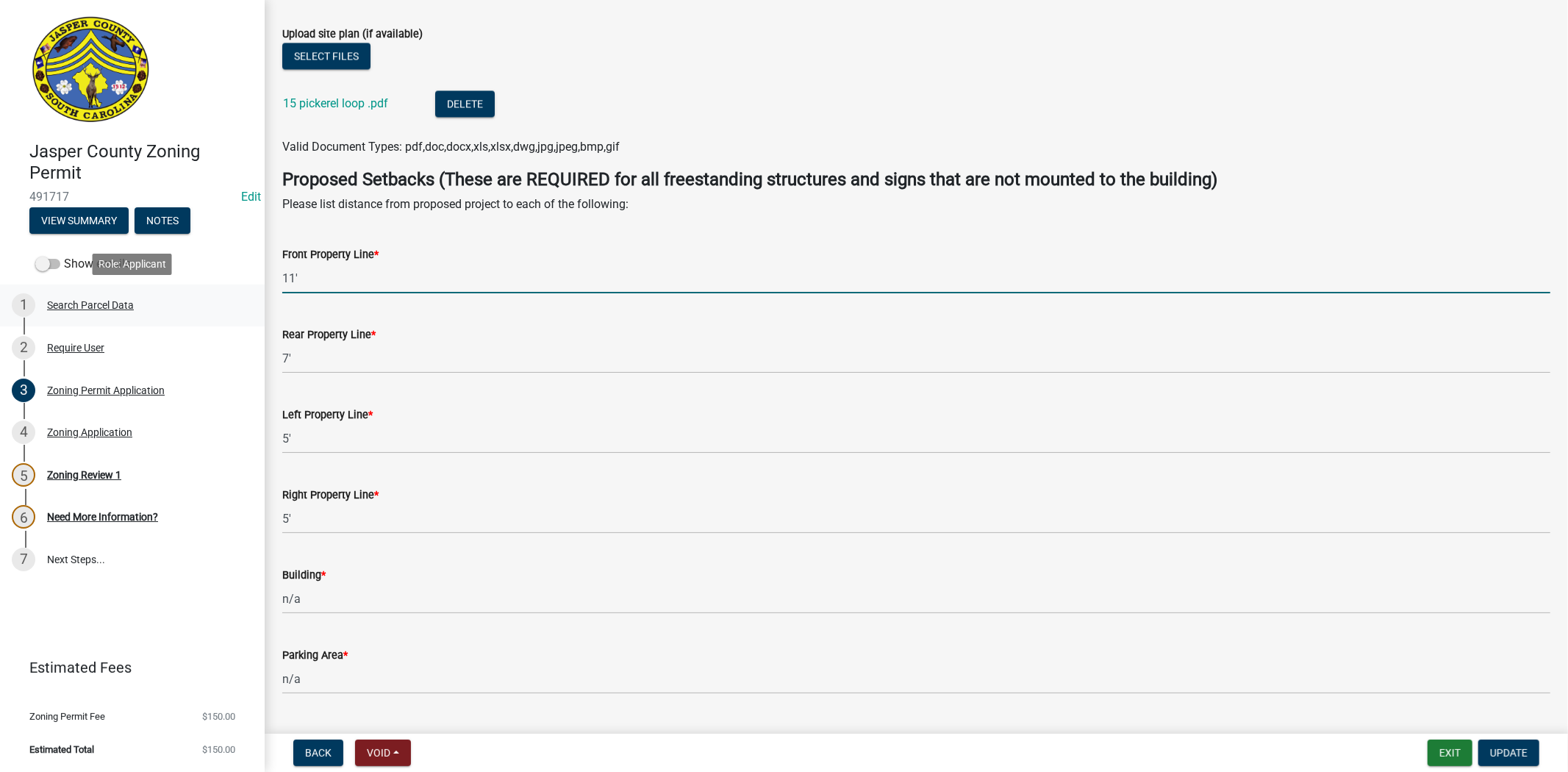
drag, startPoint x: 315, startPoint y: 278, endPoint x: 252, endPoint y: 290, distance: 64.1
click at [252, 290] on div "Jasper County Zoning Permit 491717 Edit View Summary Notes Show emails 1 Search…" at bounding box center [784, 386] width 1568 height 772
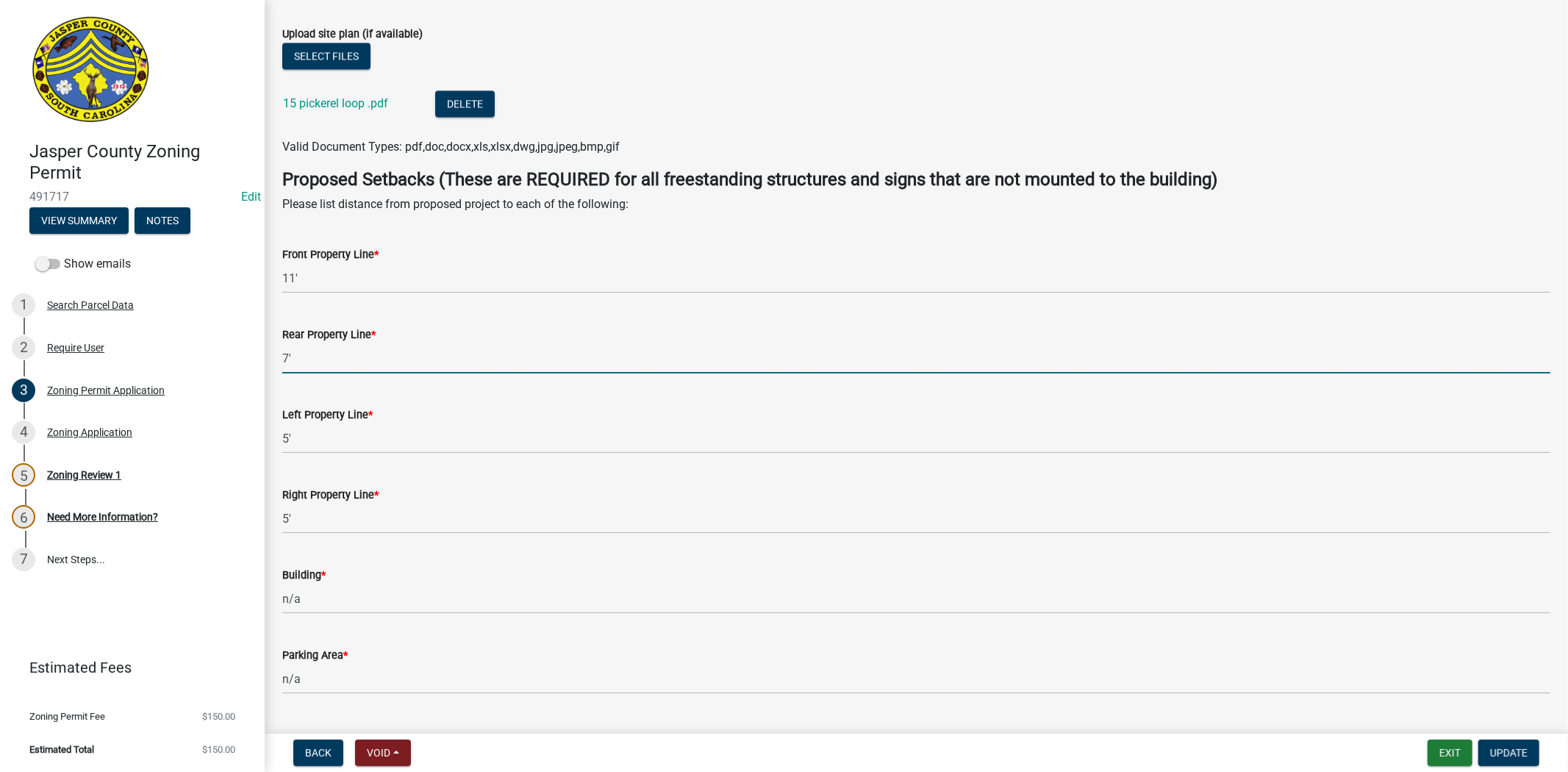
click at [304, 363] on input "7'" at bounding box center [916, 358] width 1268 height 30
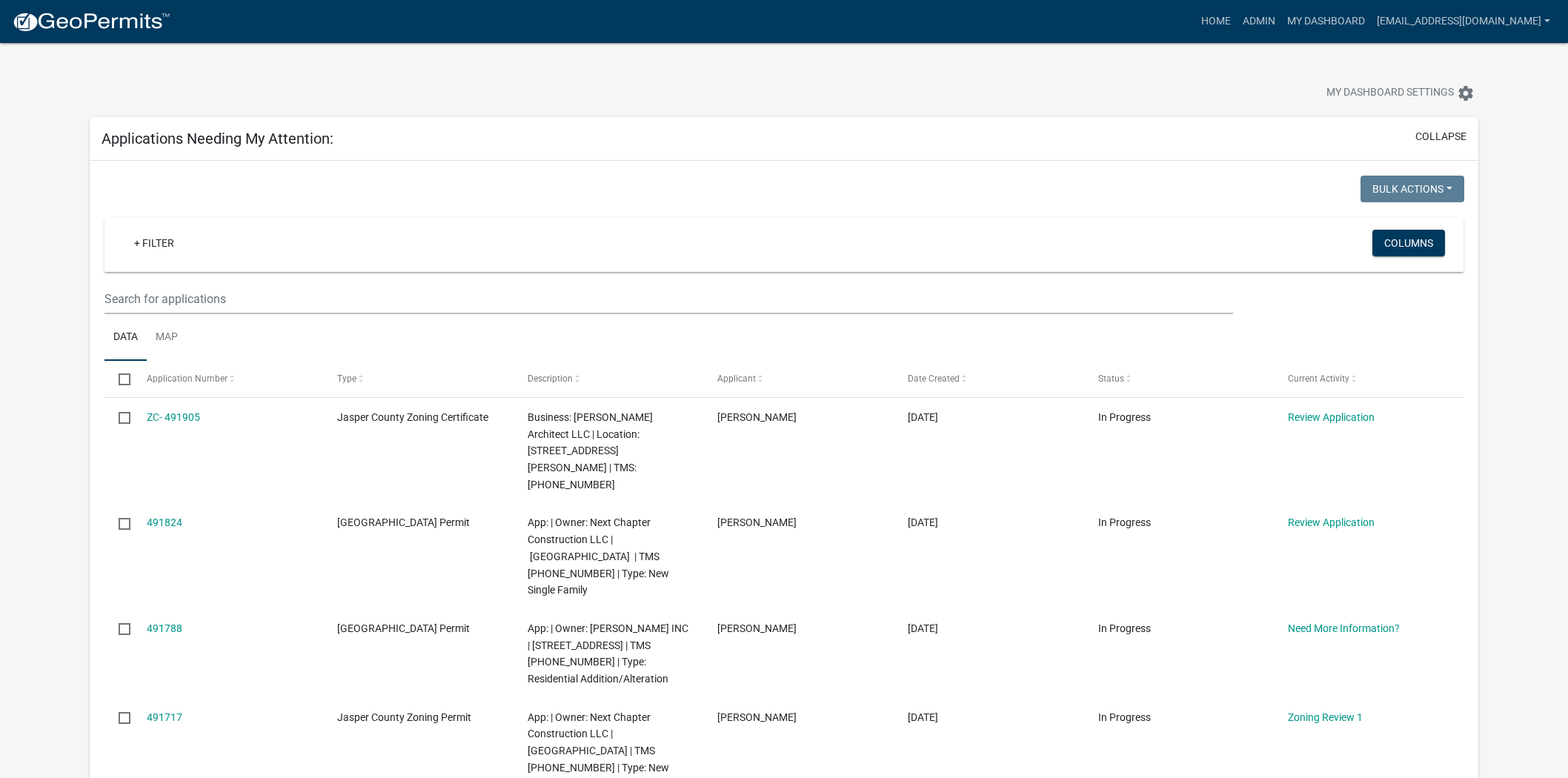
scroll to position [329, 0]
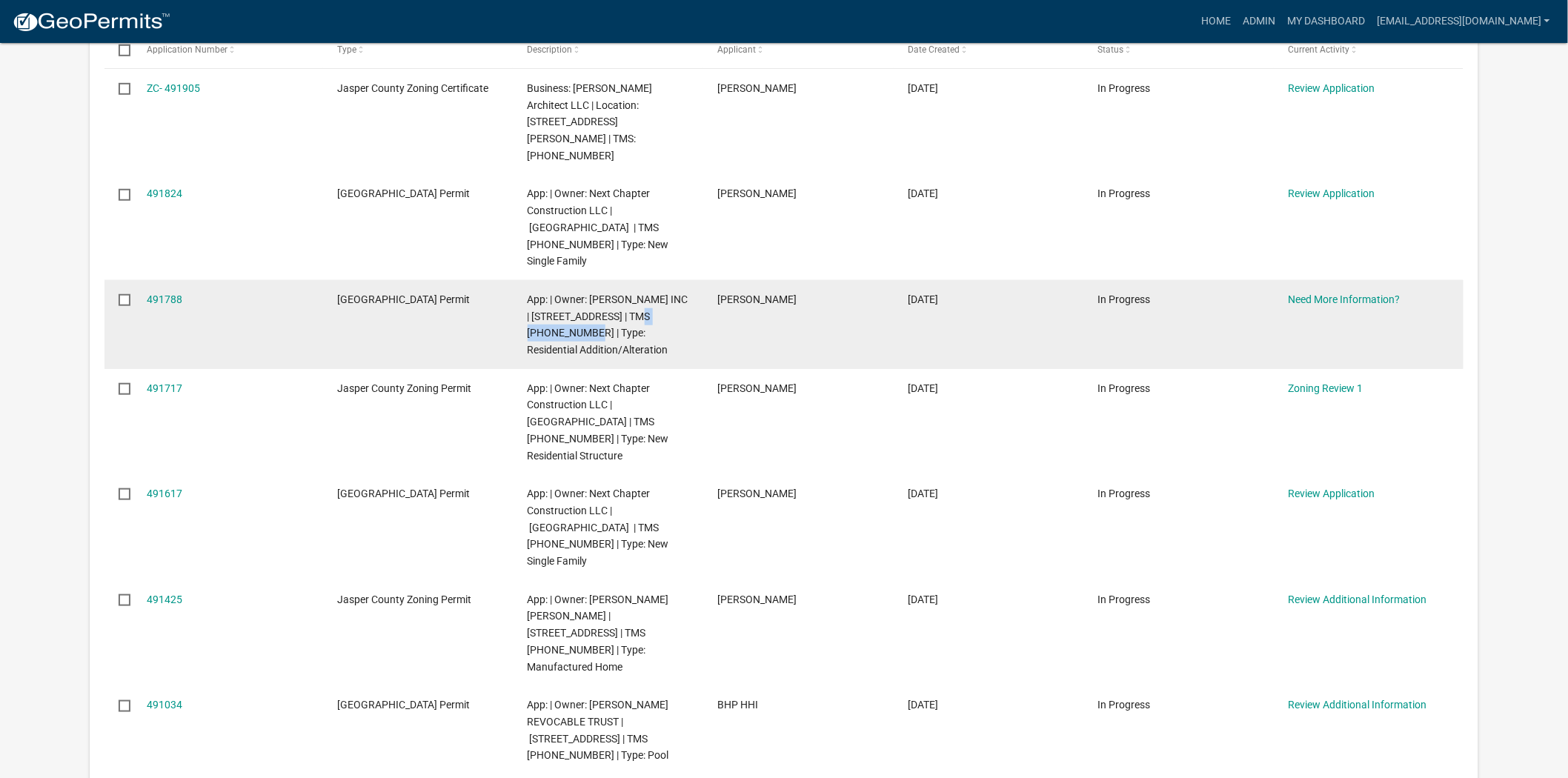
drag, startPoint x: 574, startPoint y: 283, endPoint x: 653, endPoint y: 261, distance: 82.0
click at [653, 293] on span "App: | Owner: D R HORTON INC | 824 CASTLE HILL Dr | TMS 091-02-00-137 | Type: R…" at bounding box center [608, 324] width 161 height 62
copy span "[PHONE_NUMBER]"
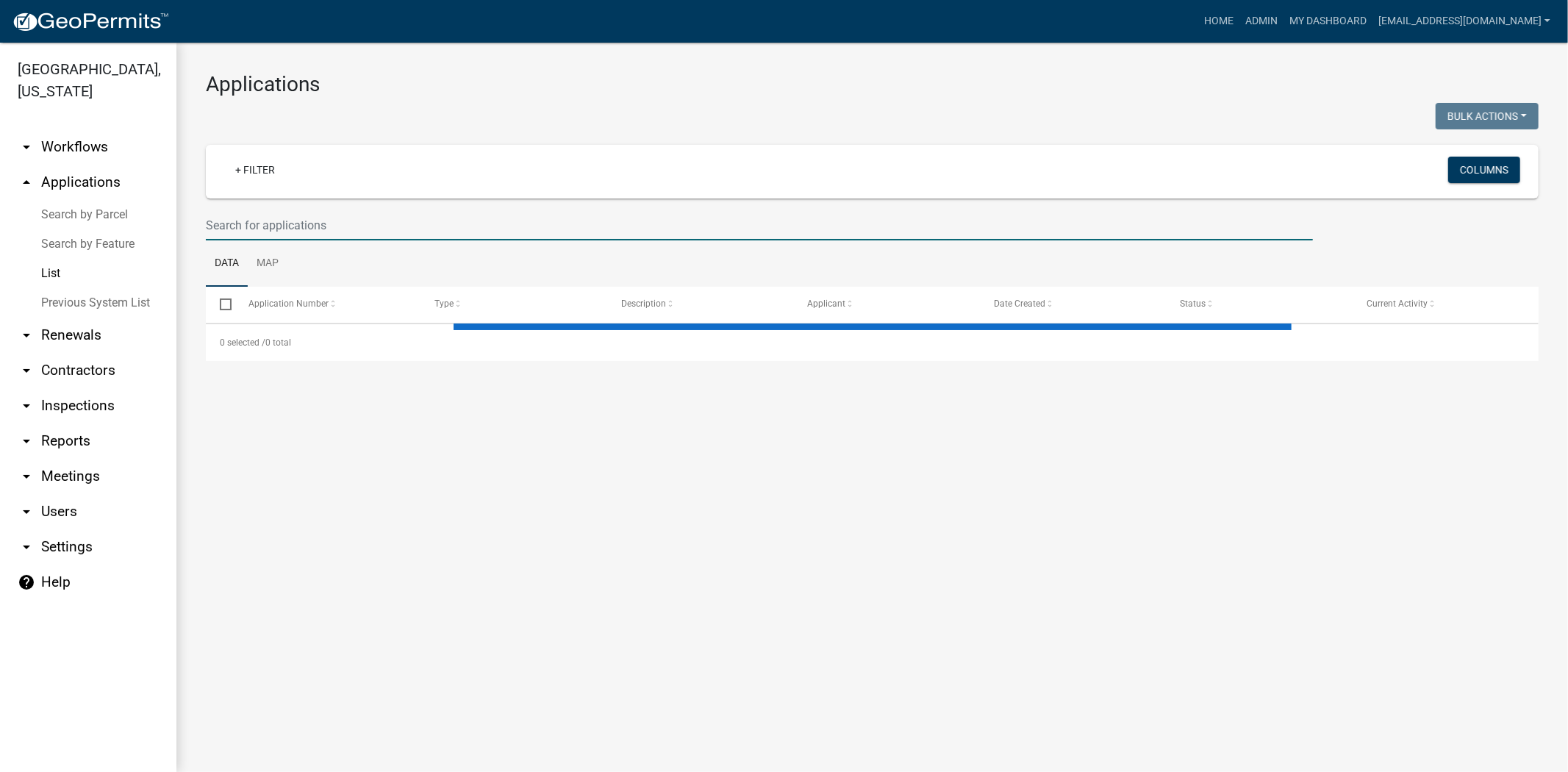
click at [394, 222] on input "text" at bounding box center [759, 225] width 1107 height 30
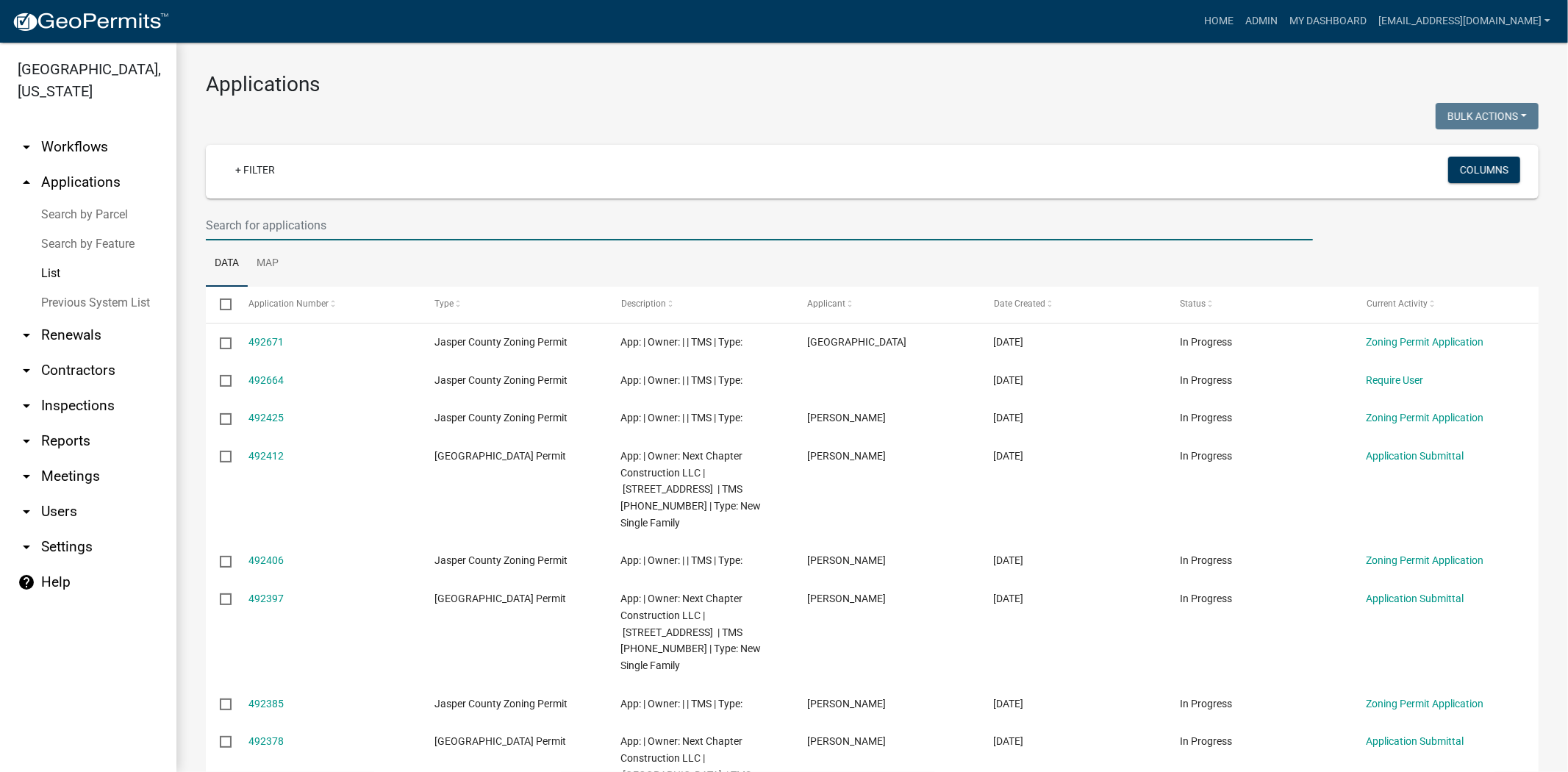
paste input "[PHONE_NUMBER]"
type input "[PHONE_NUMBER]"
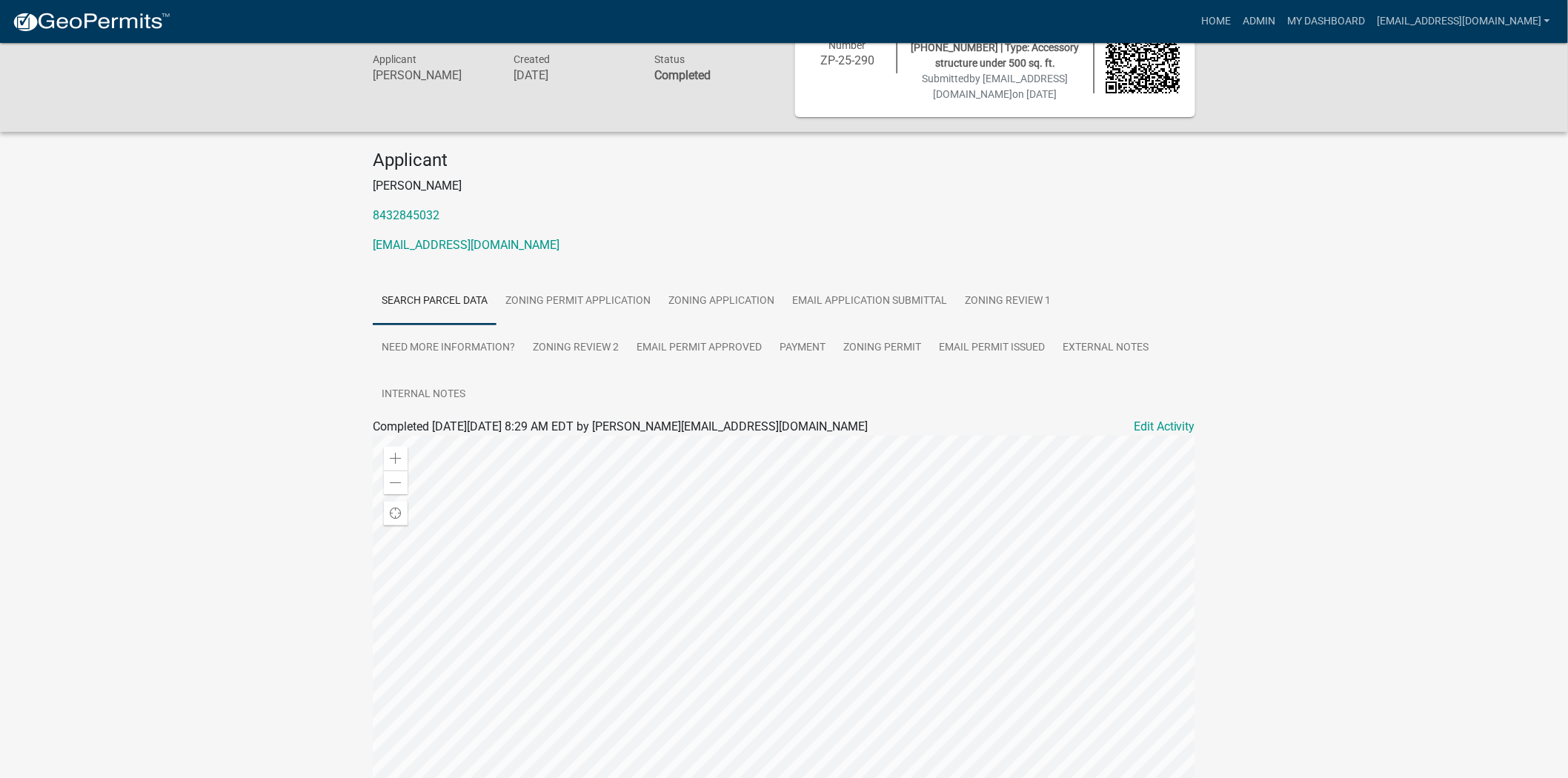
scroll to position [164, 0]
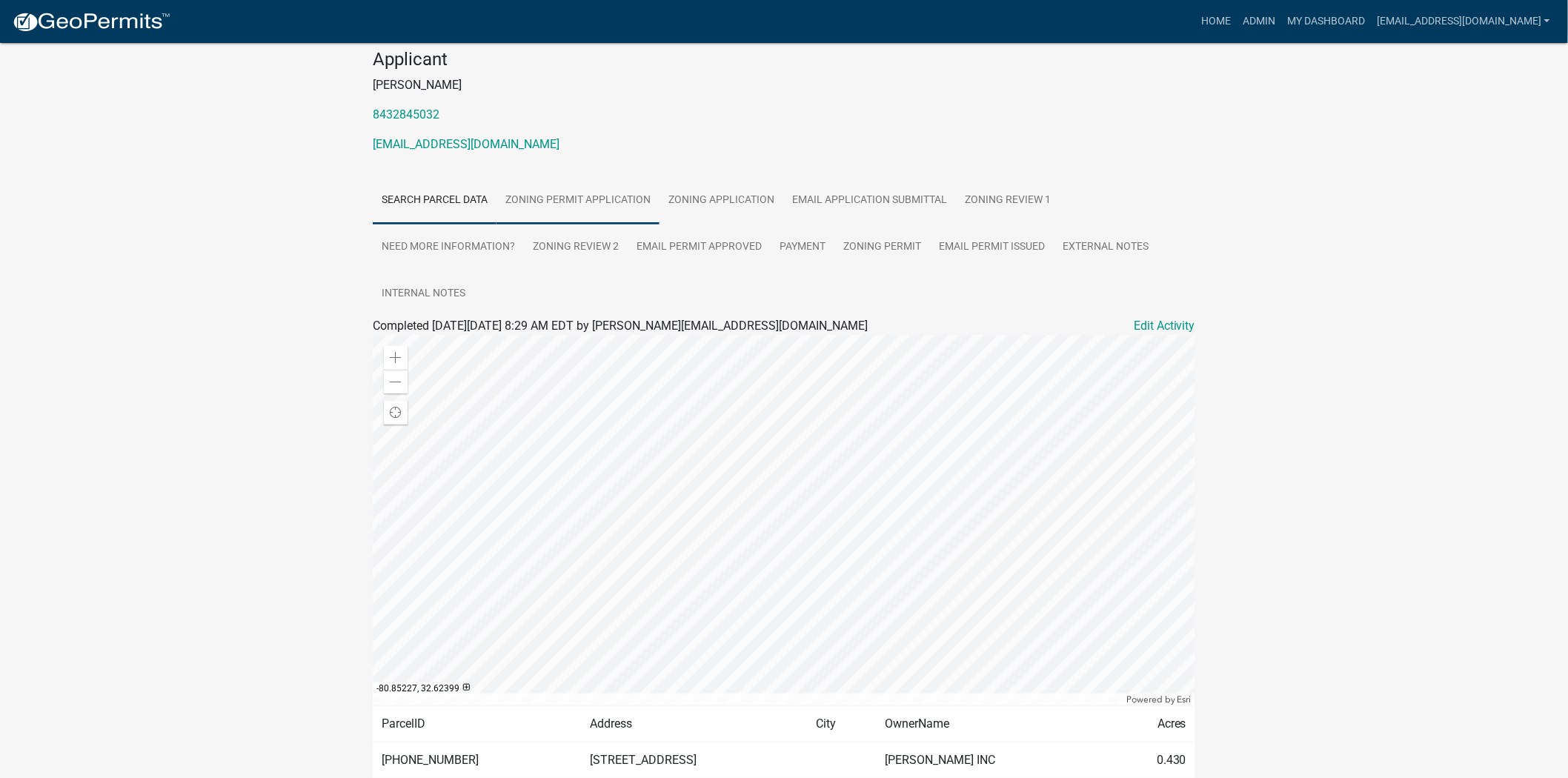
click at [637, 220] on link "Zoning Permit Application" at bounding box center [578, 201] width 163 height 47
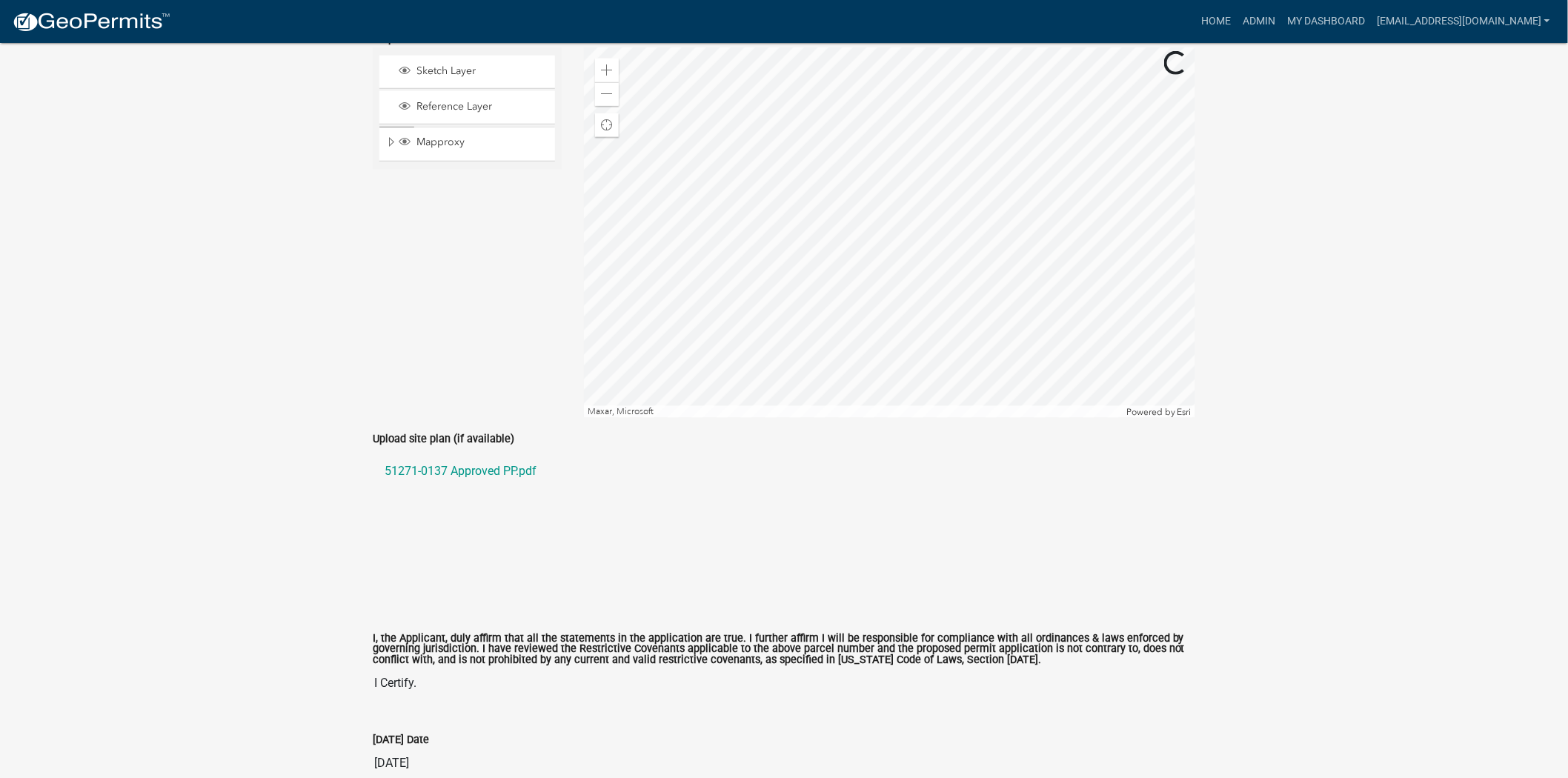
scroll to position [3006, 0]
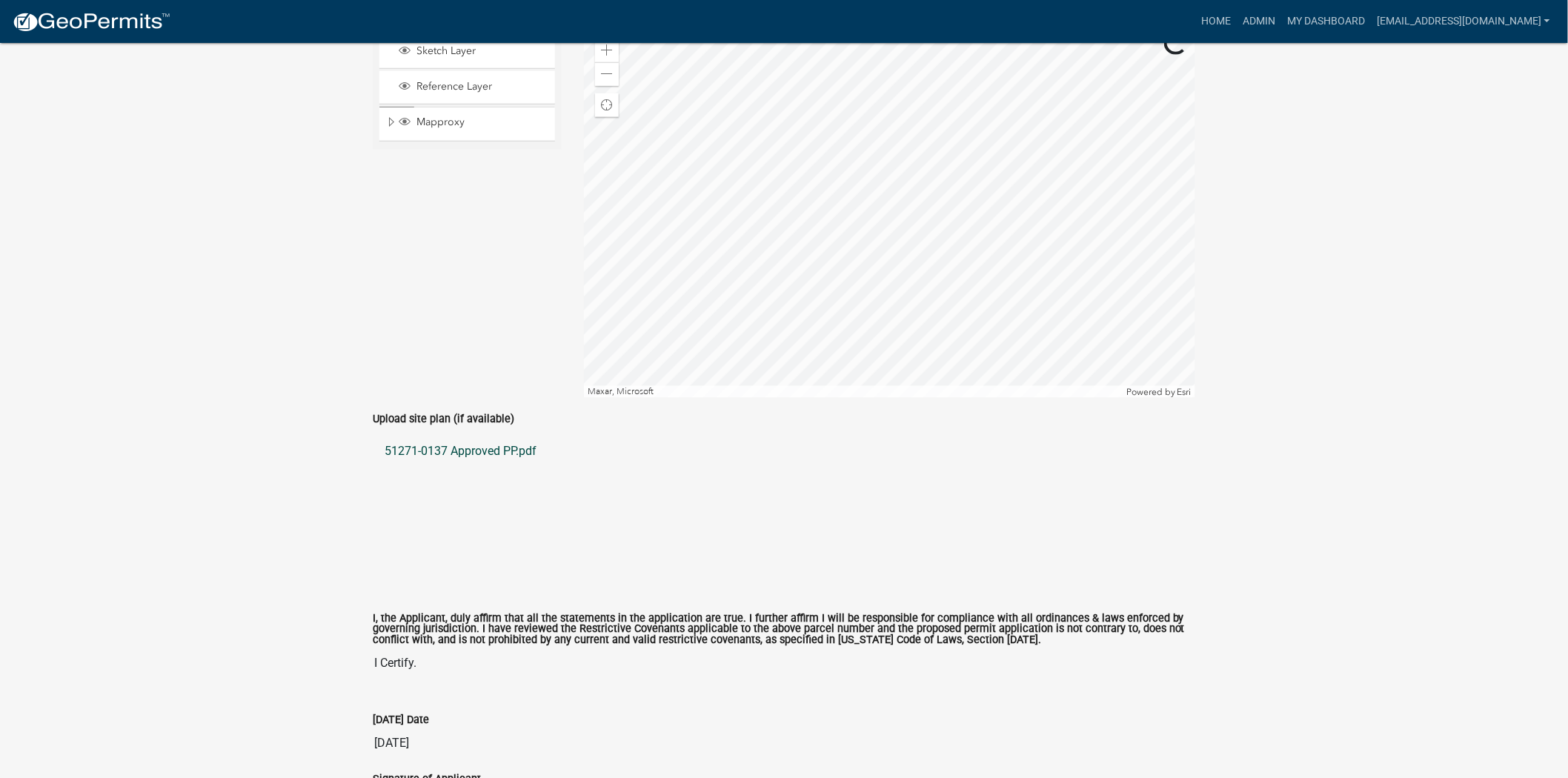
click at [501, 462] on link "51271-0137 Approved PP.pdf" at bounding box center [784, 450] width 822 height 35
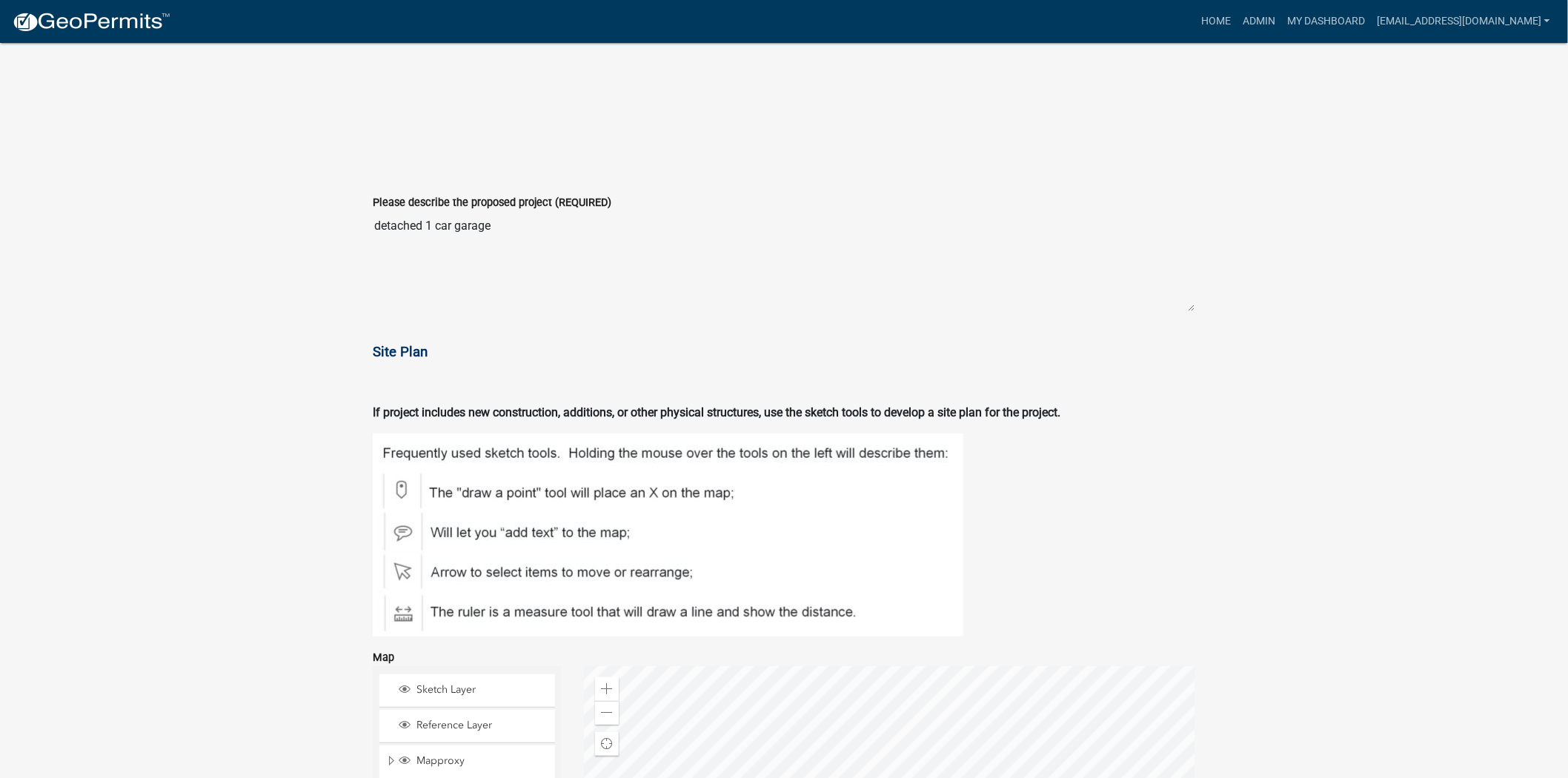
scroll to position [2352, 0]
